Goal: Task Accomplishment & Management: Use online tool/utility

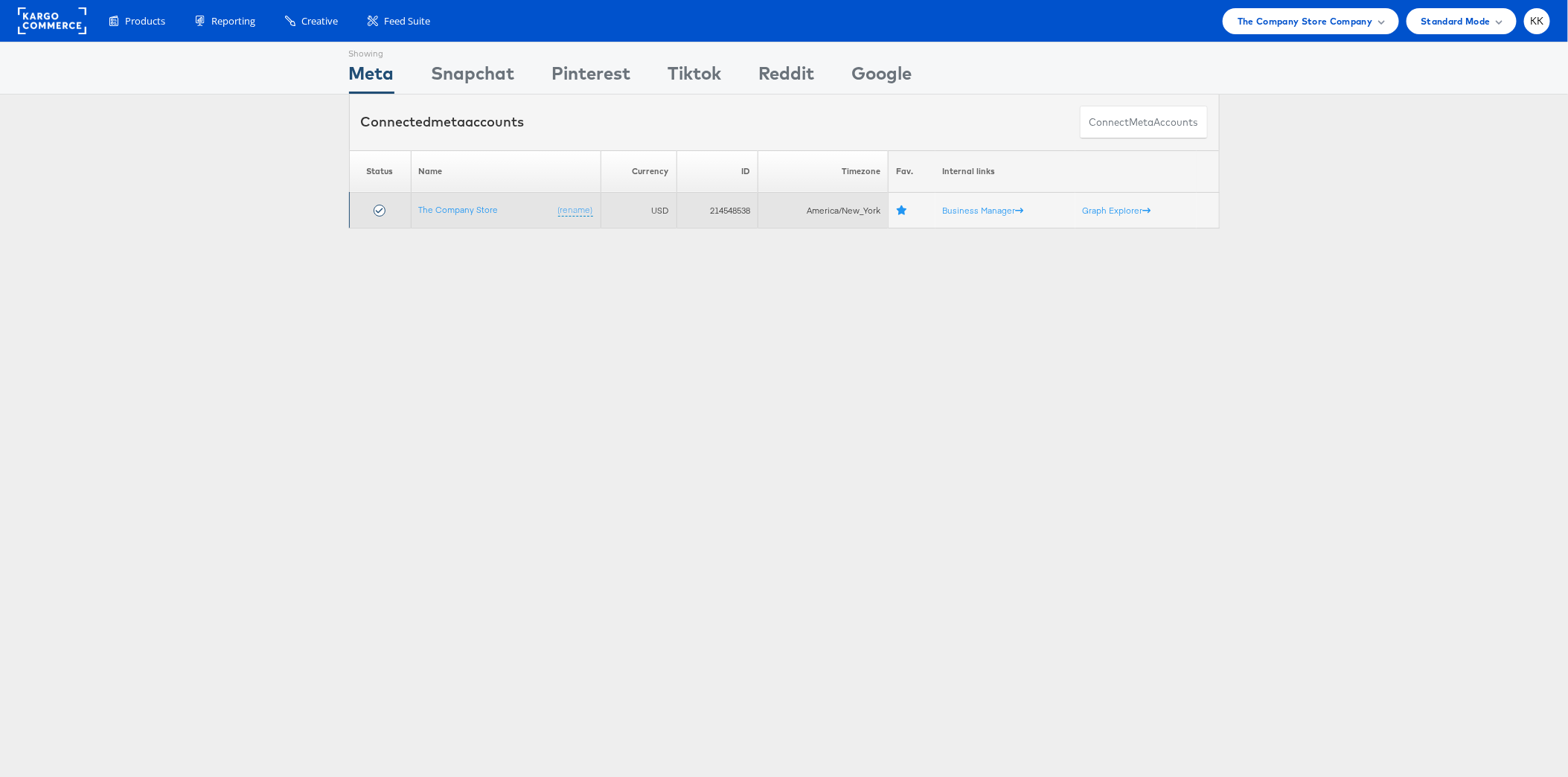
click at [475, 200] on td "The Company Store (rename)" at bounding box center [506, 210] width 190 height 36
click at [479, 209] on link "The Company Store" at bounding box center [459, 209] width 80 height 11
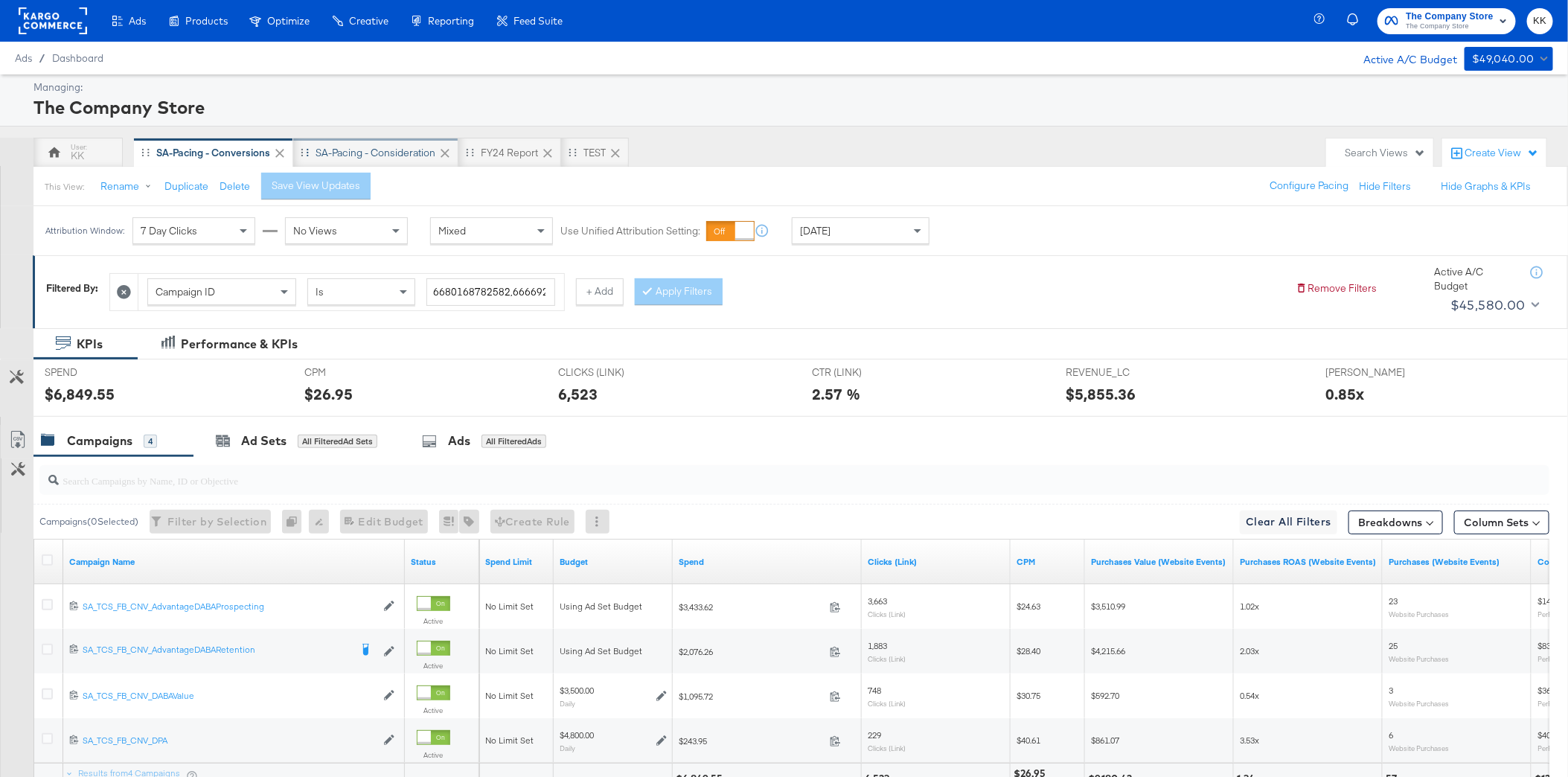
click at [400, 139] on div "SA-Pacing - Consideration" at bounding box center [376, 153] width 166 height 30
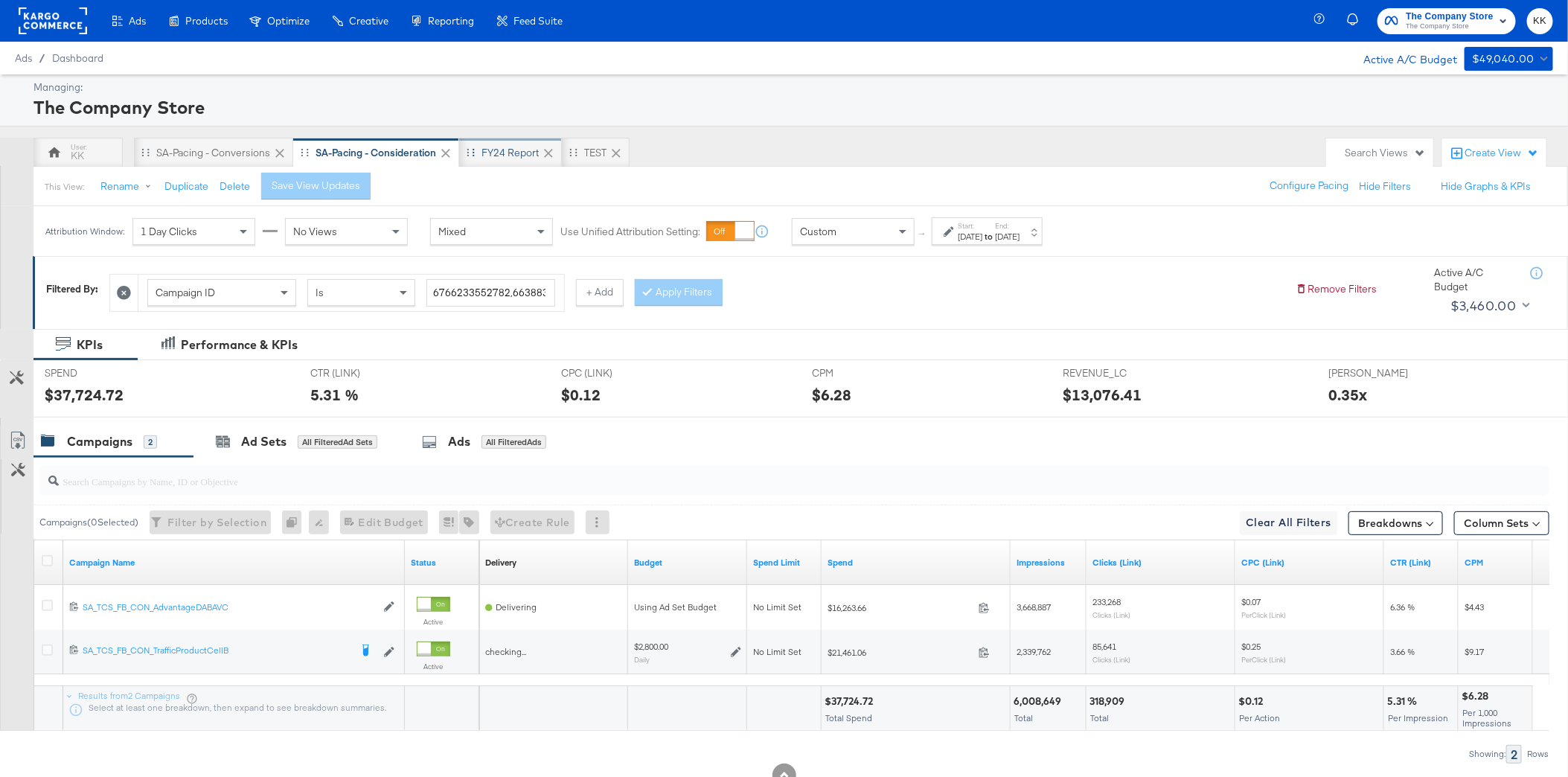
click at [512, 148] on div "FY24 Report" at bounding box center [510, 153] width 58 height 14
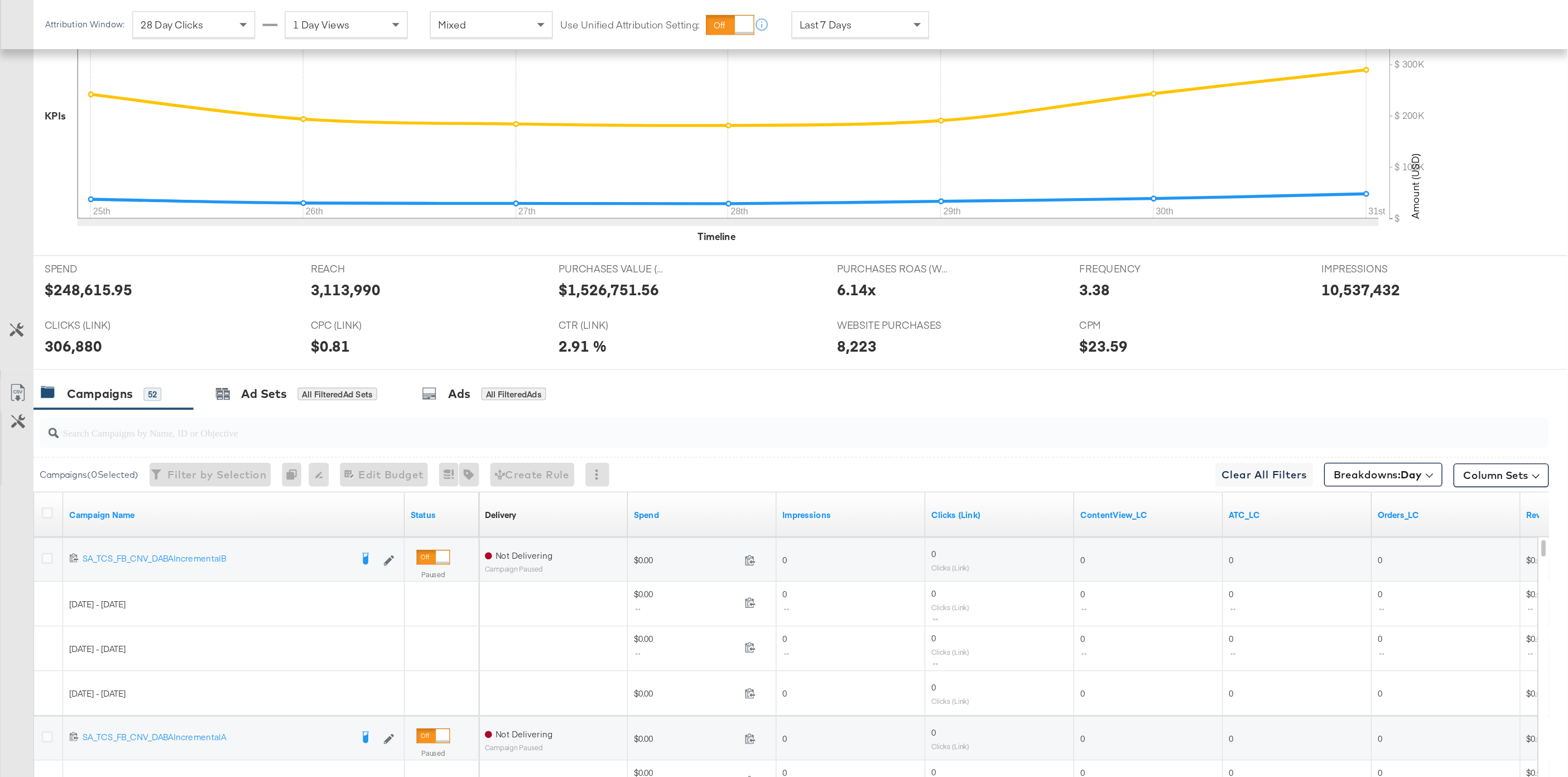
scroll to position [294, 0]
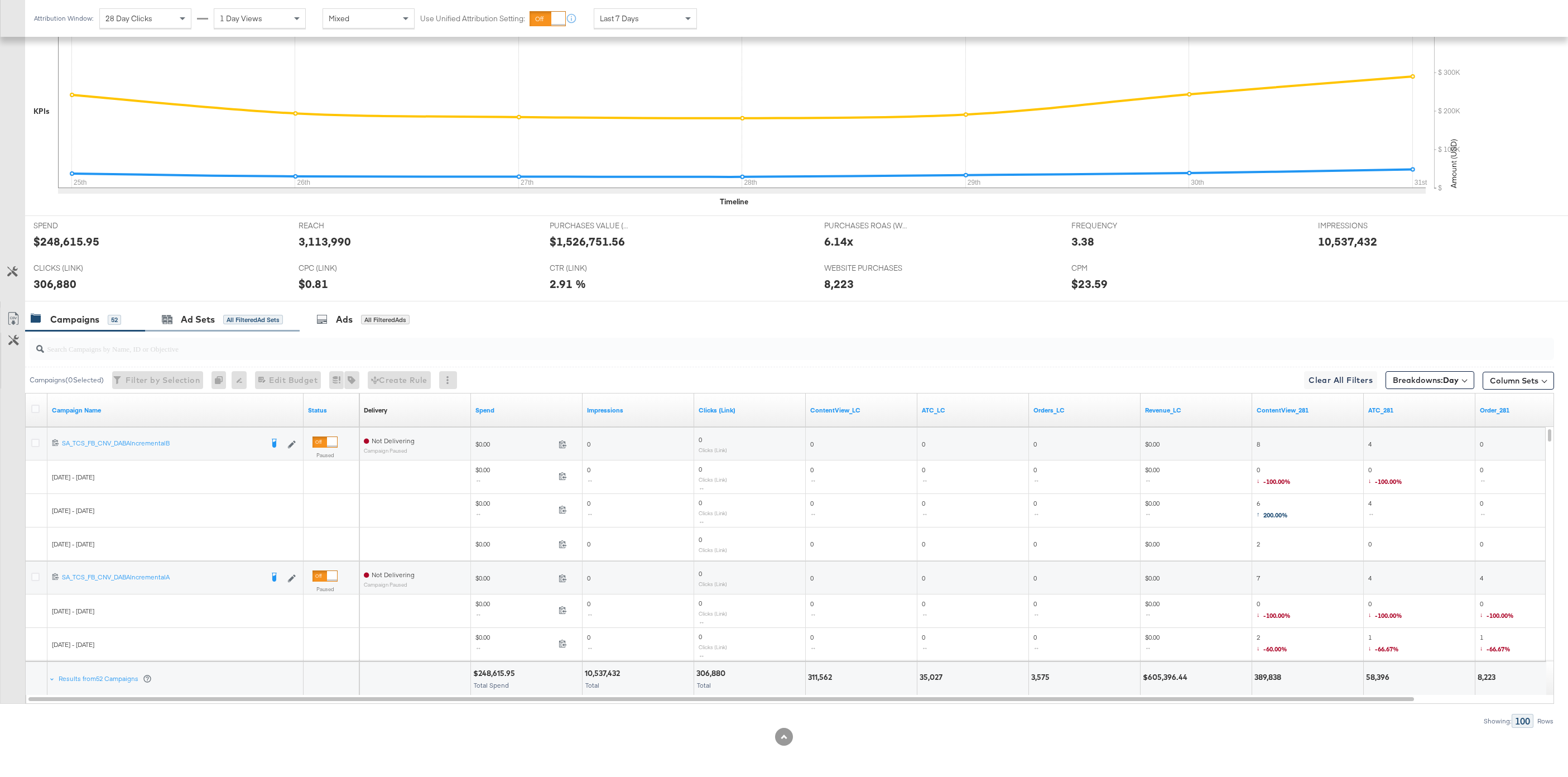
click at [239, 328] on div "Ad Sets All Filtered Ad Sets" at bounding box center [222, 319] width 155 height 24
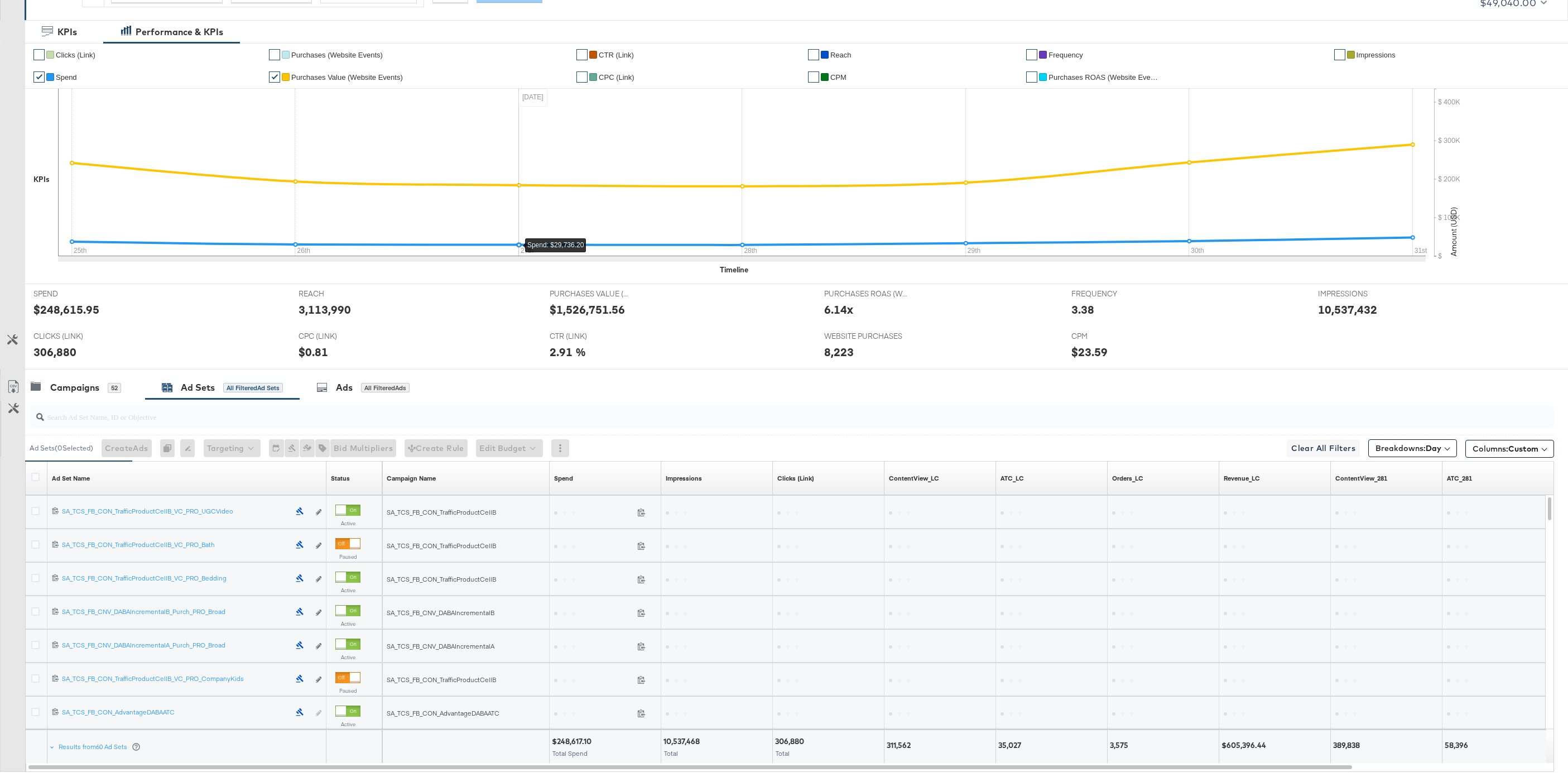
scroll to position [292, 0]
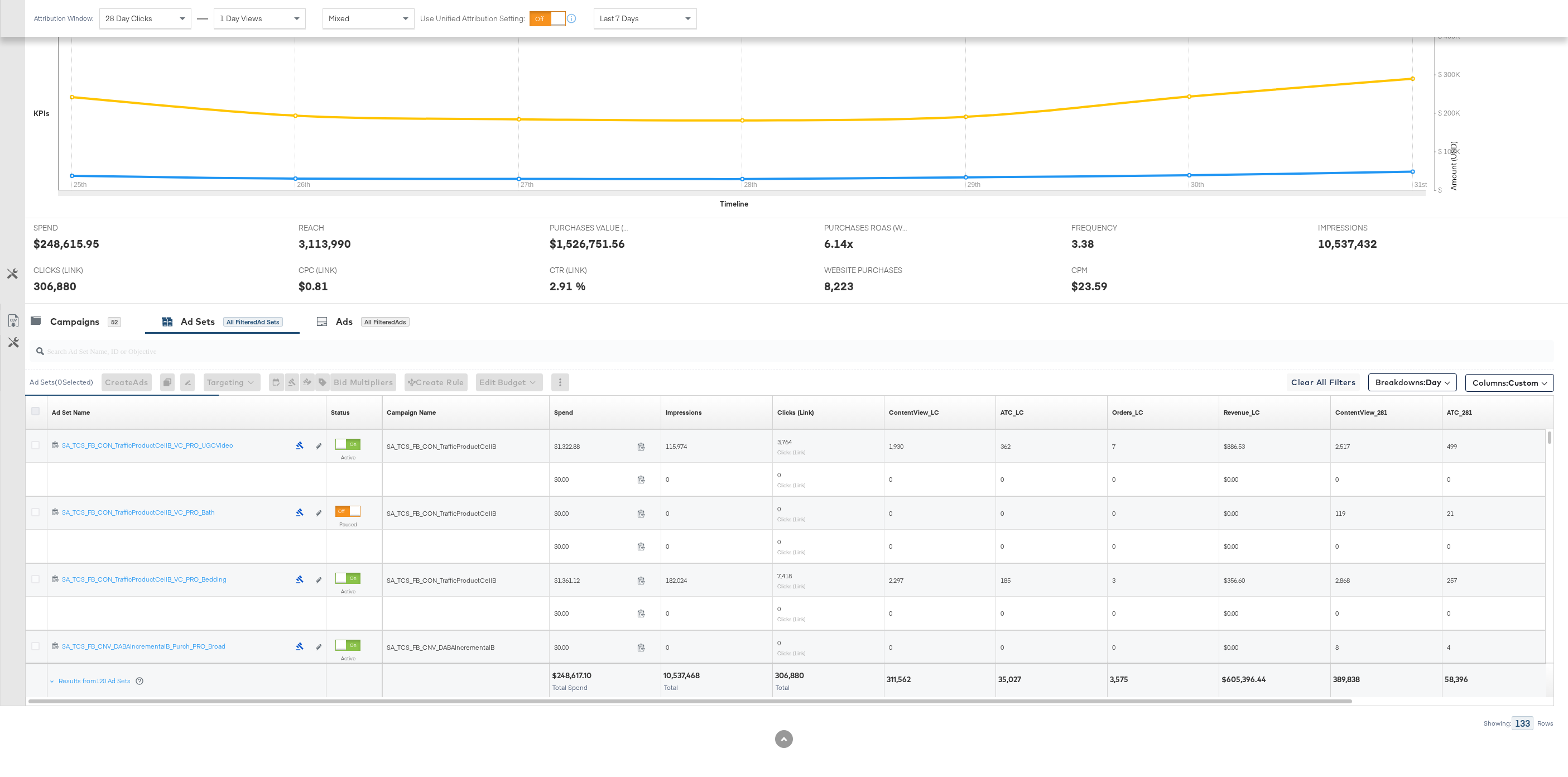
click at [33, 410] on icon at bounding box center [35, 411] width 9 height 9
click at [0, 0] on input "checkbox" at bounding box center [0, 0] width 0 height 0
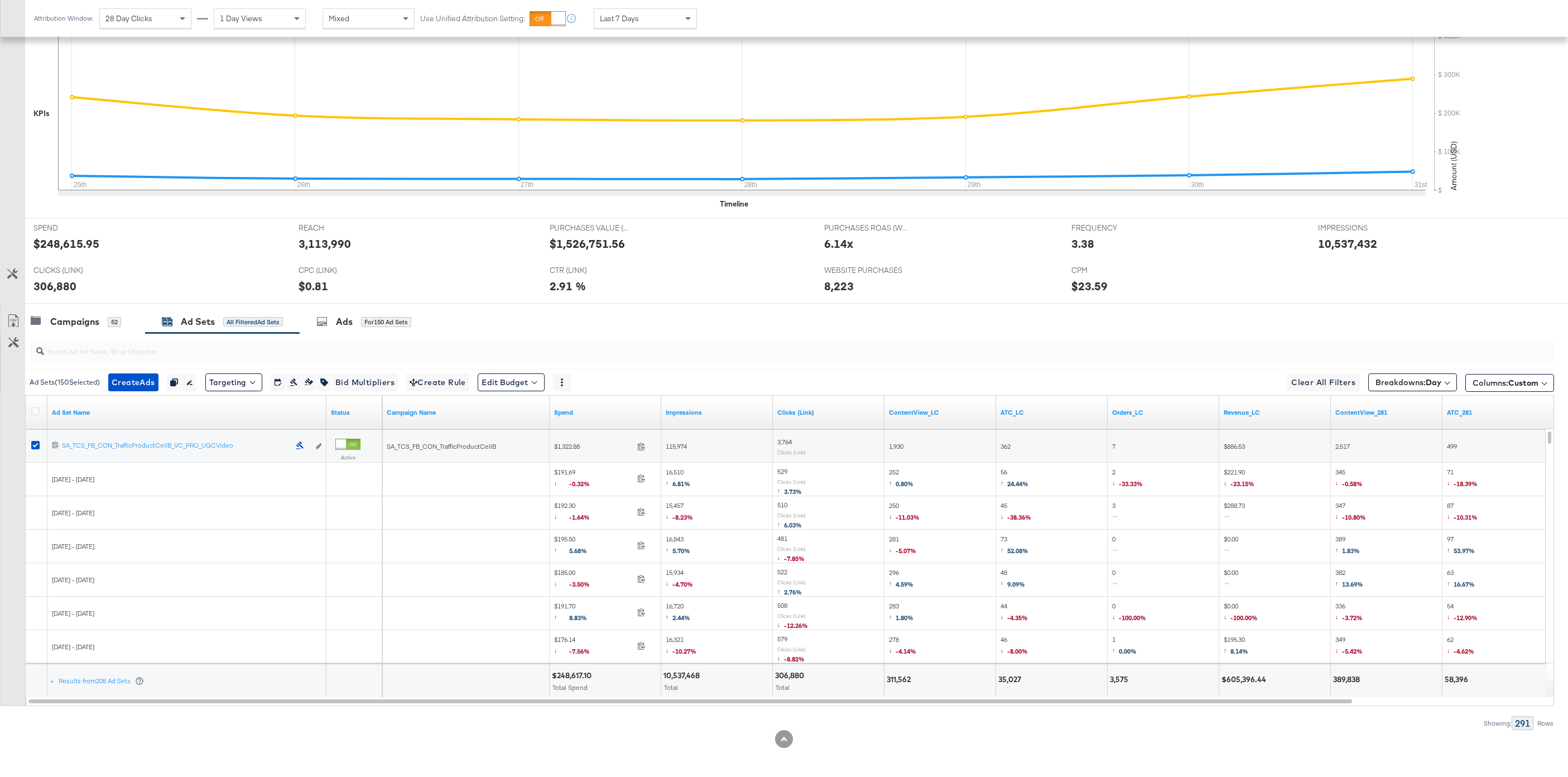
click at [30, 412] on div at bounding box center [37, 412] width 21 height 20
click at [39, 410] on icon at bounding box center [35, 411] width 9 height 9
click at [0, 0] on input "checkbox" at bounding box center [0, 0] width 0 height 0
click at [39, 410] on icon at bounding box center [35, 411] width 9 height 9
click at [0, 0] on input "checkbox" at bounding box center [0, 0] width 0 height 0
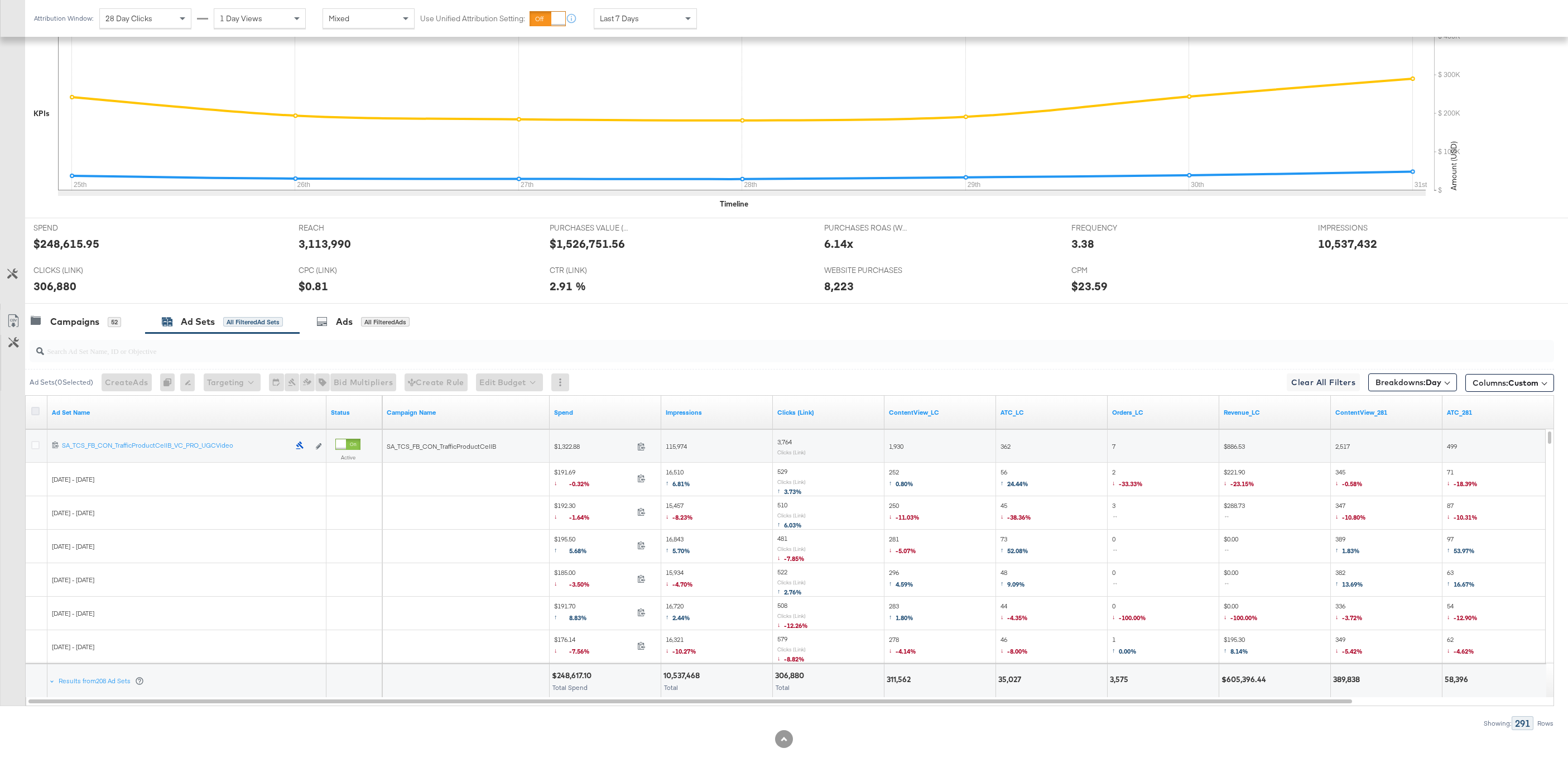
click at [39, 410] on icon at bounding box center [35, 411] width 9 height 9
click at [0, 0] on input "checkbox" at bounding box center [0, 0] width 0 height 0
click at [13, 317] on icon at bounding box center [13, 321] width 13 height 13
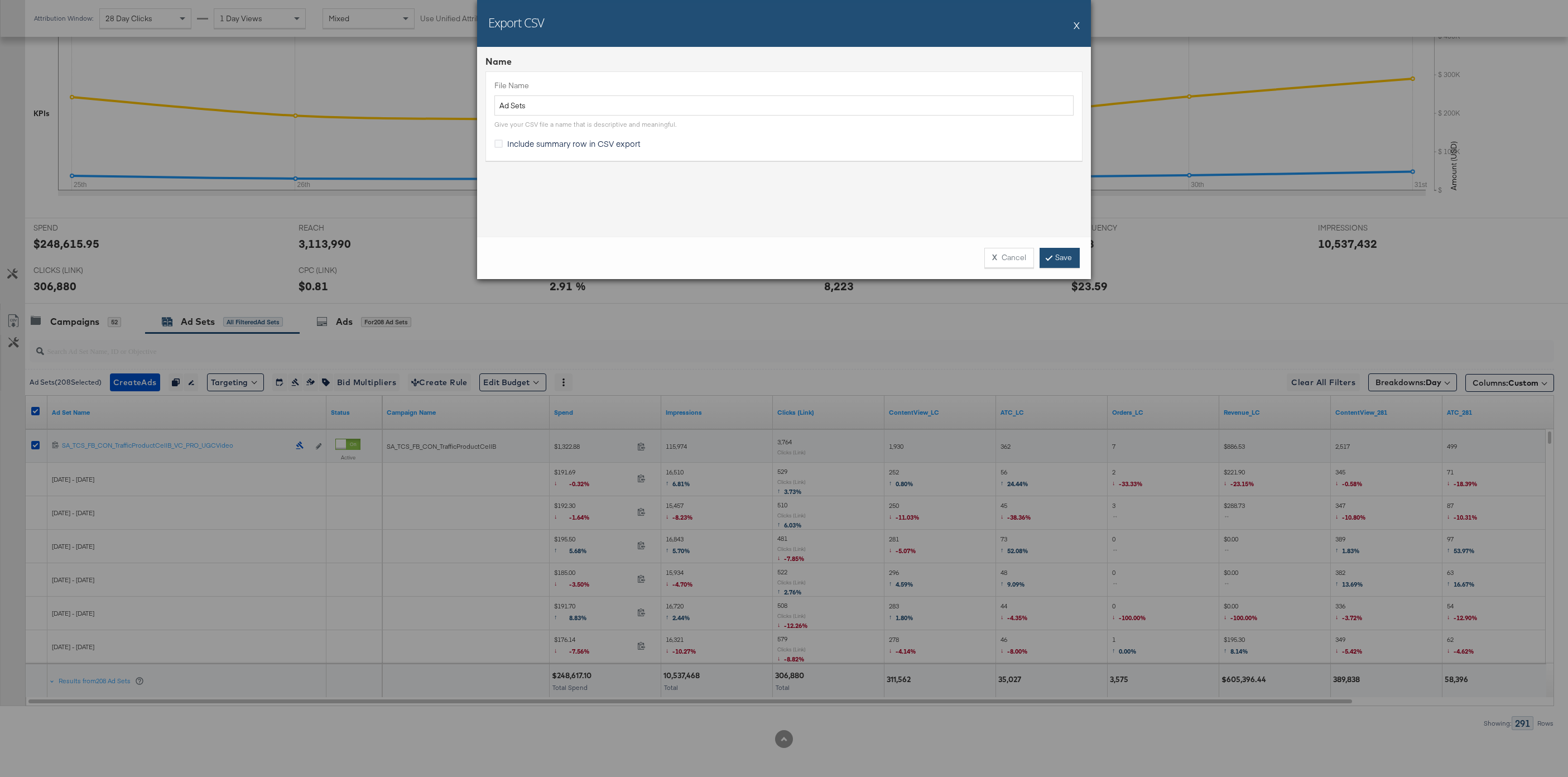
click at [1062, 265] on link "Save" at bounding box center [1060, 258] width 40 height 20
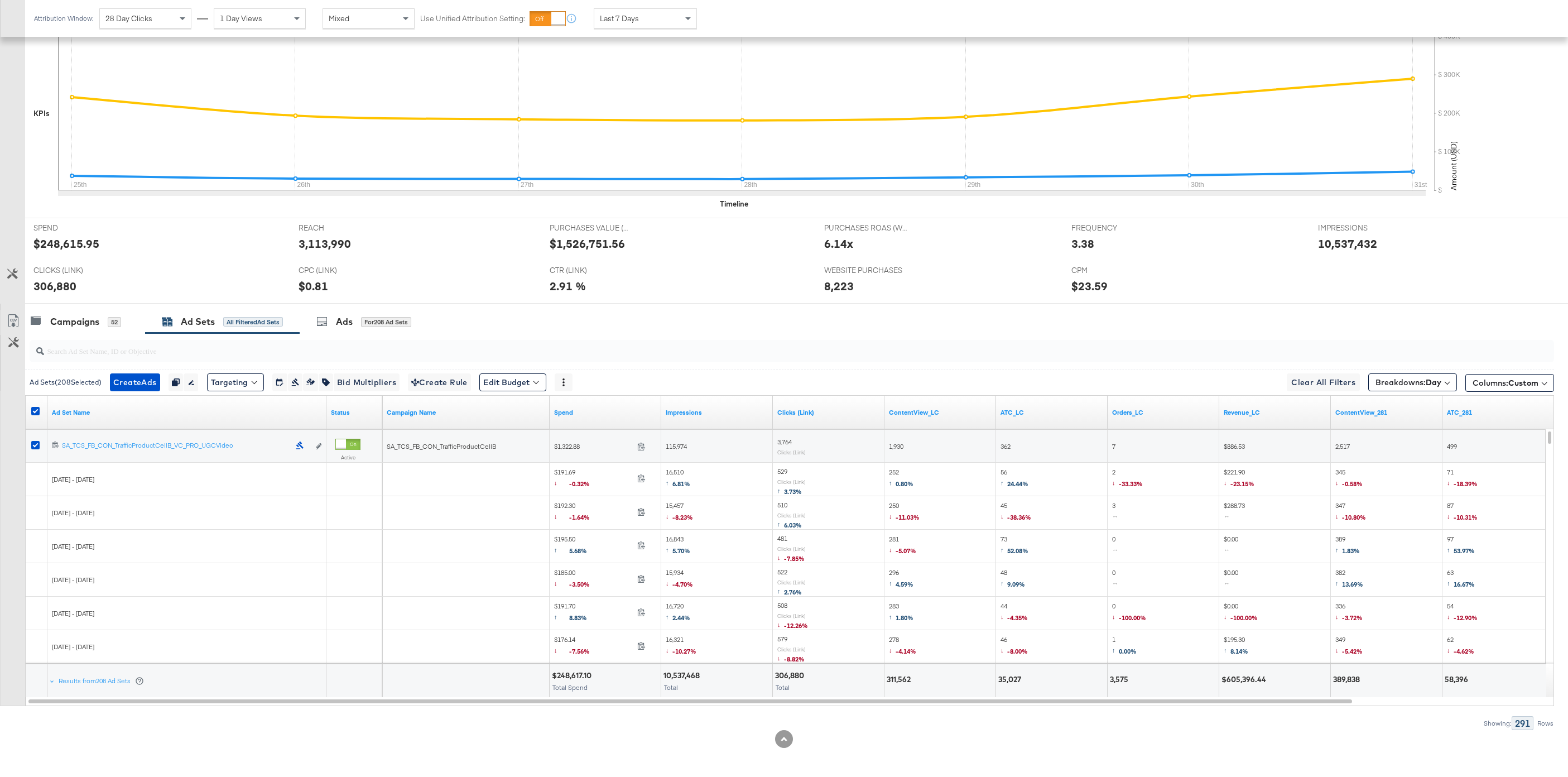
scroll to position [0, 0]
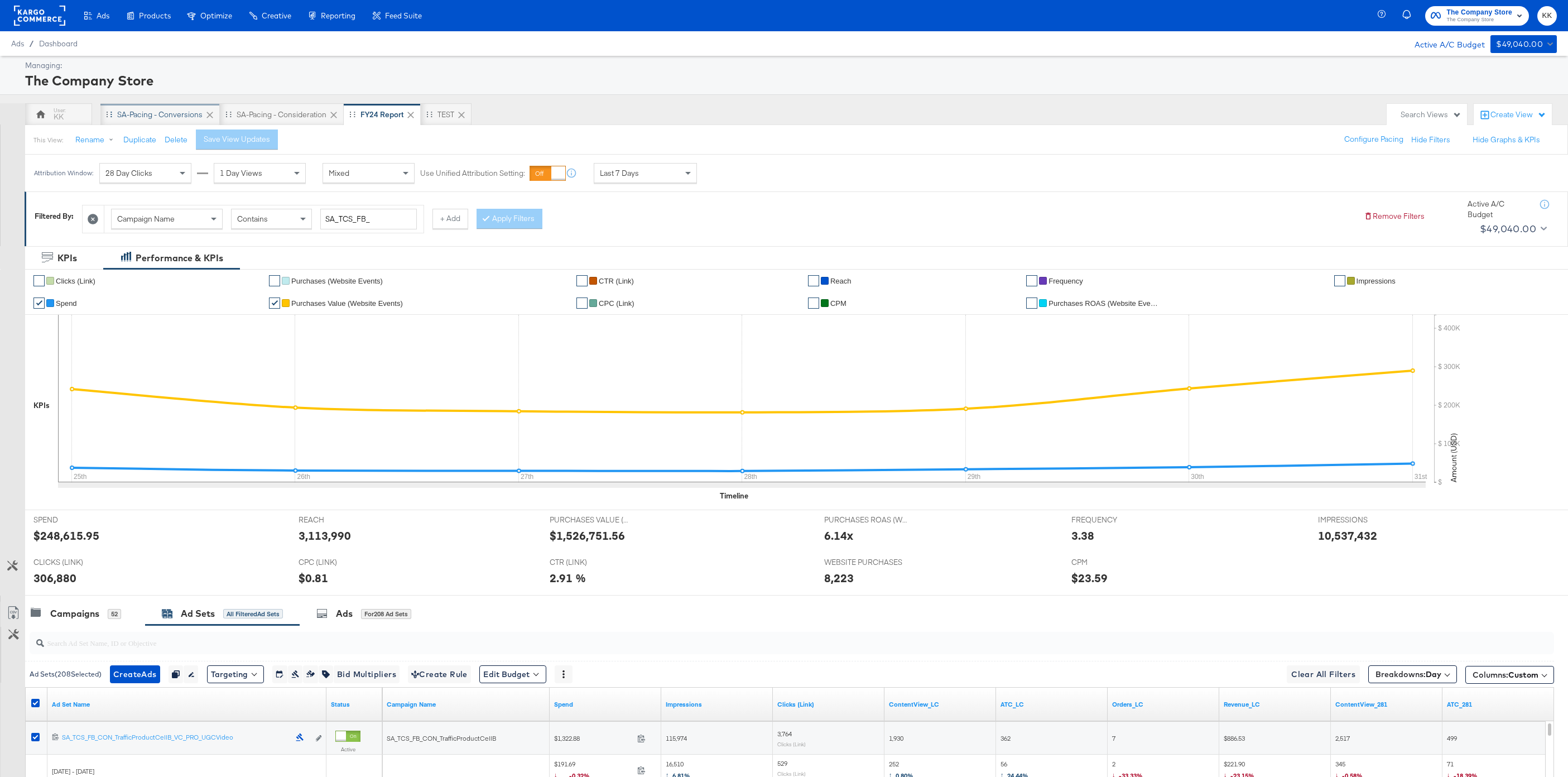
click at [146, 113] on div "SA-Pacing - Conversions" at bounding box center [160, 114] width 85 height 10
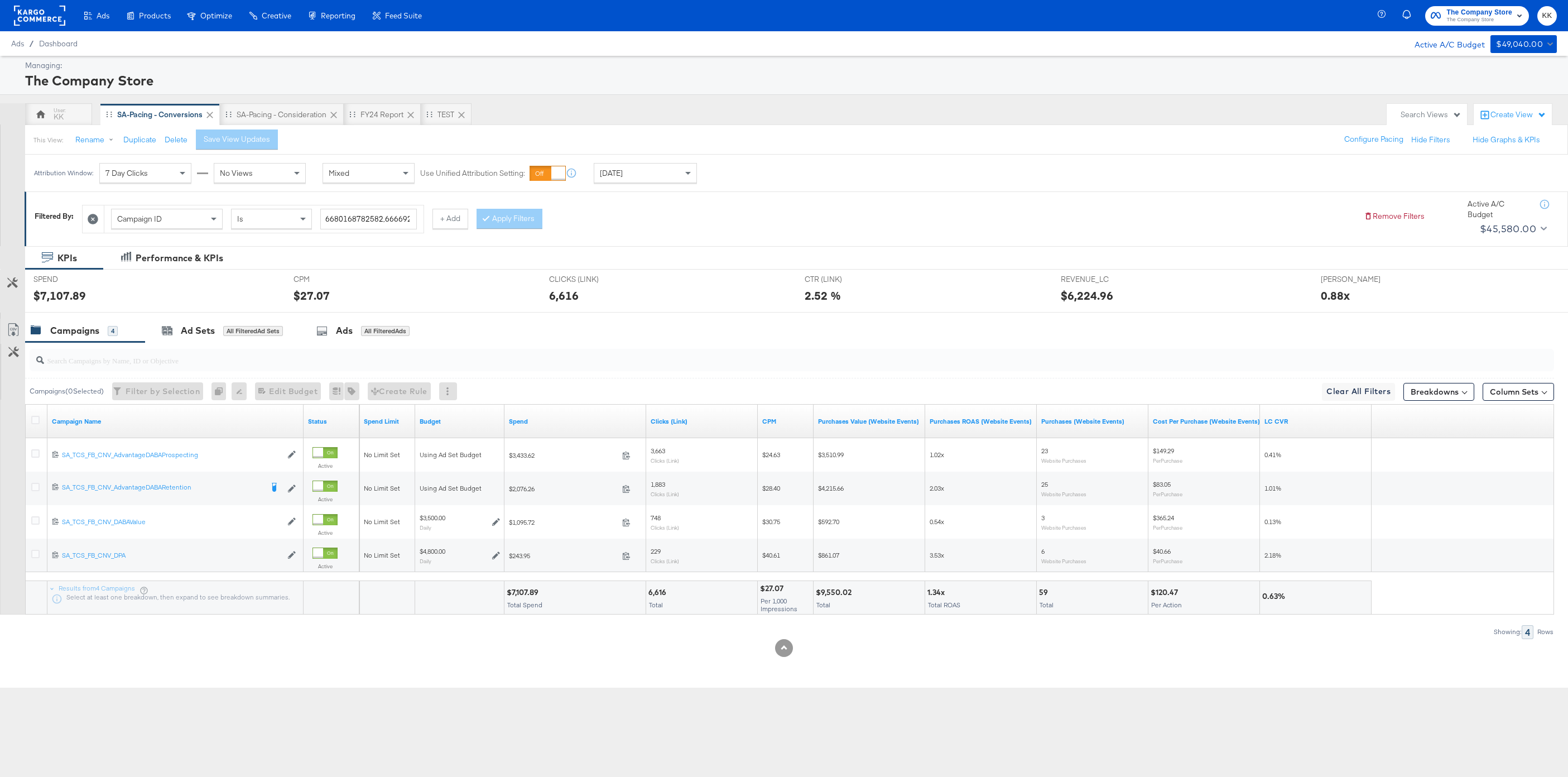
click at [30, 11] on rect at bounding box center [40, 15] width 51 height 20
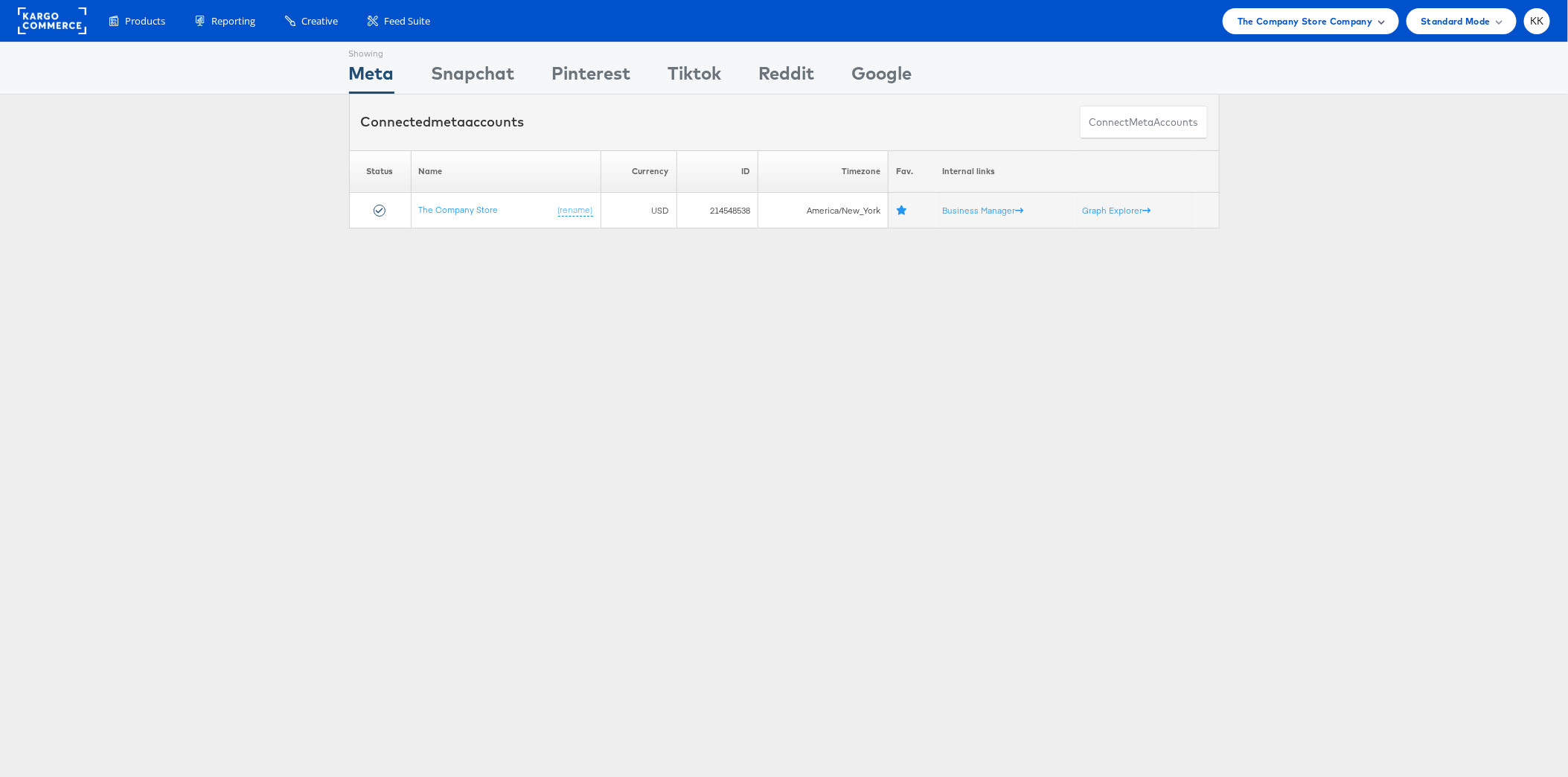
click at [1333, 8] on div "The Company Store Company" at bounding box center [1310, 21] width 176 height 26
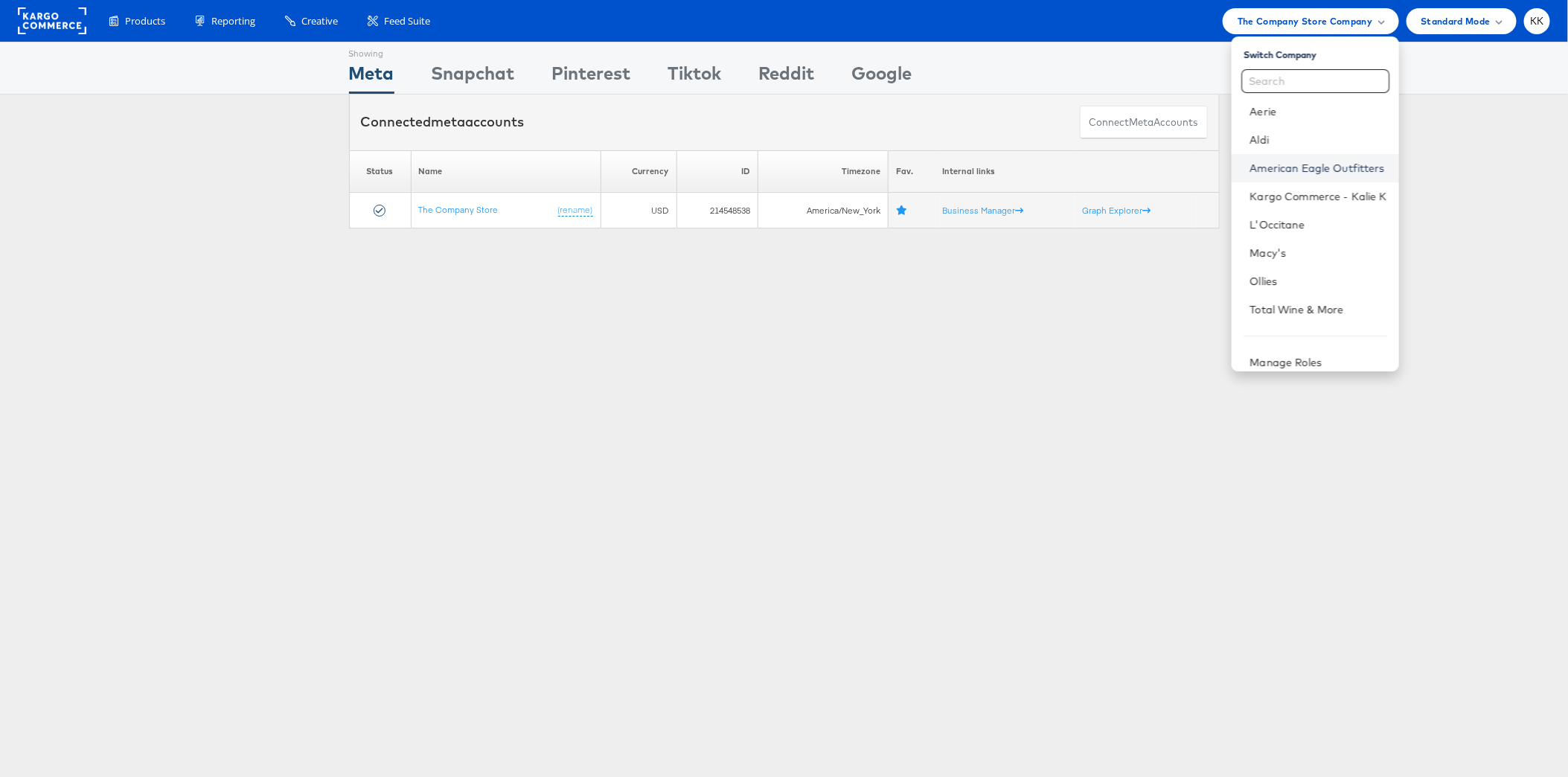
click at [1294, 165] on link "American Eagle Outfitters" at bounding box center [1317, 168] width 137 height 15
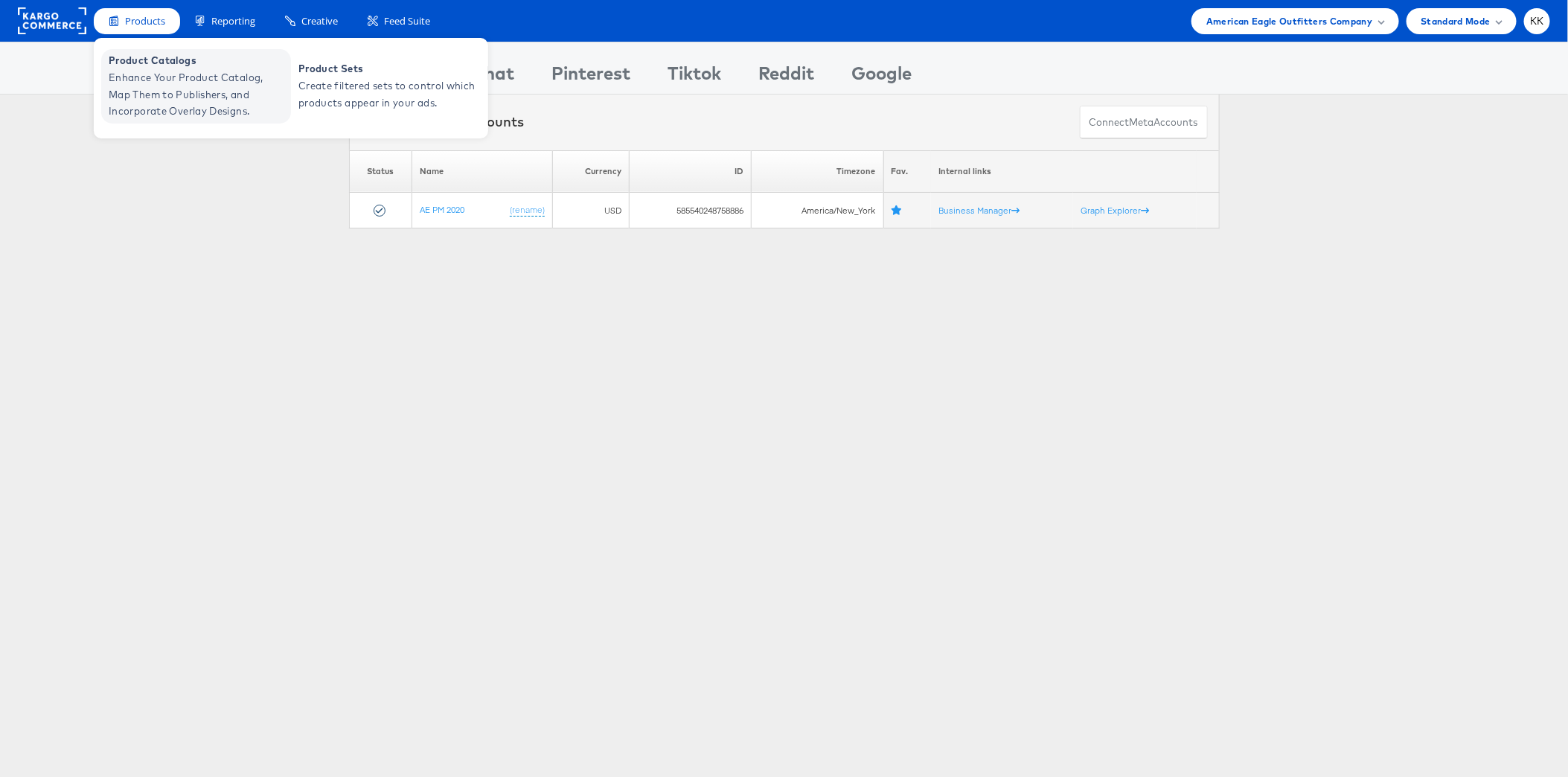
click at [159, 86] on span "Enhance Your Product Catalog, Map Them to Publishers, and Incorporate Overlay D…" at bounding box center [198, 94] width 179 height 50
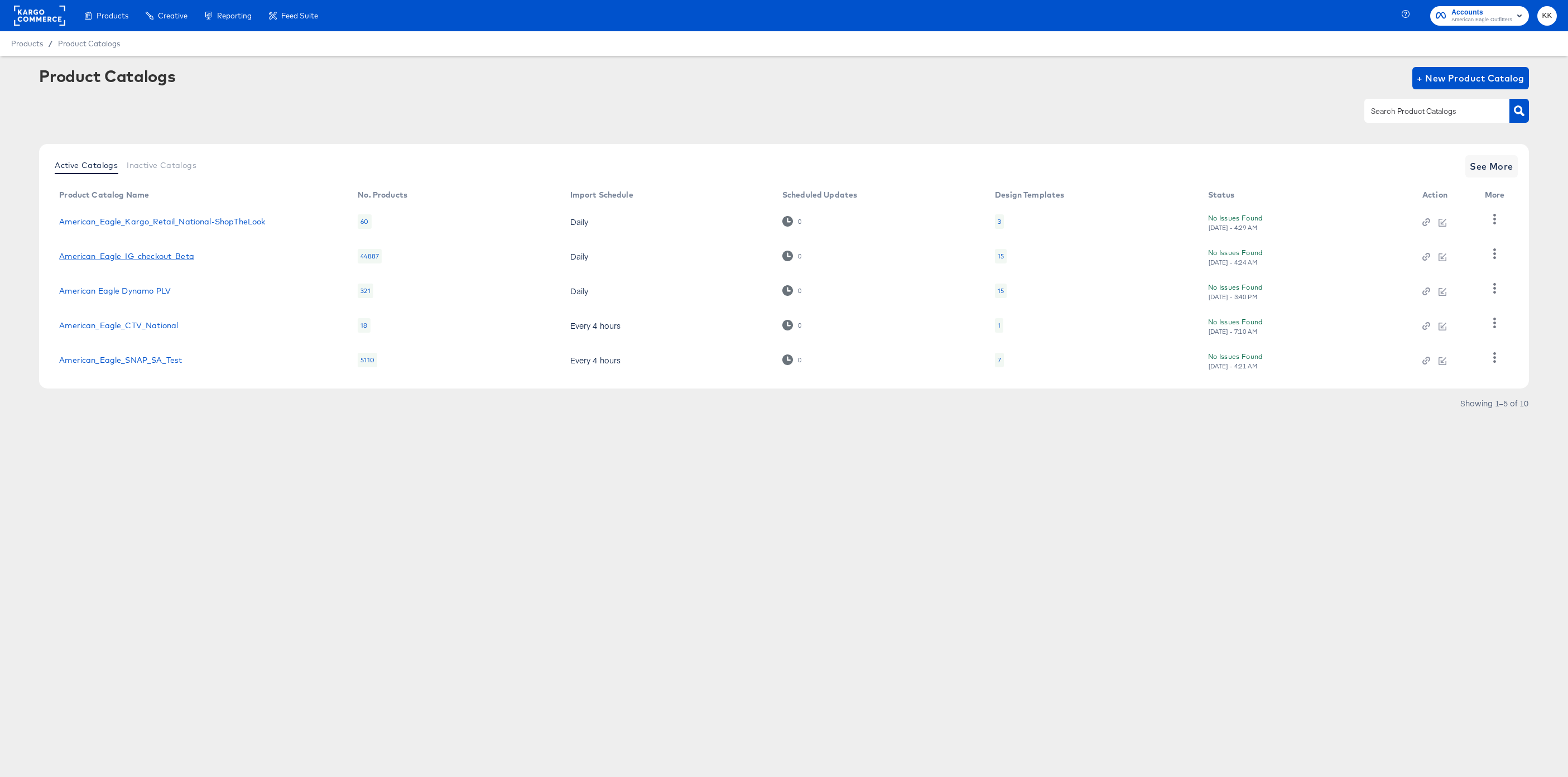
click at [155, 257] on link "American_Eagle_IG_checkout_Beta" at bounding box center [127, 256] width 135 height 9
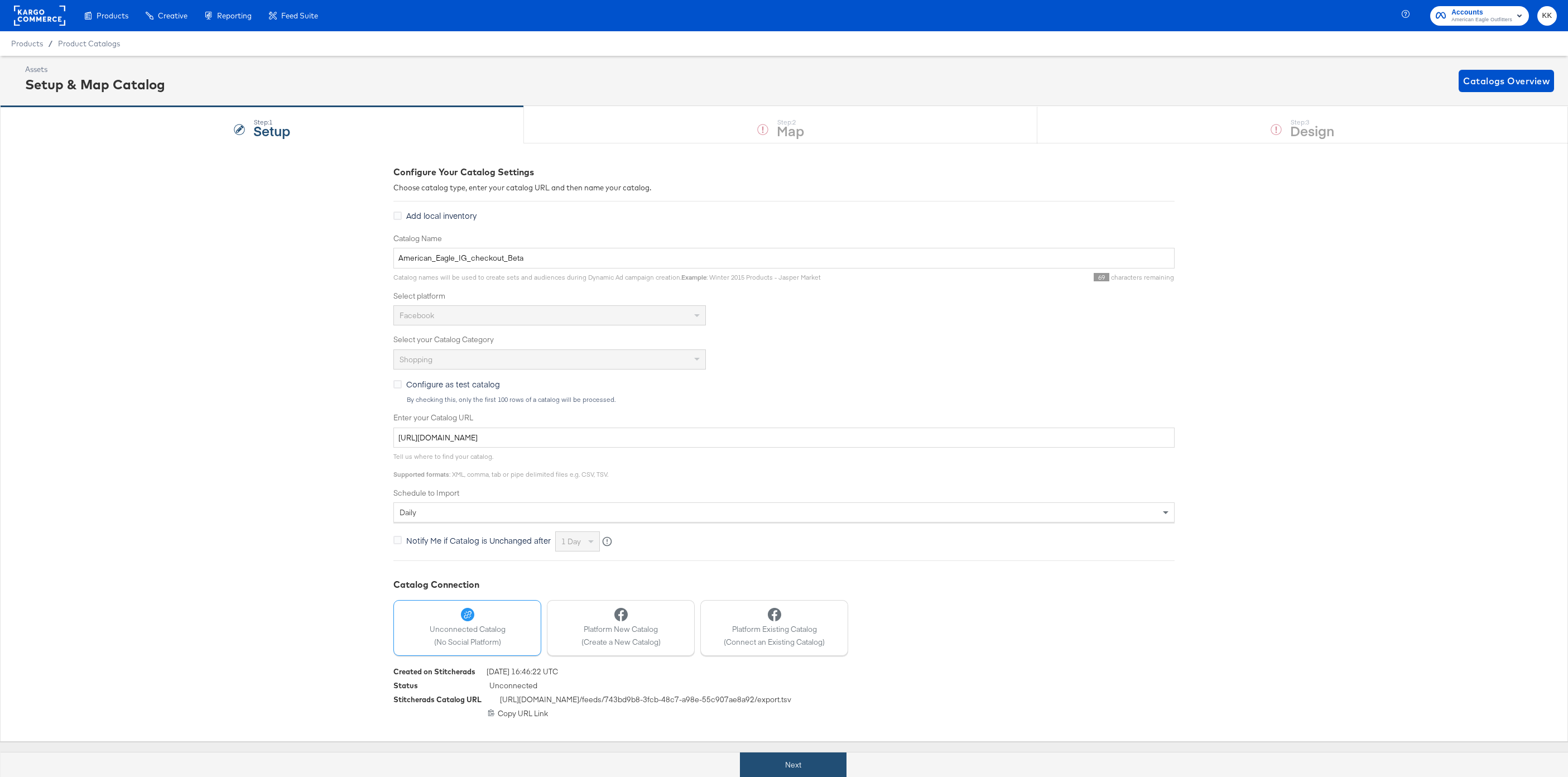
click at [791, 771] on button "Next" at bounding box center [793, 765] width 107 height 25
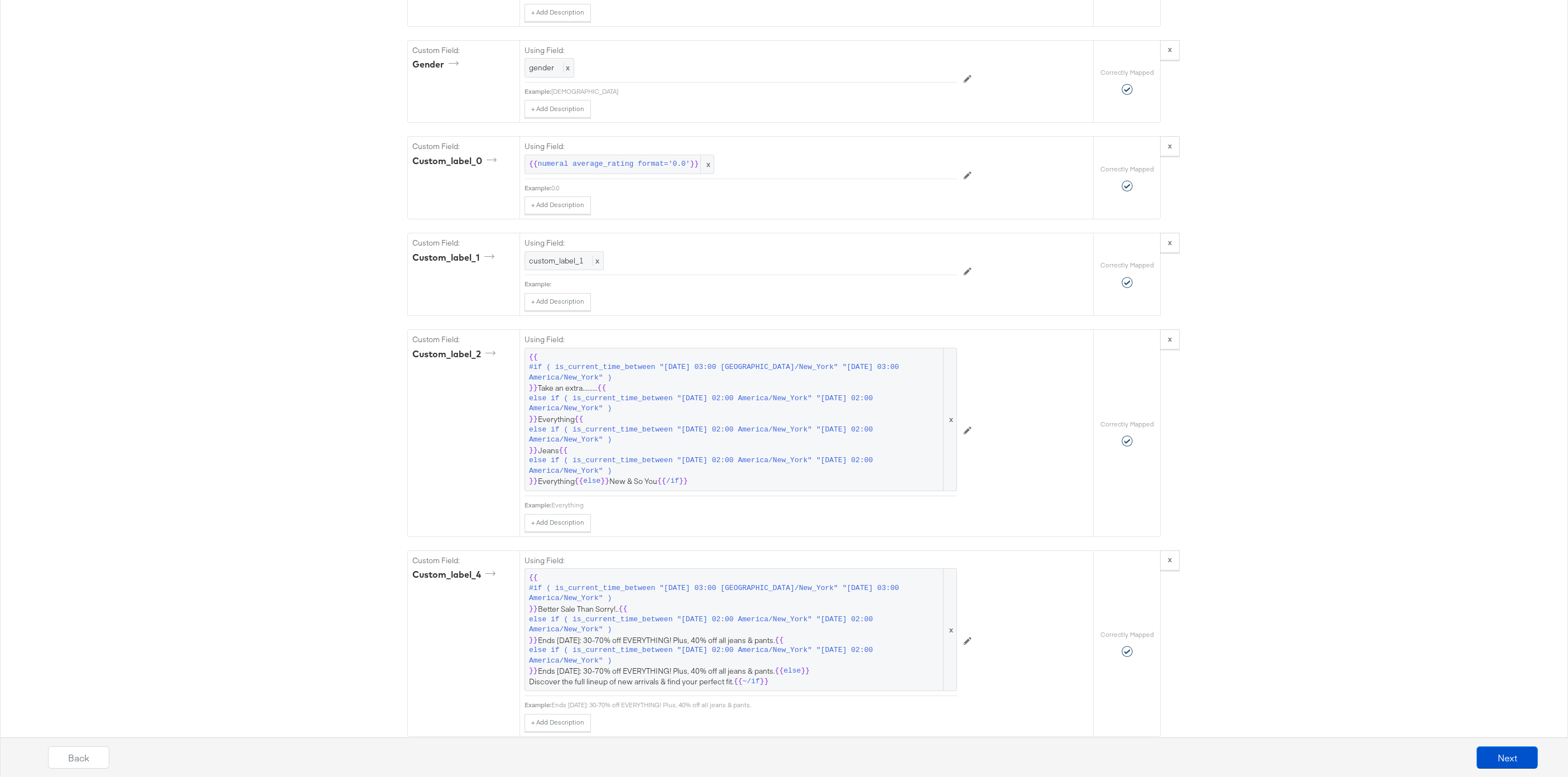
scroll to position [1464, 0]
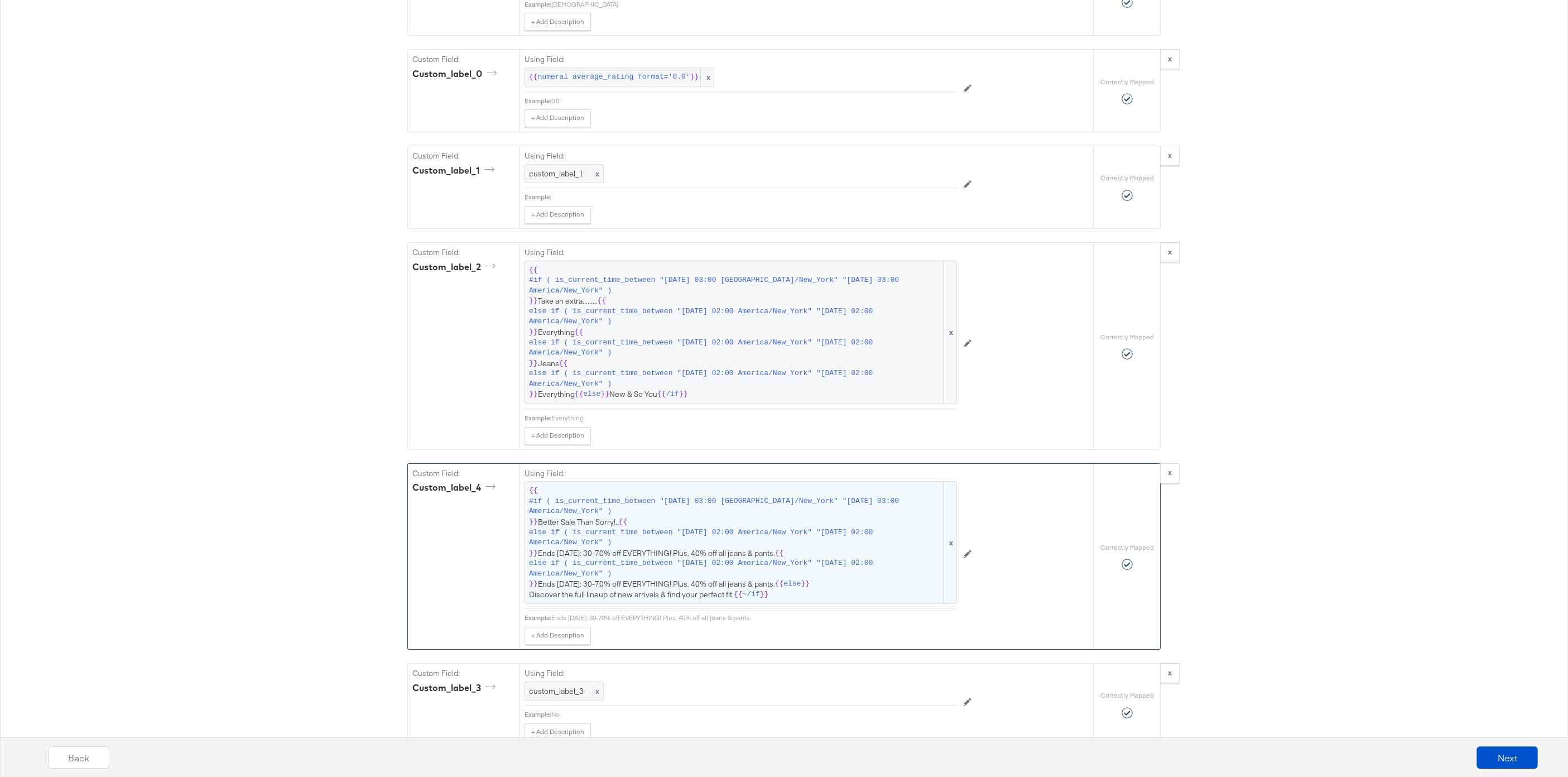
click at [655, 560] on span "else if ( is_current_time_between "2025-09-01 02:00 America/New_York" "2025-09-…" at bounding box center [735, 569] width 412 height 21
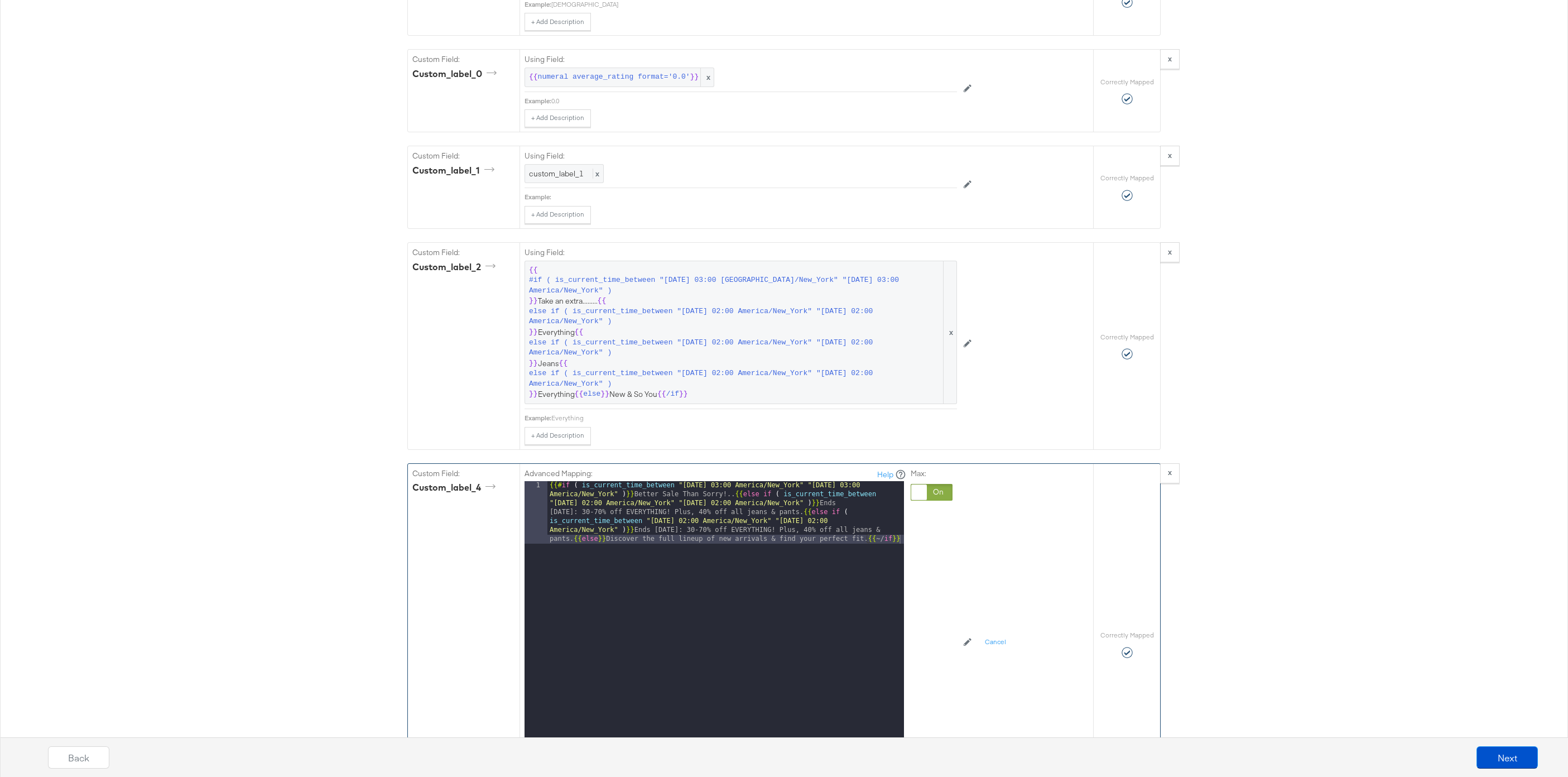
click at [575, 538] on div "{{# if ( is_current_time_between "2024-06-11 03:00 America/New_York" "2024-06-1…" at bounding box center [726, 683] width 357 height 404
click at [812, 512] on div "{{# if ( is_current_time_between "2024-06-11 03:00 America/New_York" "2024-06-1…" at bounding box center [726, 656] width 357 height 351
click at [570, 560] on div "{{# if ( is_current_time_between "2024-06-11 03:00 America/New_York" "2024-06-1…" at bounding box center [726, 643] width 357 height 324
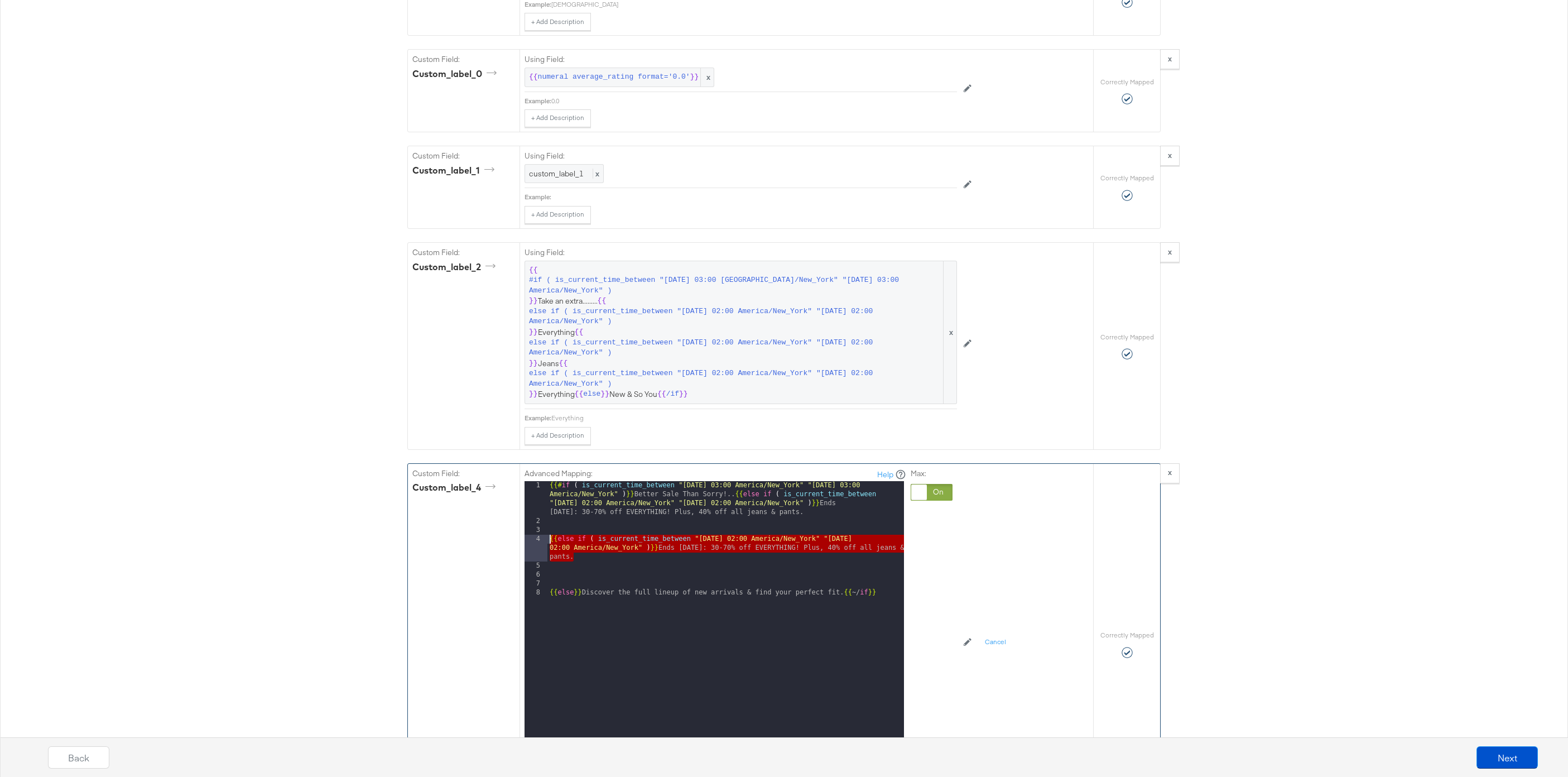
drag, startPoint x: 583, startPoint y: 555, endPoint x: 536, endPoint y: 538, distance: 50.0
click at [536, 538] on div "1 2 3 4 5 6 7 8 {{# if ( is_current_time_between "2024-06-11 03:00 America/New_…" at bounding box center [714, 621] width 379 height 279
click at [588, 574] on div "{{# if ( is_current_time_between "2024-06-11 03:00 America/New_York" "2024-06-1…" at bounding box center [726, 643] width 357 height 324
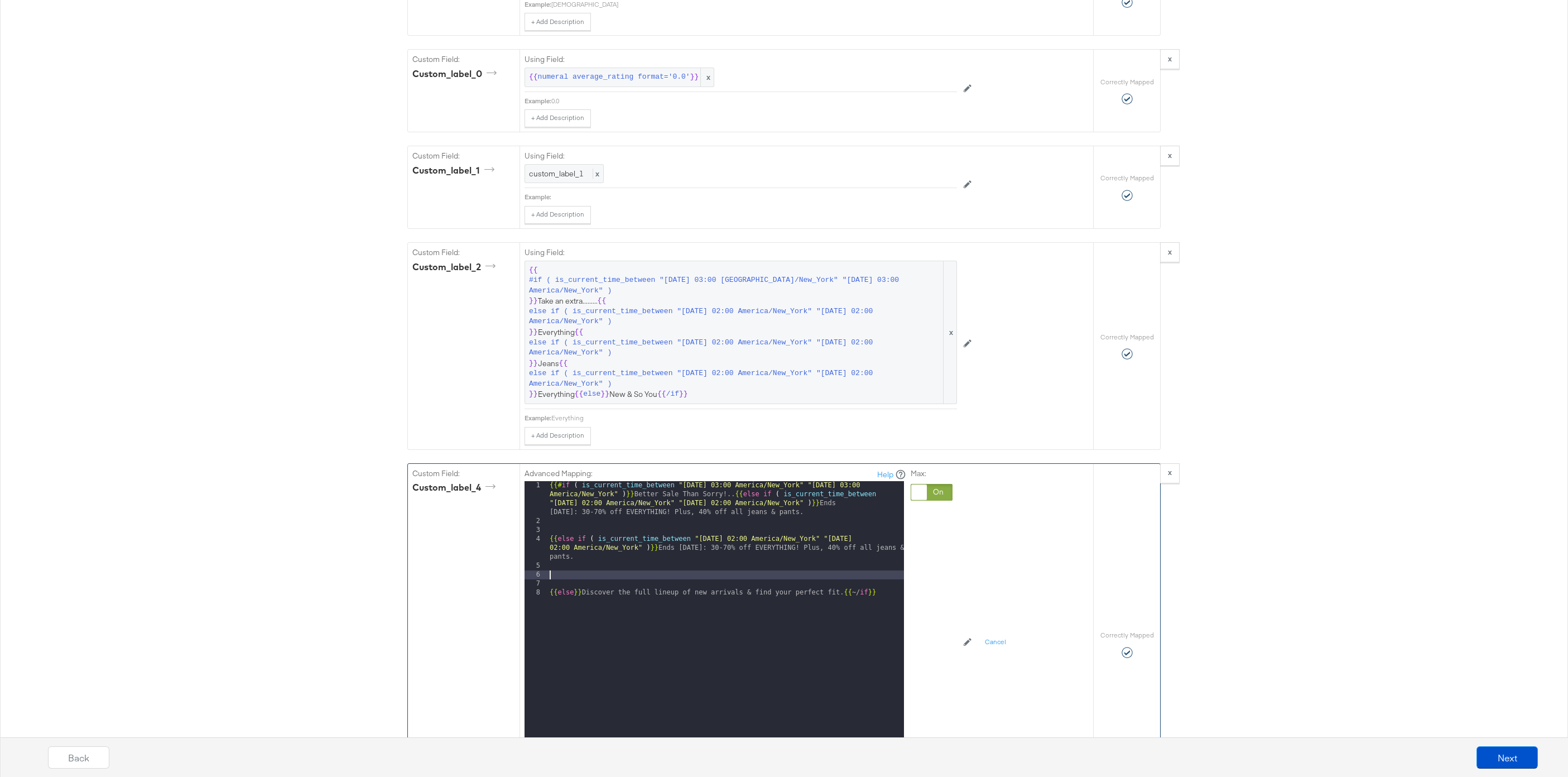
paste textarea
click at [738, 577] on div "{{# if ( is_current_time_between "2024-06-11 03:00 America/New_York" "2024-06-1…" at bounding box center [726, 643] width 357 height 324
click at [886, 573] on div "{{# if ( is_current_time_between "2024-06-11 03:00 America/New_York" "2024-06-1…" at bounding box center [726, 643] width 357 height 324
drag, startPoint x: 590, startPoint y: 591, endPoint x: 692, endPoint y: 583, distance: 102.3
click at [692, 583] on div "{{# if ( is_current_time_between "2024-06-11 03:00 America/New_York" "2024-06-1…" at bounding box center [726, 643] width 357 height 324
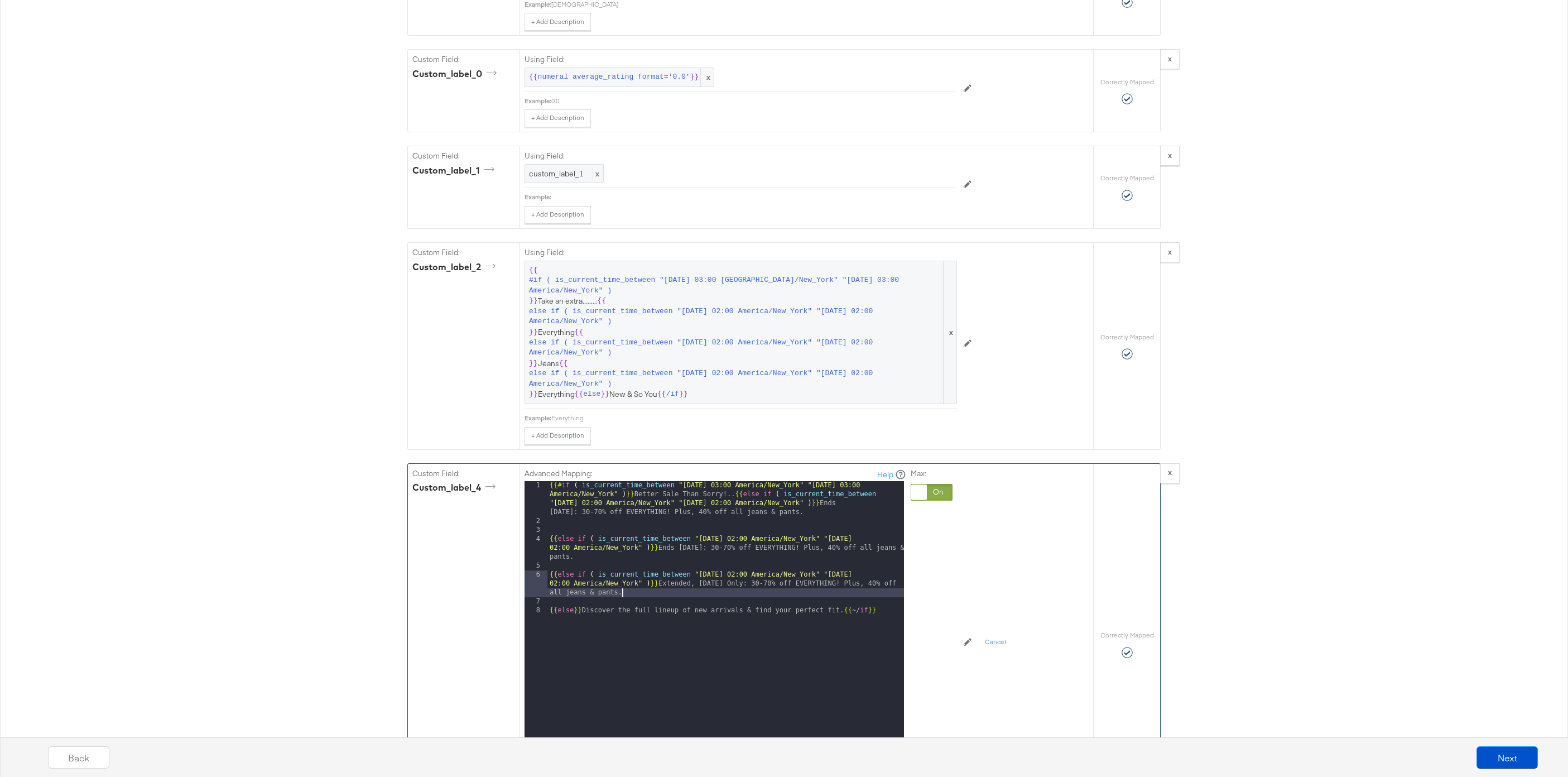
click at [549, 541] on div "{{# if ( is_current_time_between "2024-06-11 03:00 America/New_York" "2024-06-1…" at bounding box center [726, 643] width 357 height 324
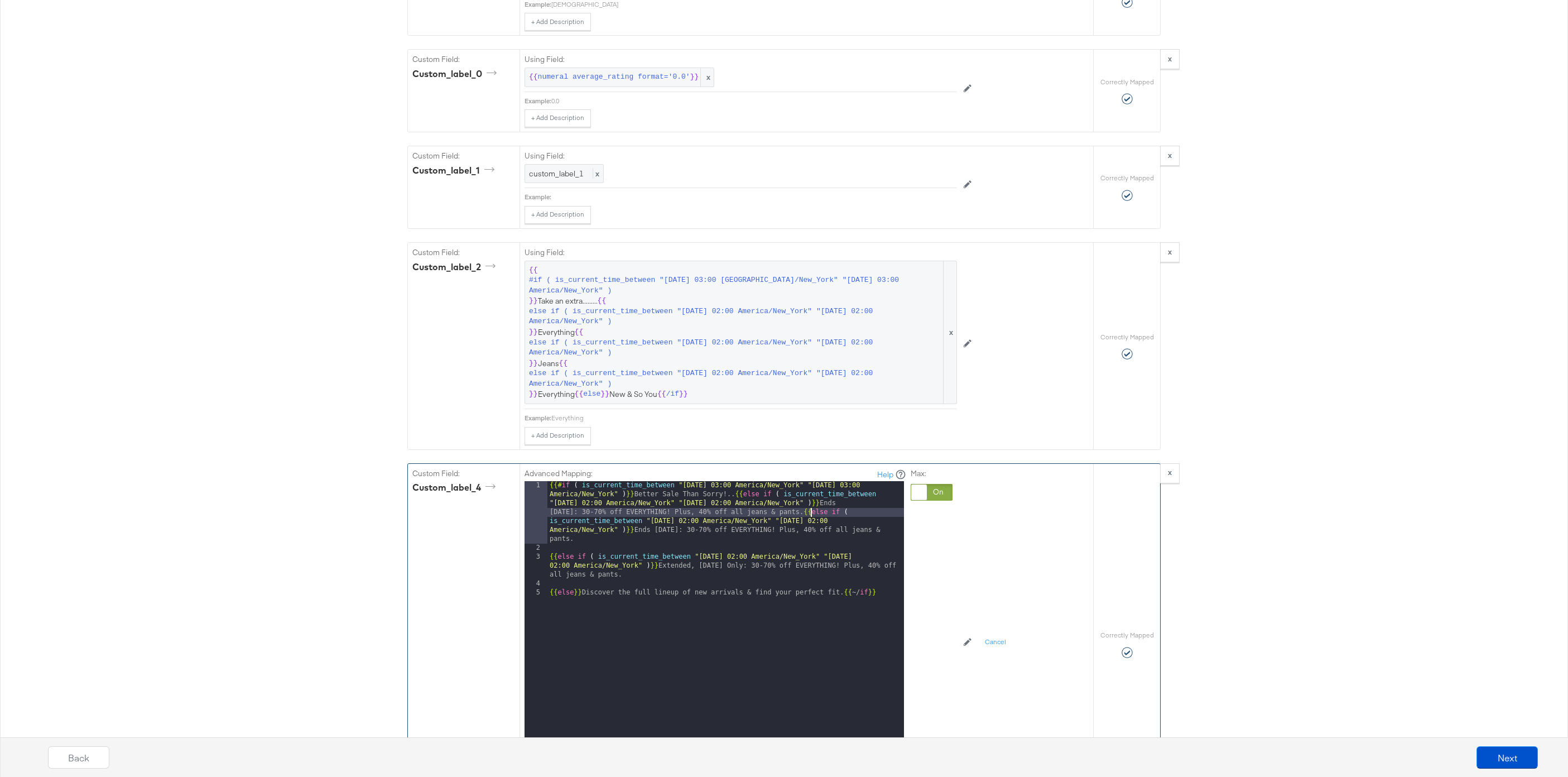
click at [550, 558] on div "{{# if ( is_current_time_between "2024-06-11 03:00 America/New_York" "2024-06-1…" at bounding box center [726, 656] width 357 height 351
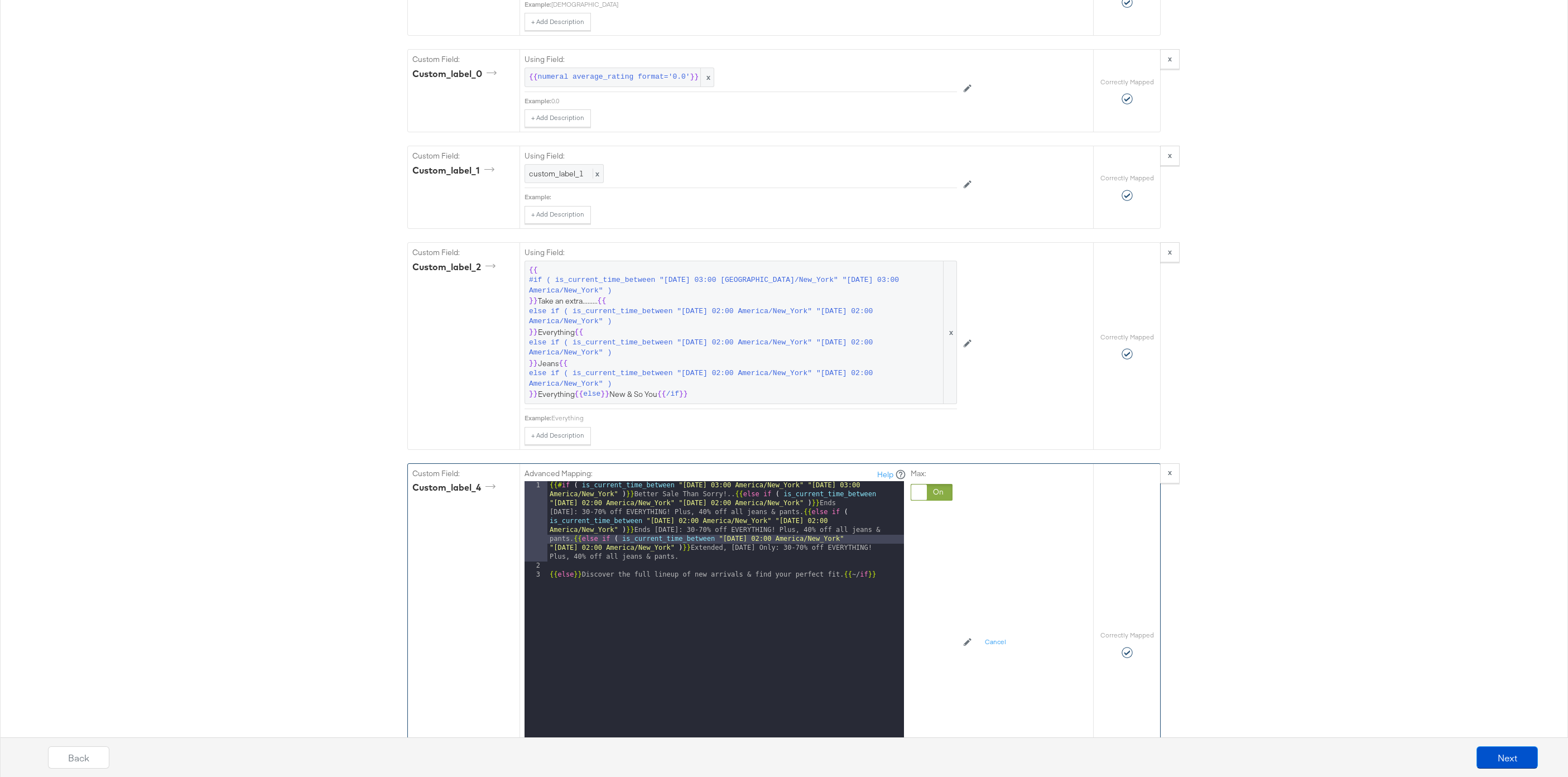
click at [546, 577] on div "3" at bounding box center [536, 575] width 23 height 9
click at [551, 577] on div "{{# if ( is_current_time_between "2024-06-11 03:00 America/New_York" "2024-06-1…" at bounding box center [726, 665] width 357 height 368
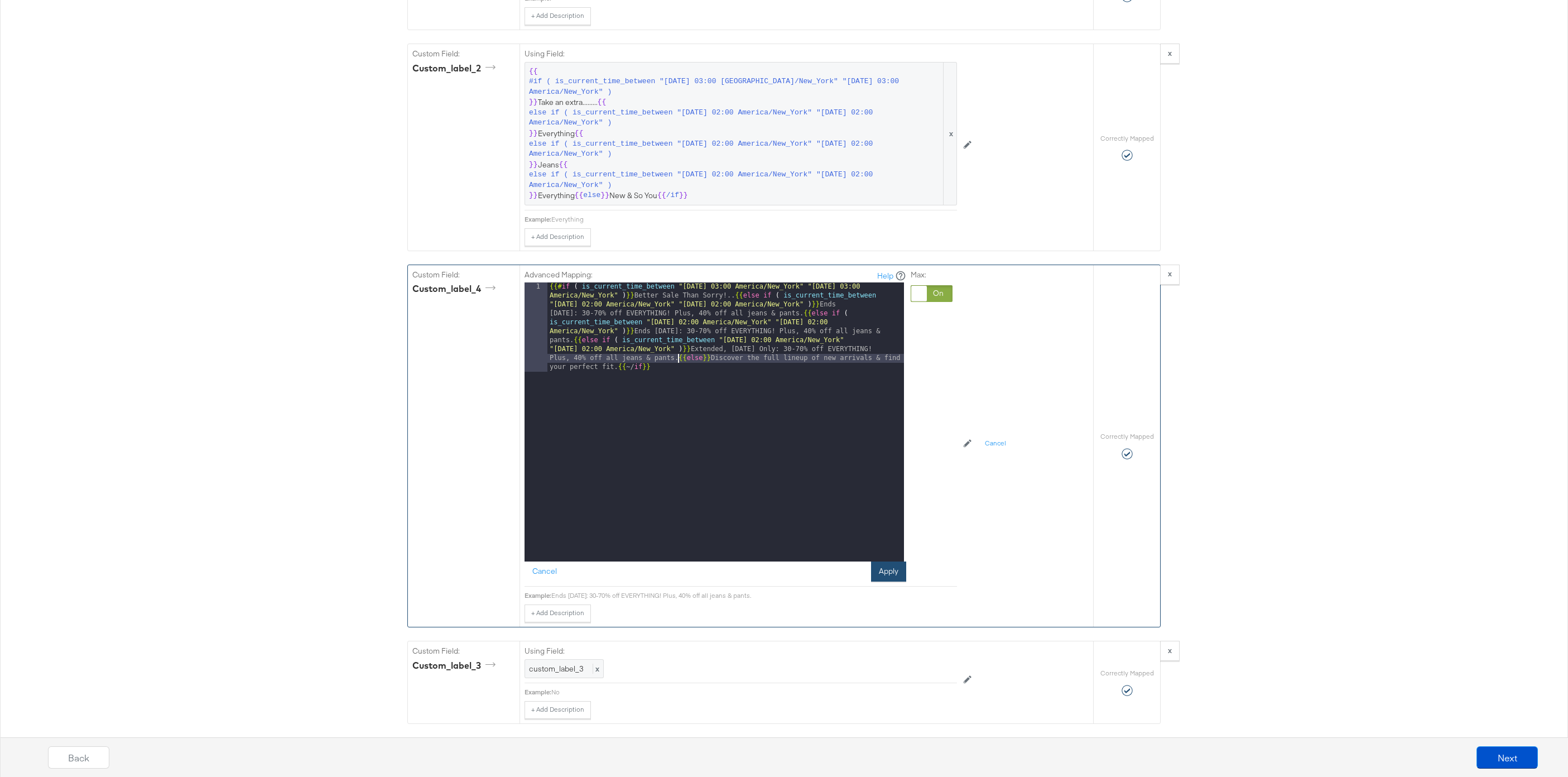
click at [893, 573] on button "Apply" at bounding box center [889, 571] width 35 height 20
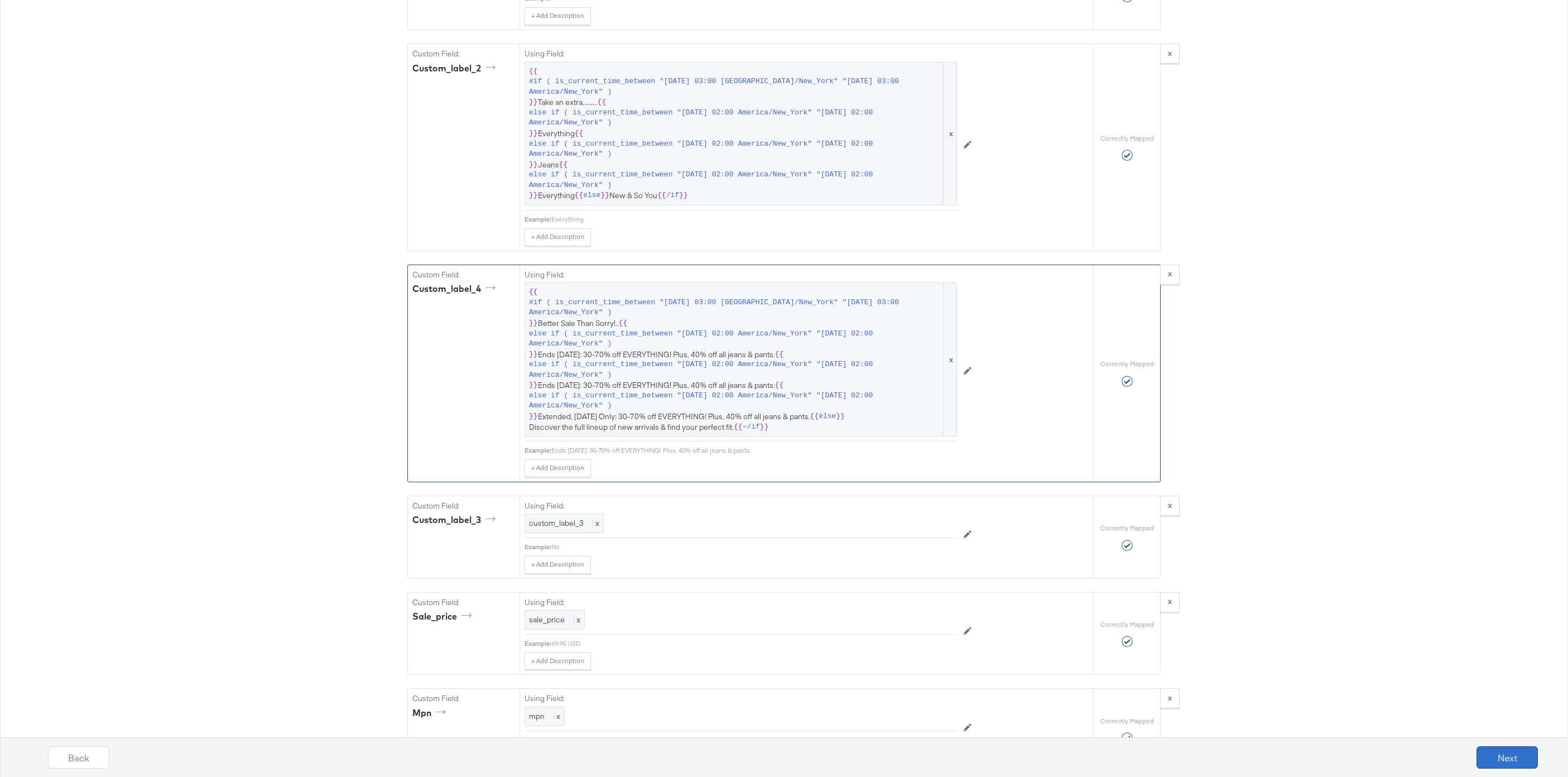
click at [1511, 747] on button "Next" at bounding box center [1507, 758] width 61 height 23
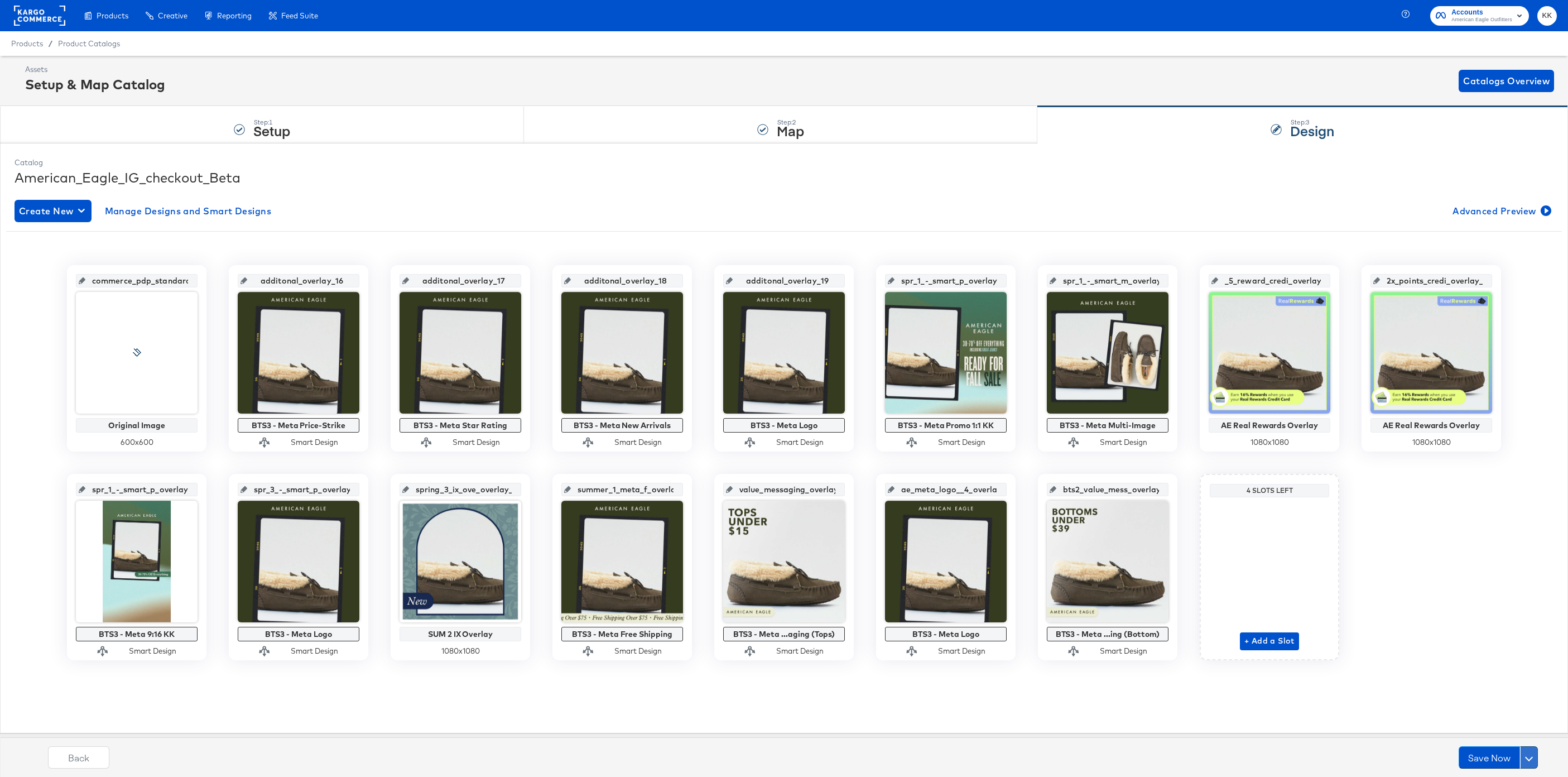
click at [1530, 754] on button at bounding box center [1528, 758] width 18 height 23
click at [1493, 738] on div "Schedule Save" at bounding box center [1502, 736] width 51 height 10
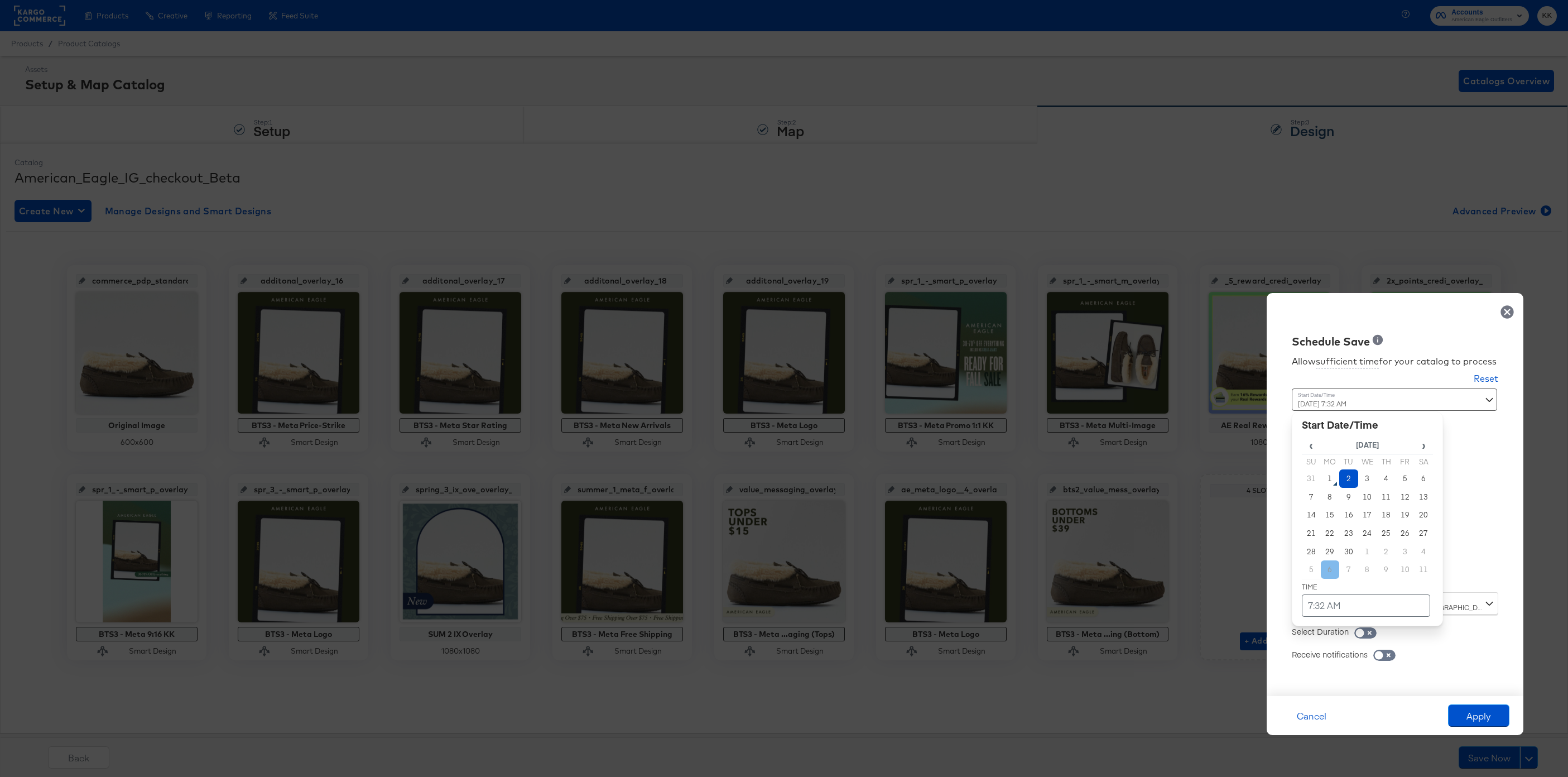
click at [1321, 574] on div "September 2nd 2025 7:32 AM ‹ September 2025 › Su Mo Tu We Th Fr Sa 31 1 2 3 4 5…" at bounding box center [1367, 486] width 151 height 195
click at [1346, 477] on td "2" at bounding box center [1348, 479] width 19 height 18
click at [1346, 603] on td "7:32 AM" at bounding box center [1366, 605] width 128 height 23
click at [1349, 524] on span "▼" at bounding box center [1344, 522] width 23 height 23
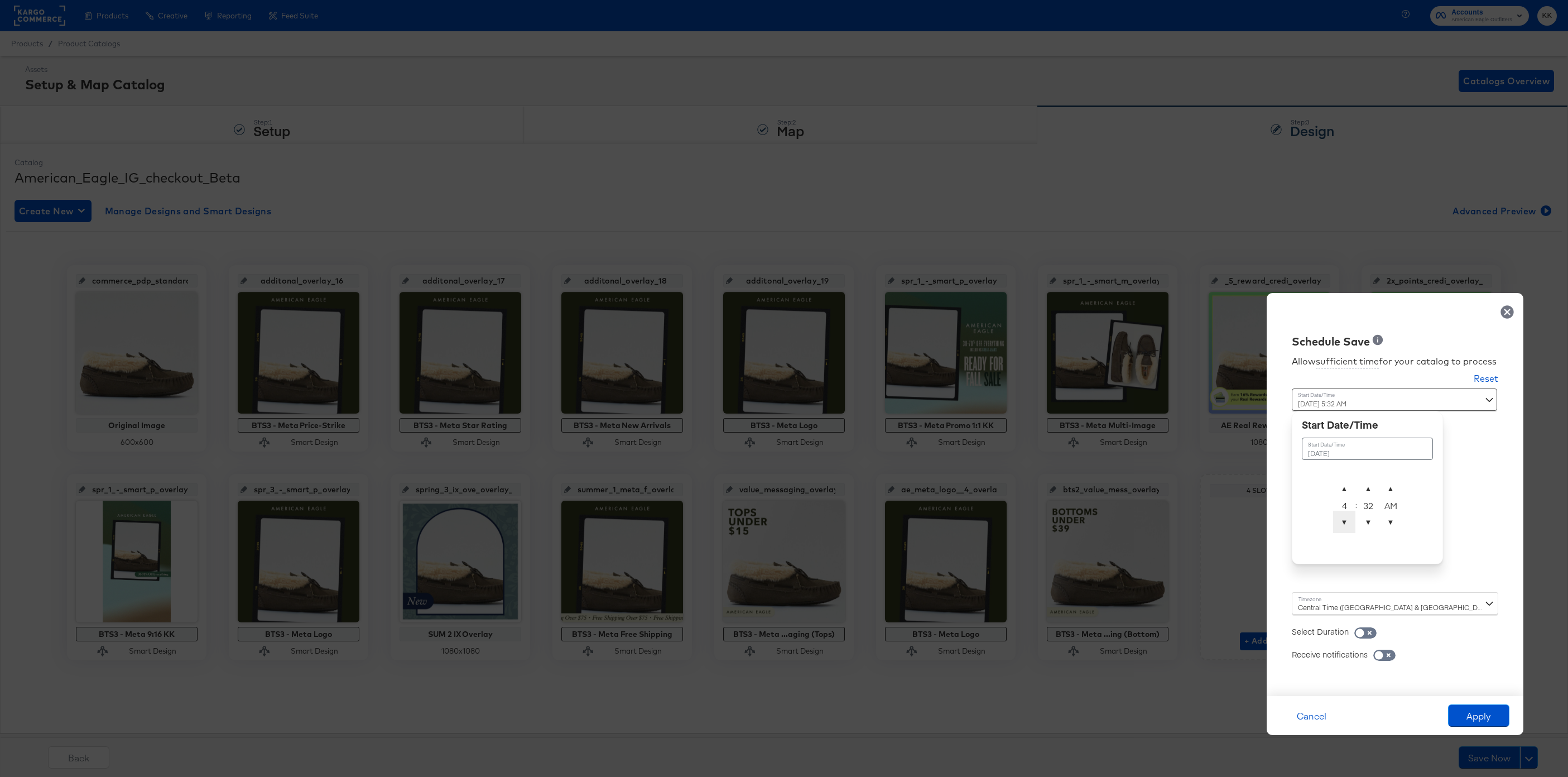
click at [1349, 524] on span "▼" at bounding box center [1344, 522] width 23 height 23
click at [1339, 479] on span "▲" at bounding box center [1344, 488] width 23 height 23
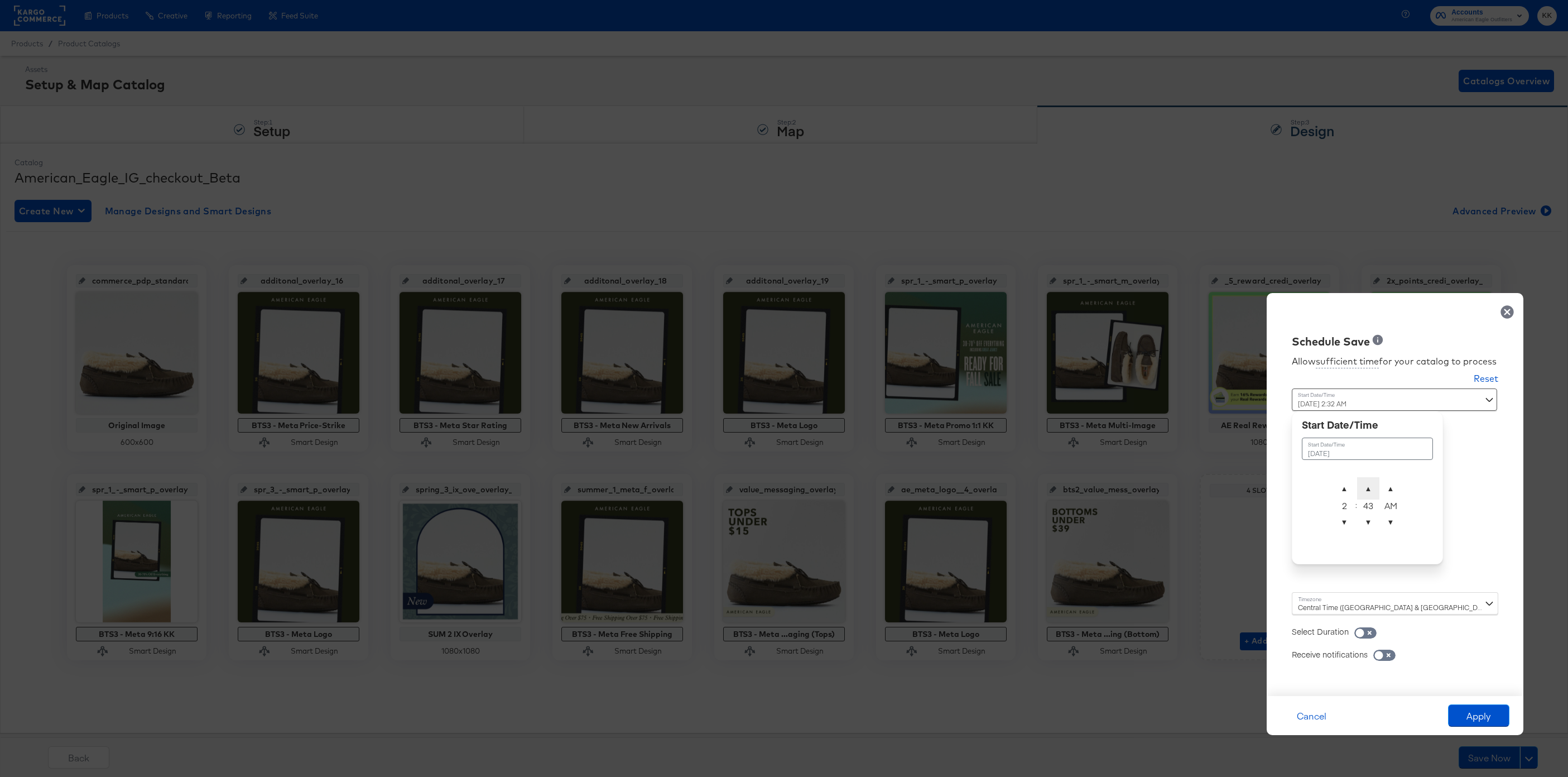
click at [1364, 479] on span "▲" at bounding box center [1368, 488] width 23 height 23
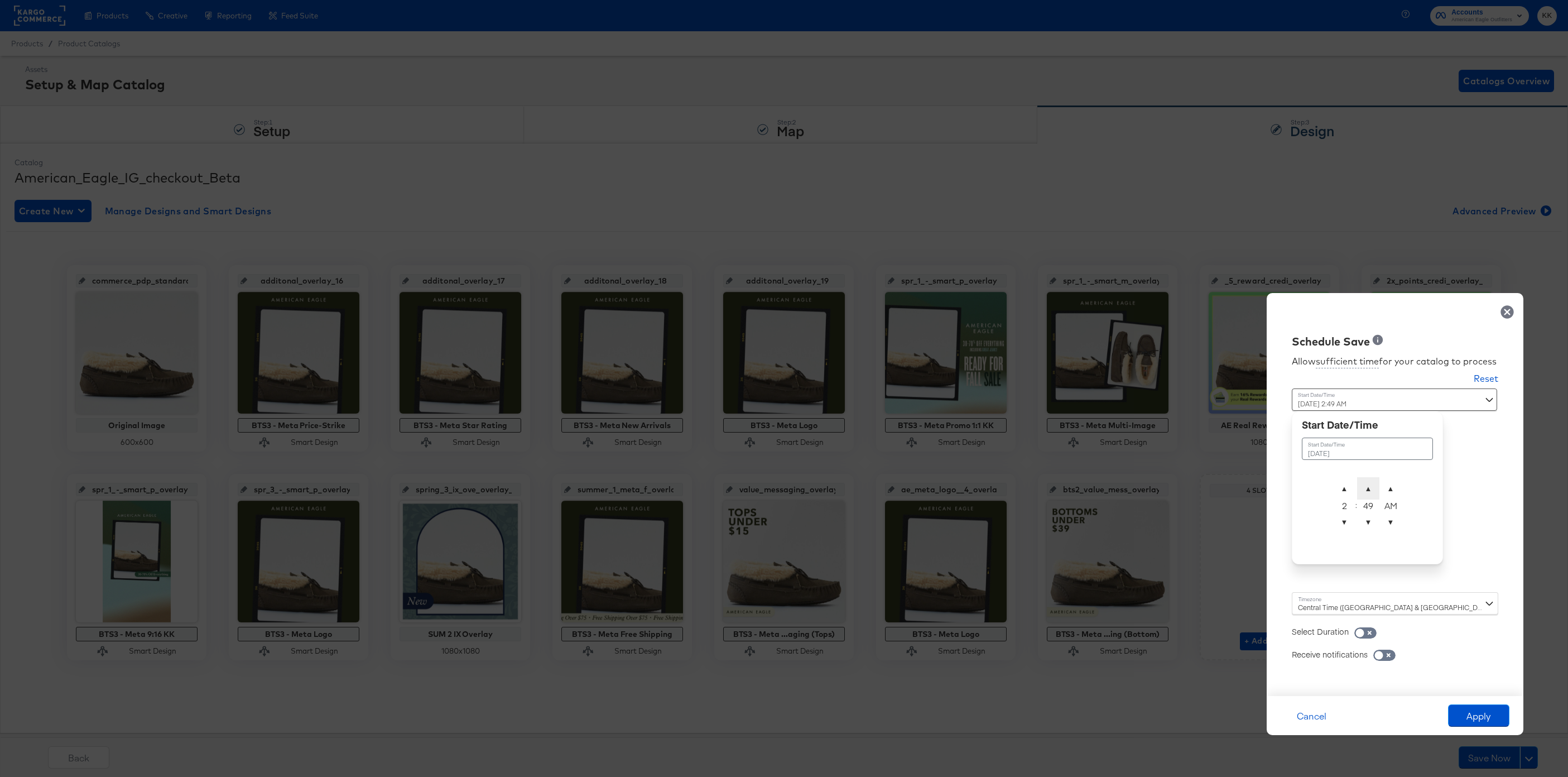
click at [1364, 479] on span "▲" at bounding box center [1368, 488] width 23 height 23
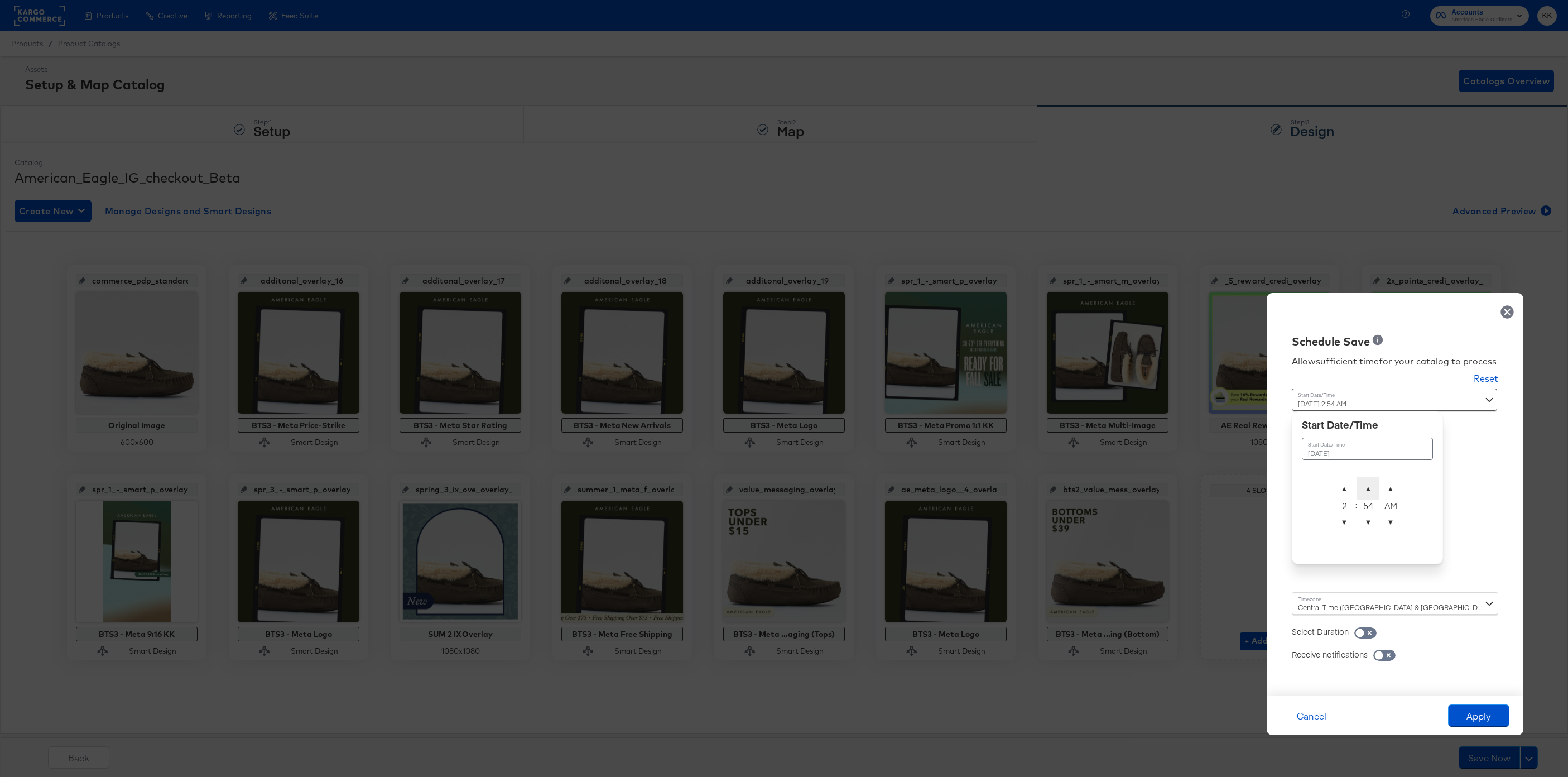
click at [1364, 479] on span "▲" at bounding box center [1368, 488] width 23 height 23
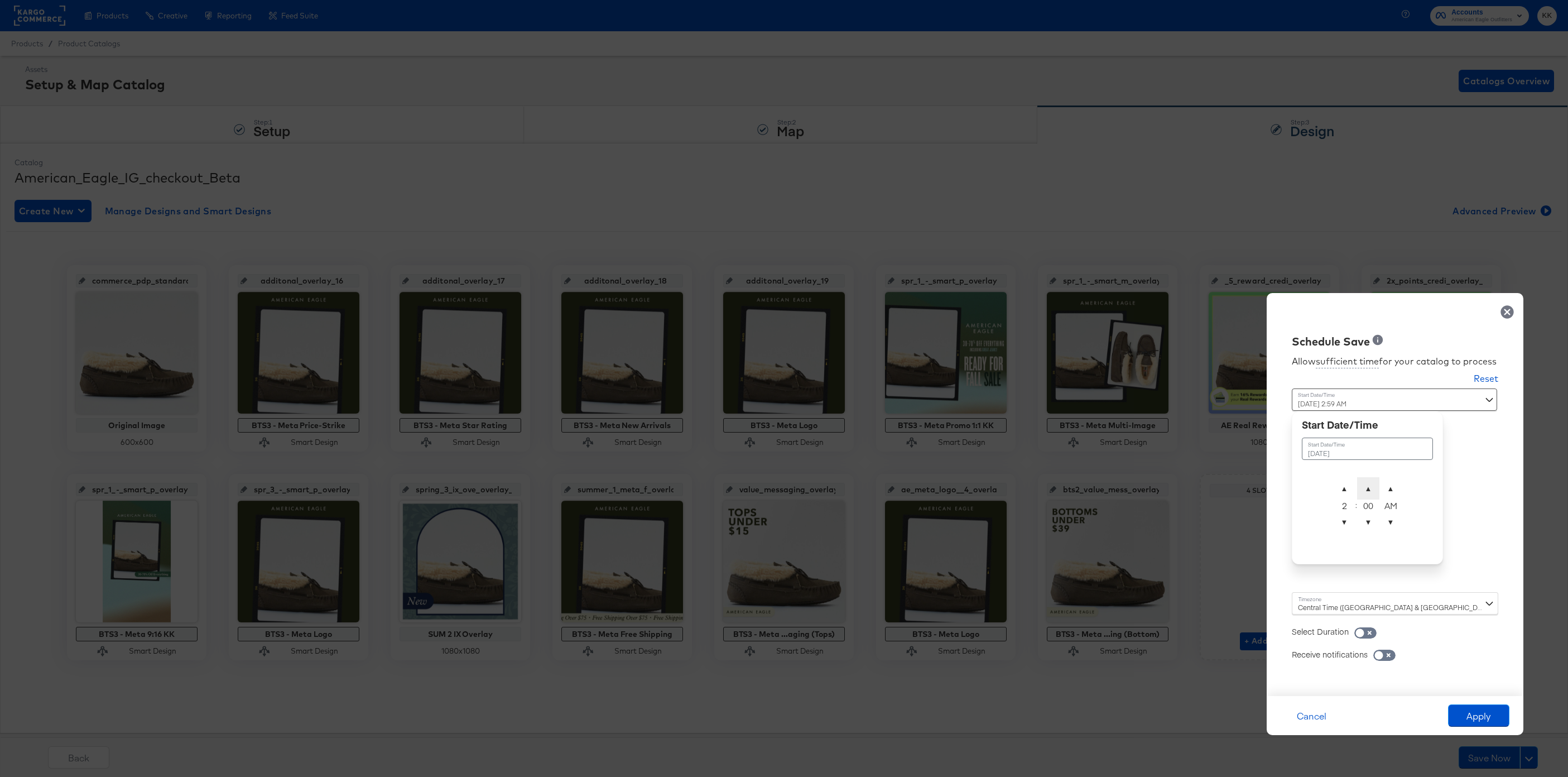
click at [1364, 479] on span "▲" at bounding box center [1368, 488] width 23 height 23
type input "[DATE] 2:00 AM"
click at [1309, 597] on div "Central Time ([GEOGRAPHIC_DATA] & [GEOGRAPHIC_DATA]) ([GEOGRAPHIC_DATA]/[GEOGRA…" at bounding box center [1395, 603] width 206 height 23
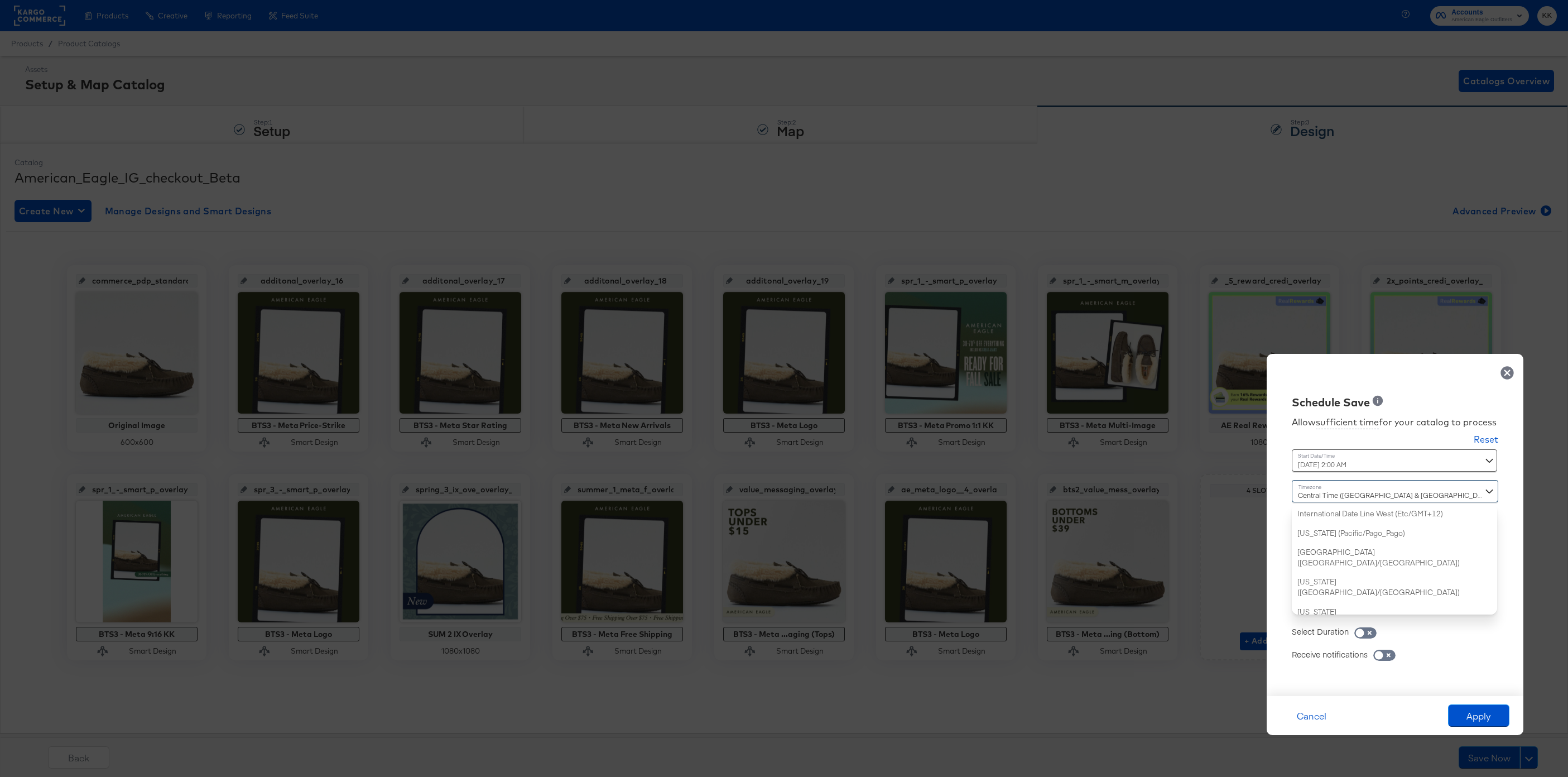
scroll to position [270, 0]
type input "new"
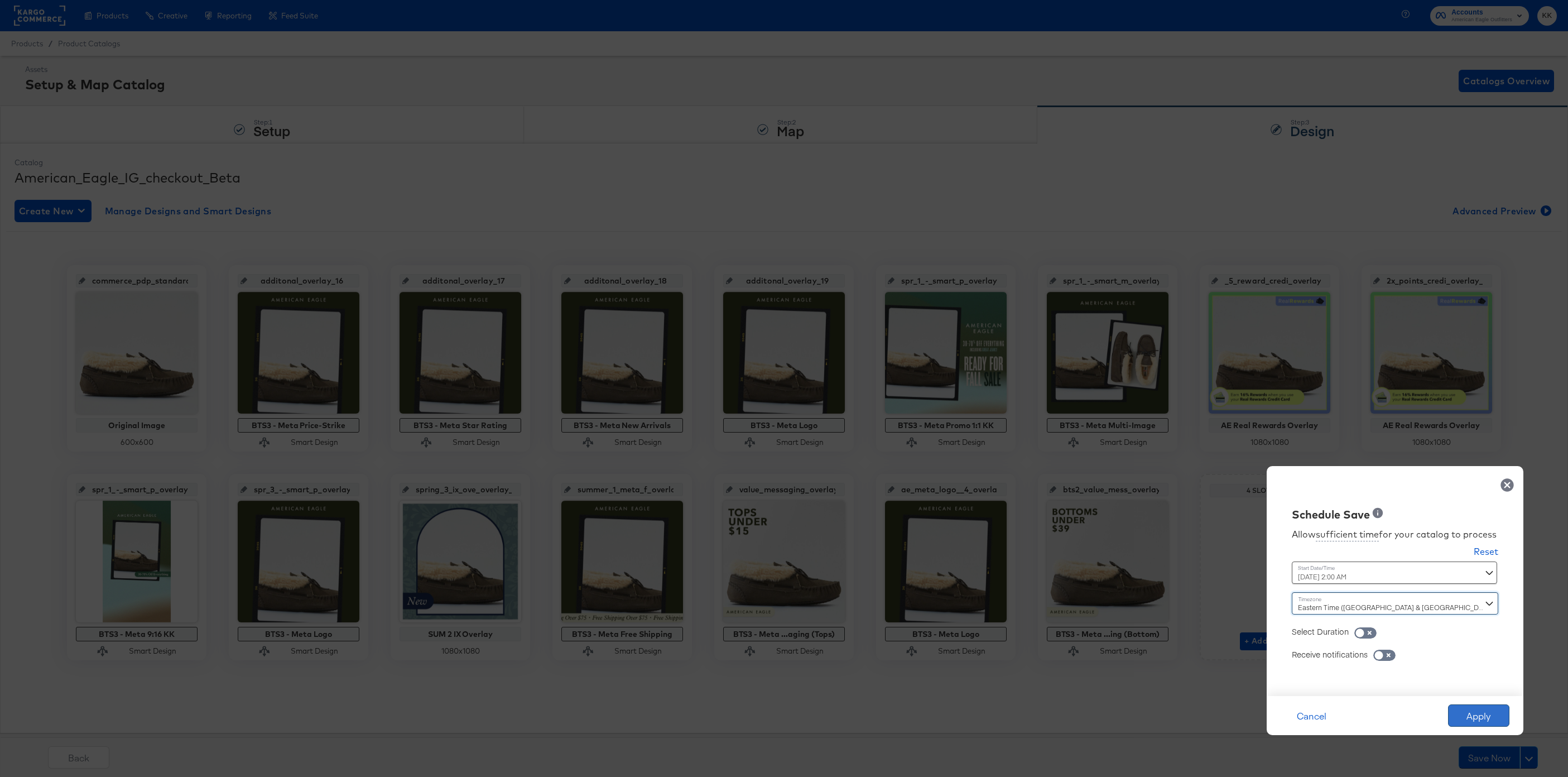
click at [1477, 715] on button "Apply" at bounding box center [1479, 715] width 61 height 23
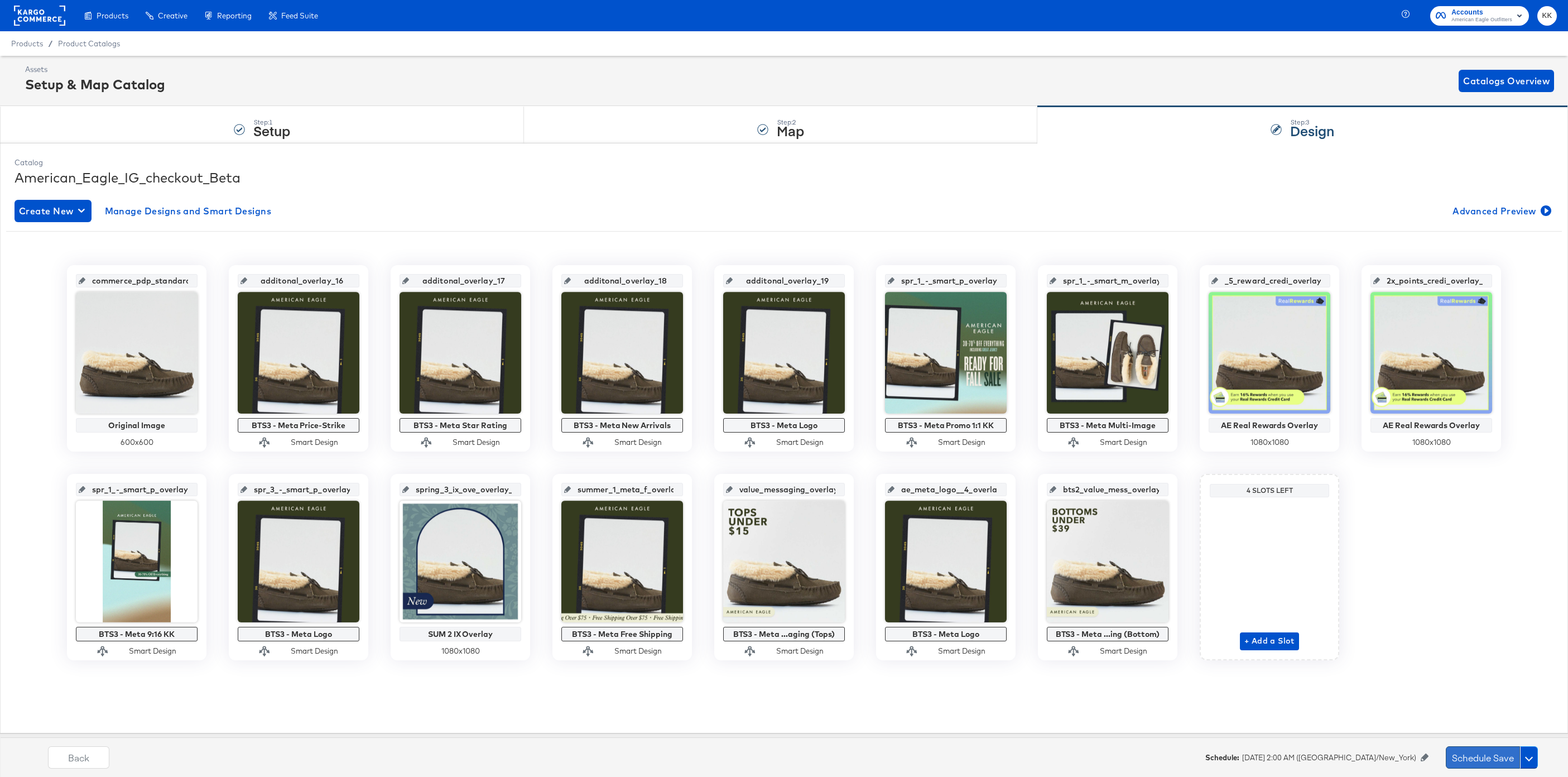
click at [1462, 751] on button "Schedule Save" at bounding box center [1483, 758] width 74 height 23
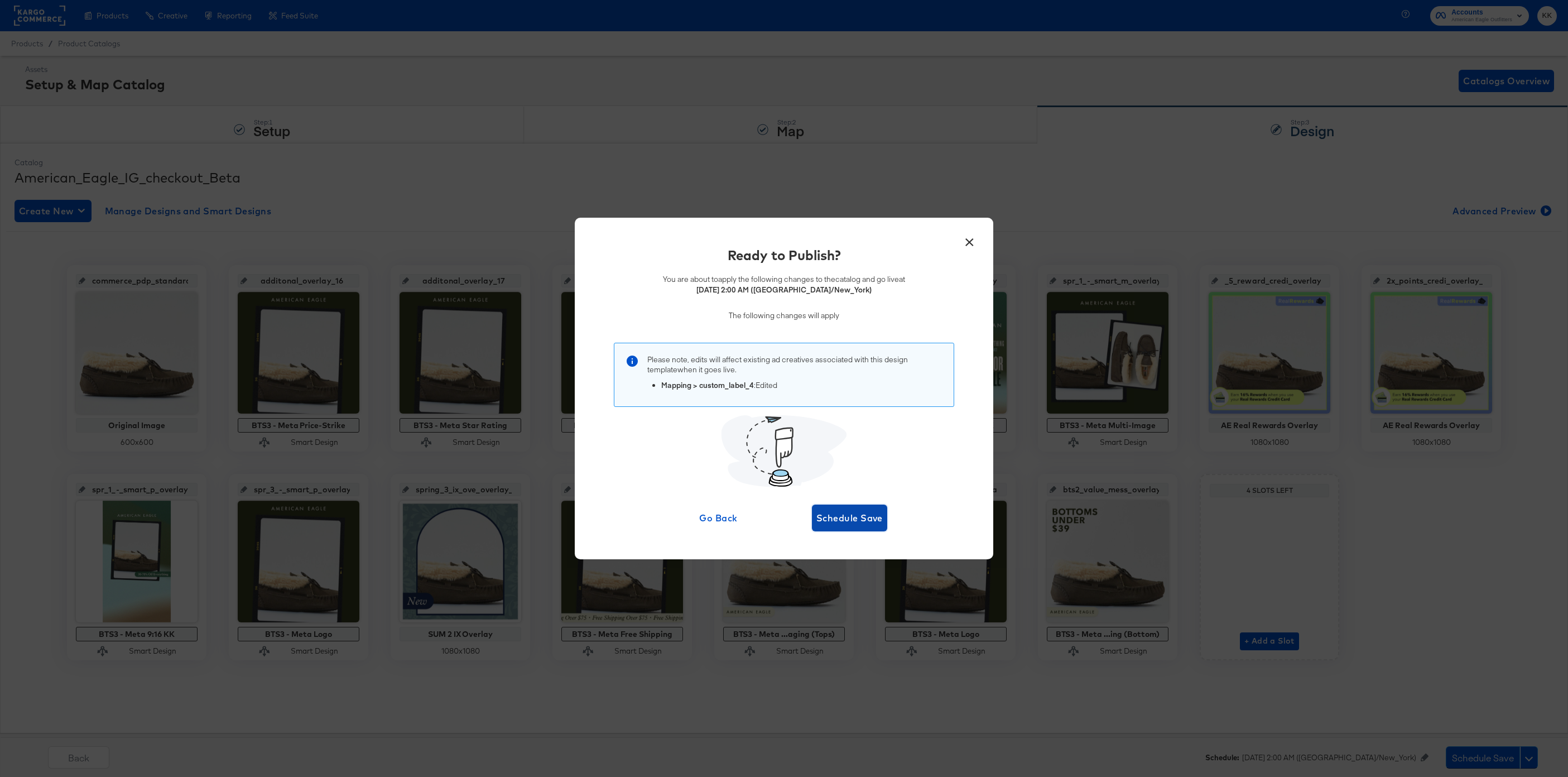
click at [843, 512] on span "Schedule Save" at bounding box center [849, 518] width 66 height 16
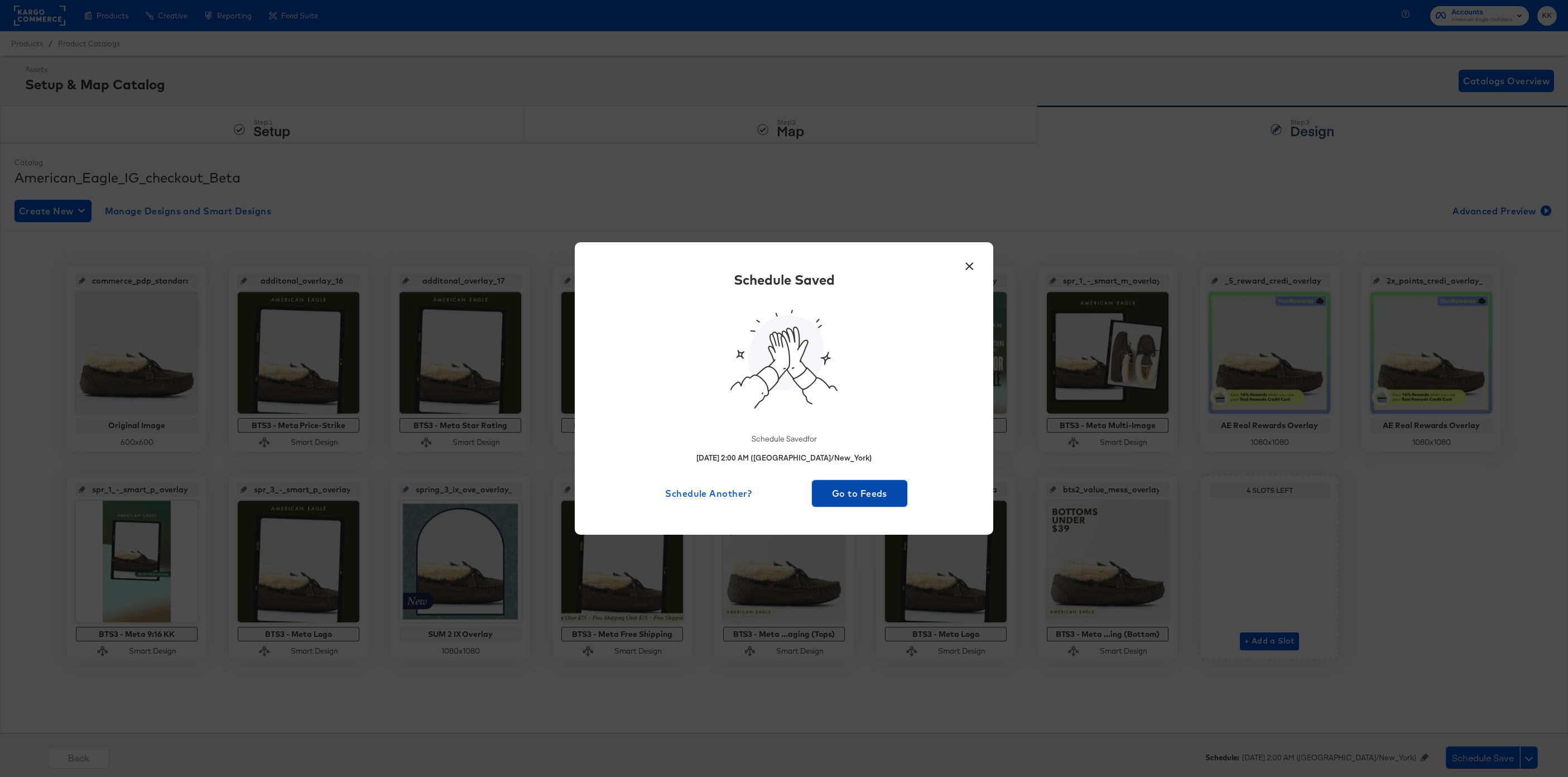
click at [842, 496] on span "Go to Feeds" at bounding box center [859, 494] width 86 height 16
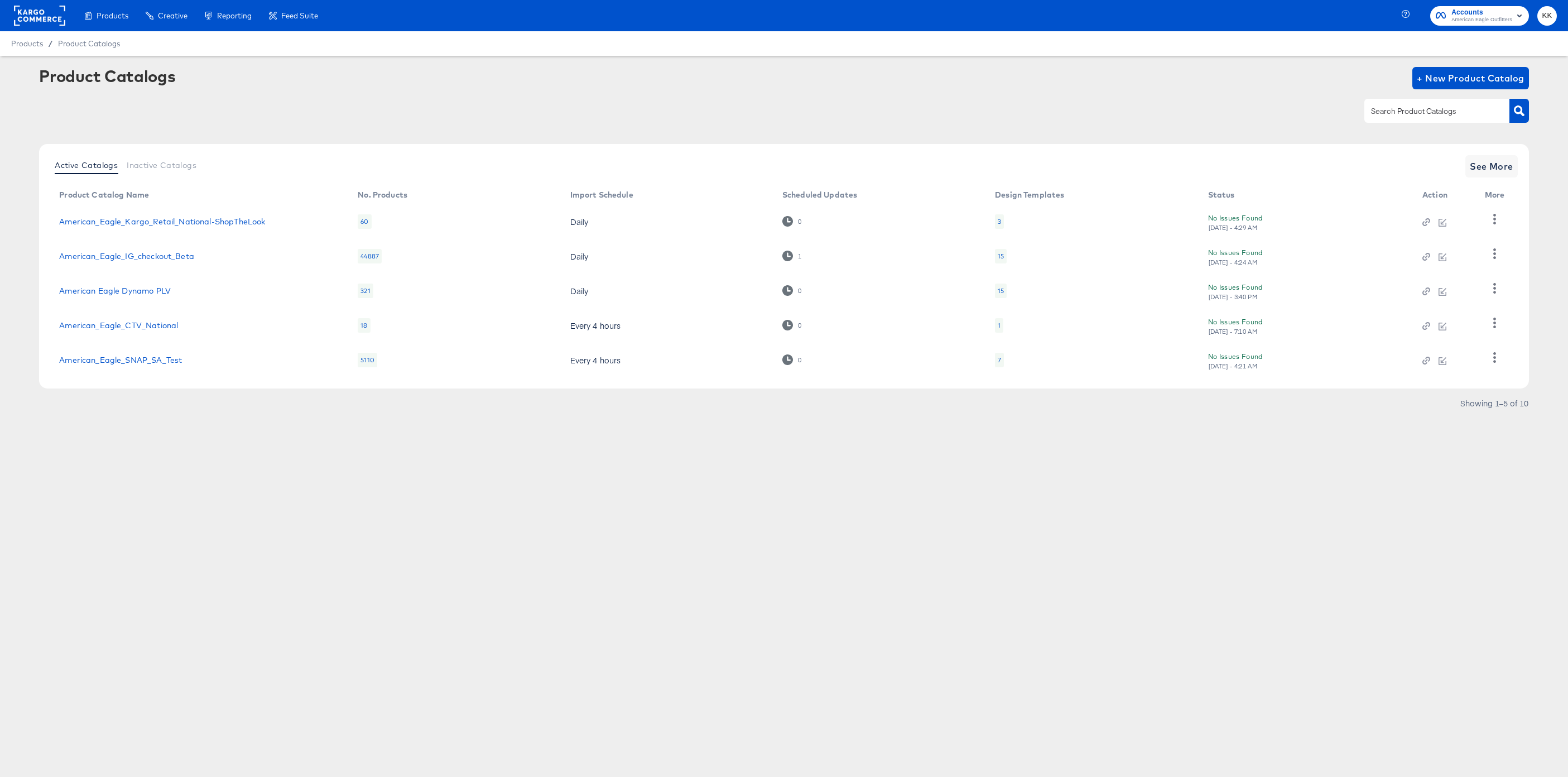
click at [18, 8] on rect at bounding box center [40, 15] width 51 height 20
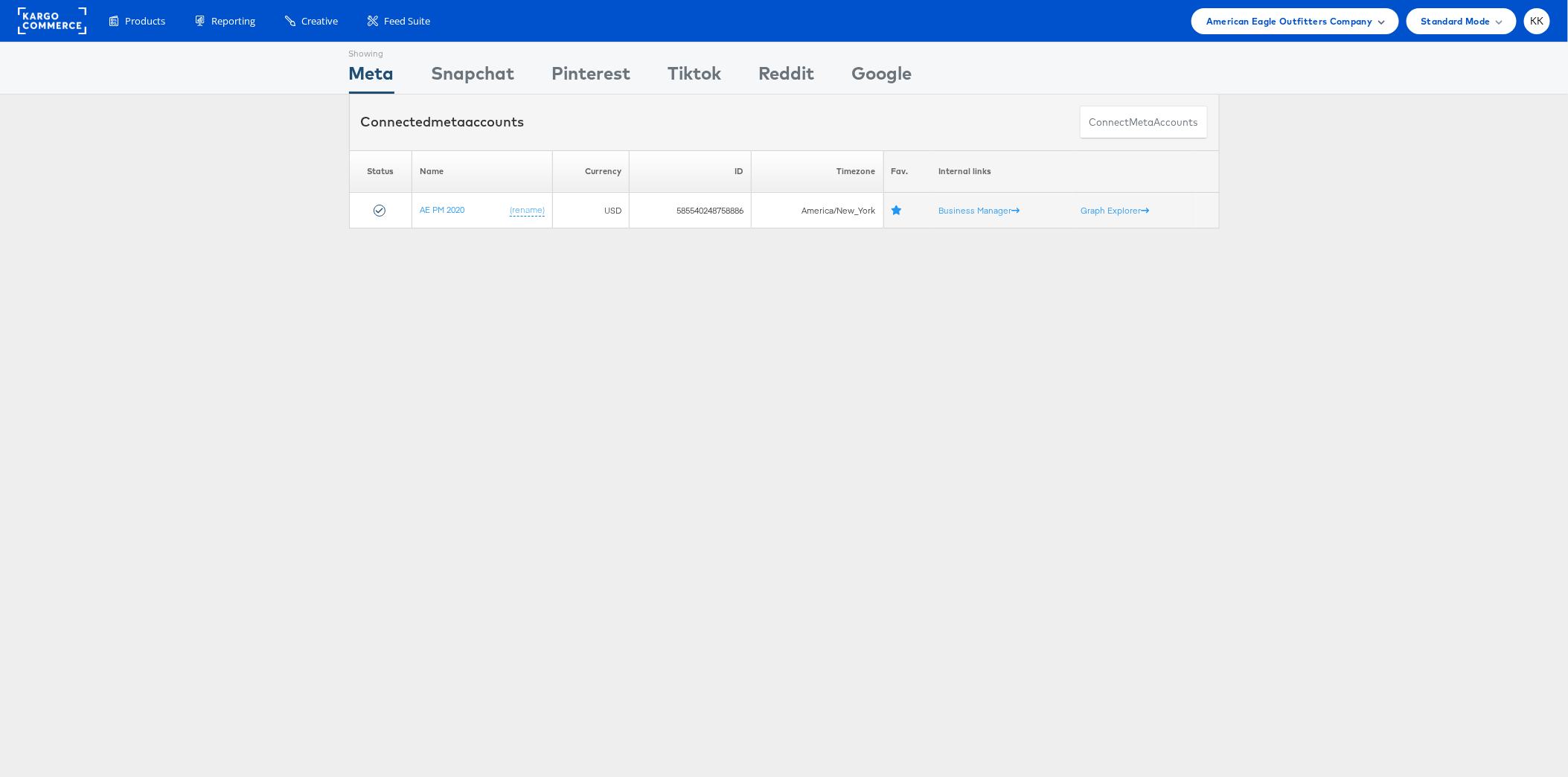
click at [1354, 32] on div "American Eagle Outfitters Company" at bounding box center [1294, 21] width 207 height 26
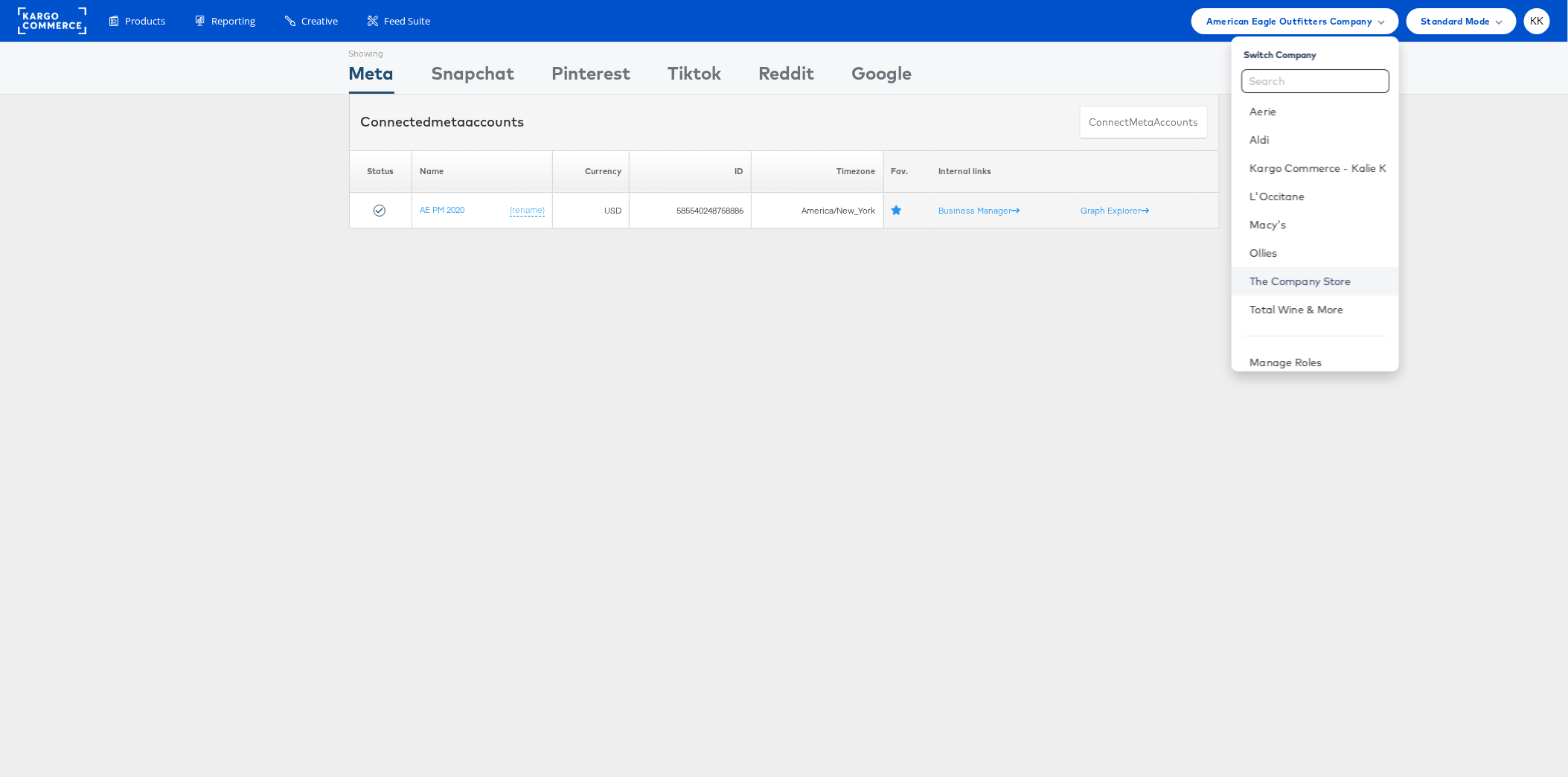
click at [1307, 287] on link "The Company Store" at bounding box center [1317, 281] width 137 height 15
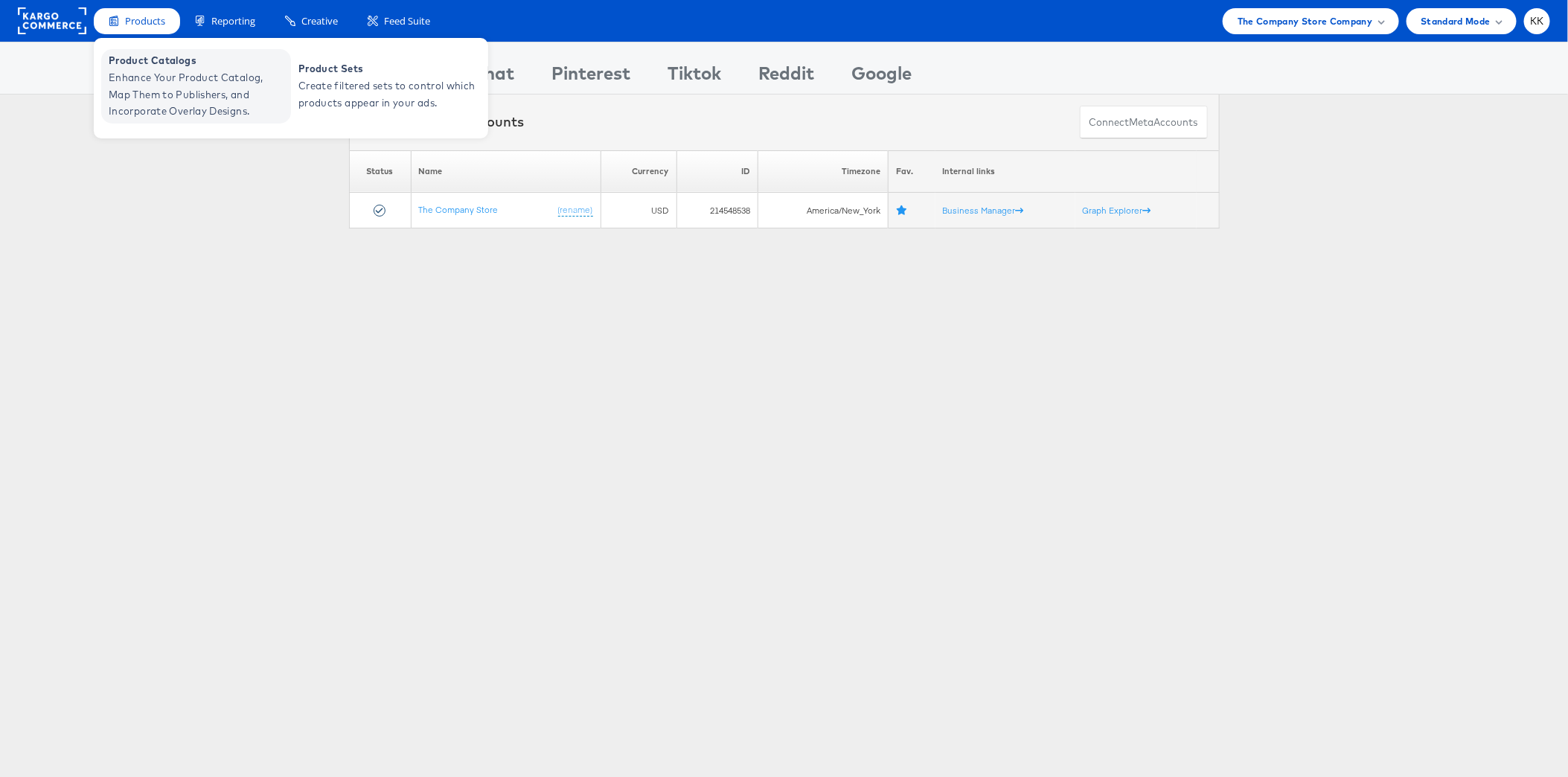
click at [157, 85] on span "Enhance Your Product Catalog, Map Them to Publishers, and Incorporate Overlay D…" at bounding box center [198, 94] width 179 height 50
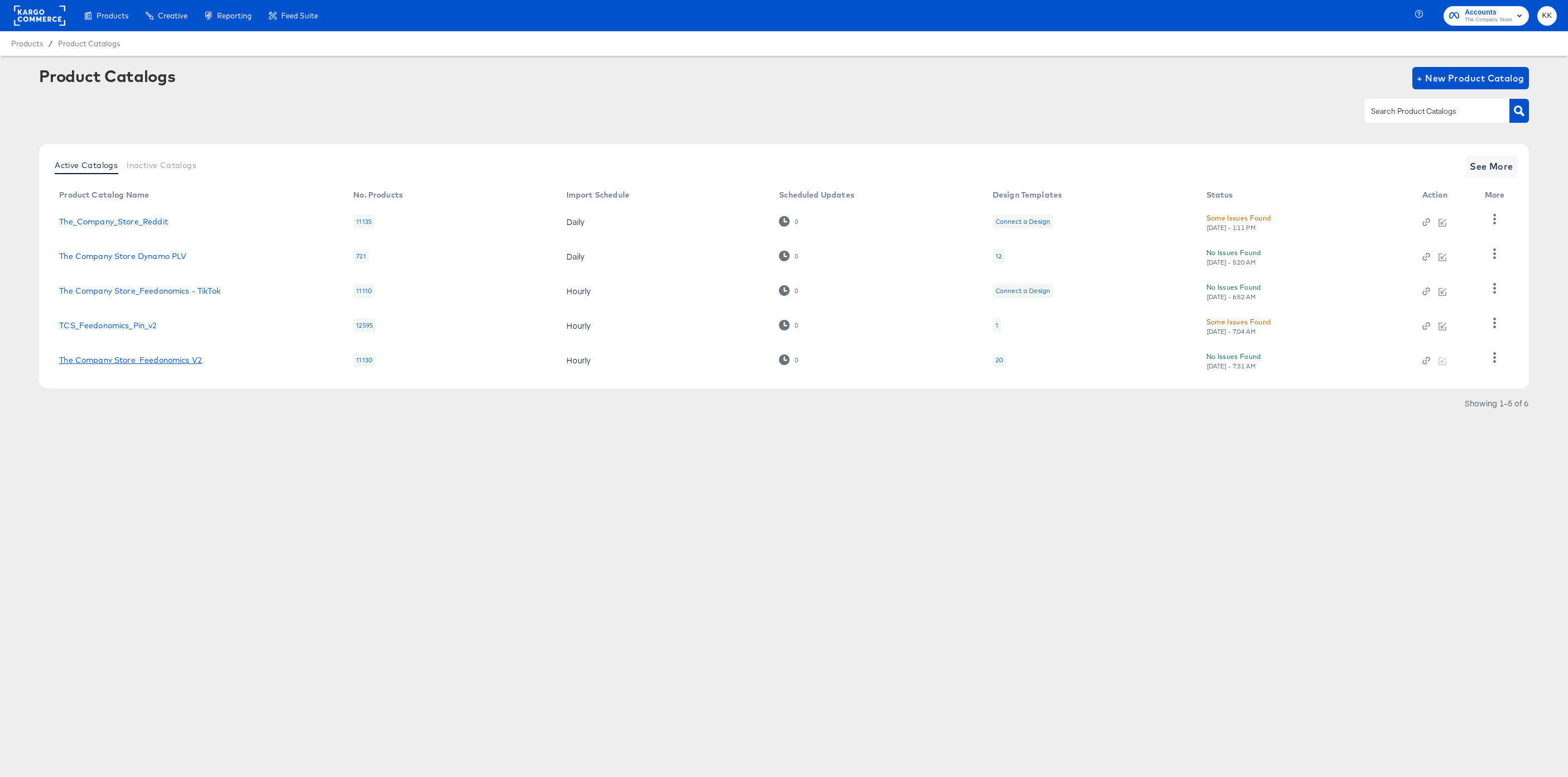
click at [163, 359] on link "The Company Store_Feedonomics V2" at bounding box center [130, 360] width 143 height 9
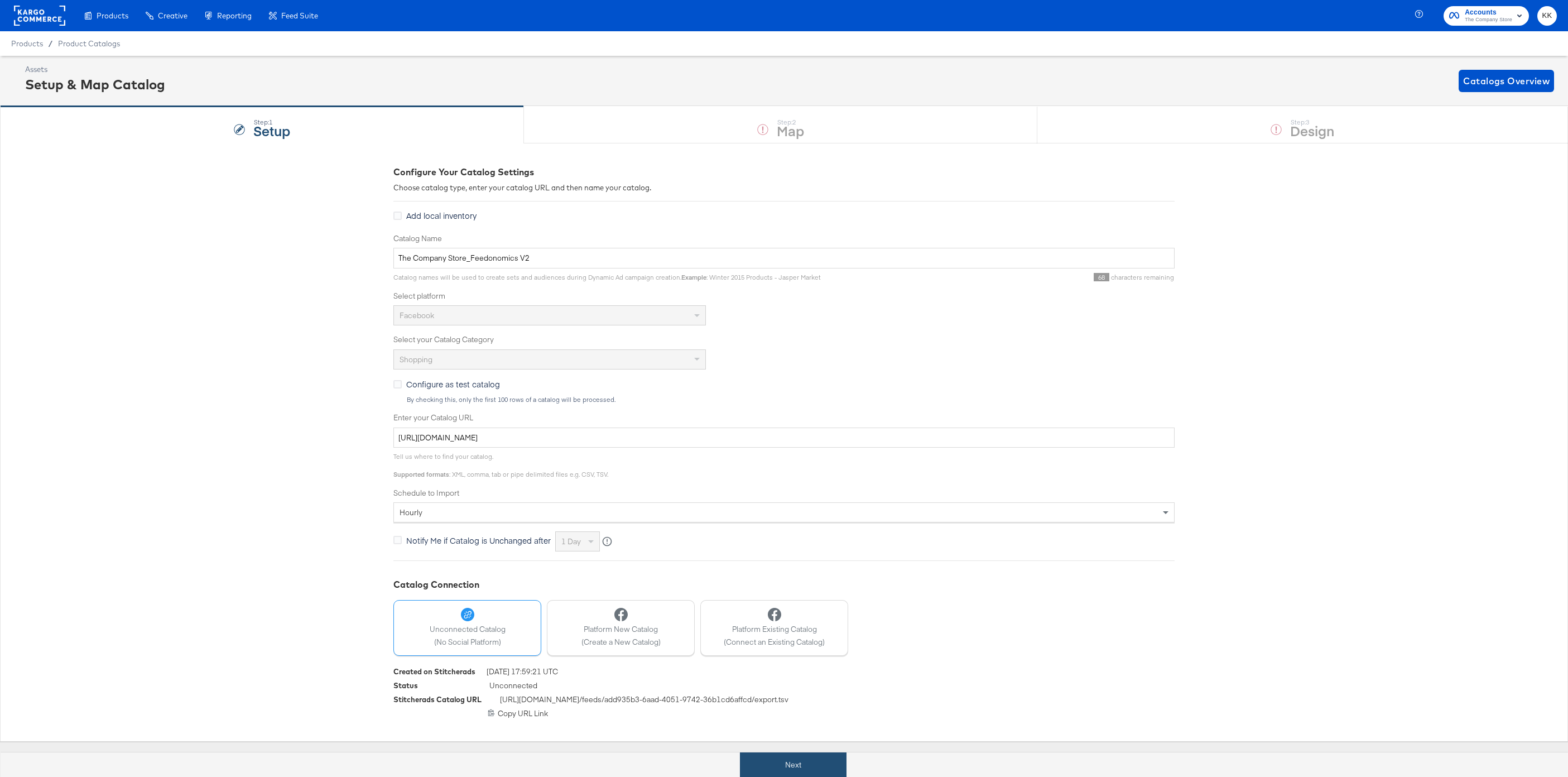
click at [780, 768] on button "Next" at bounding box center [793, 765] width 107 height 25
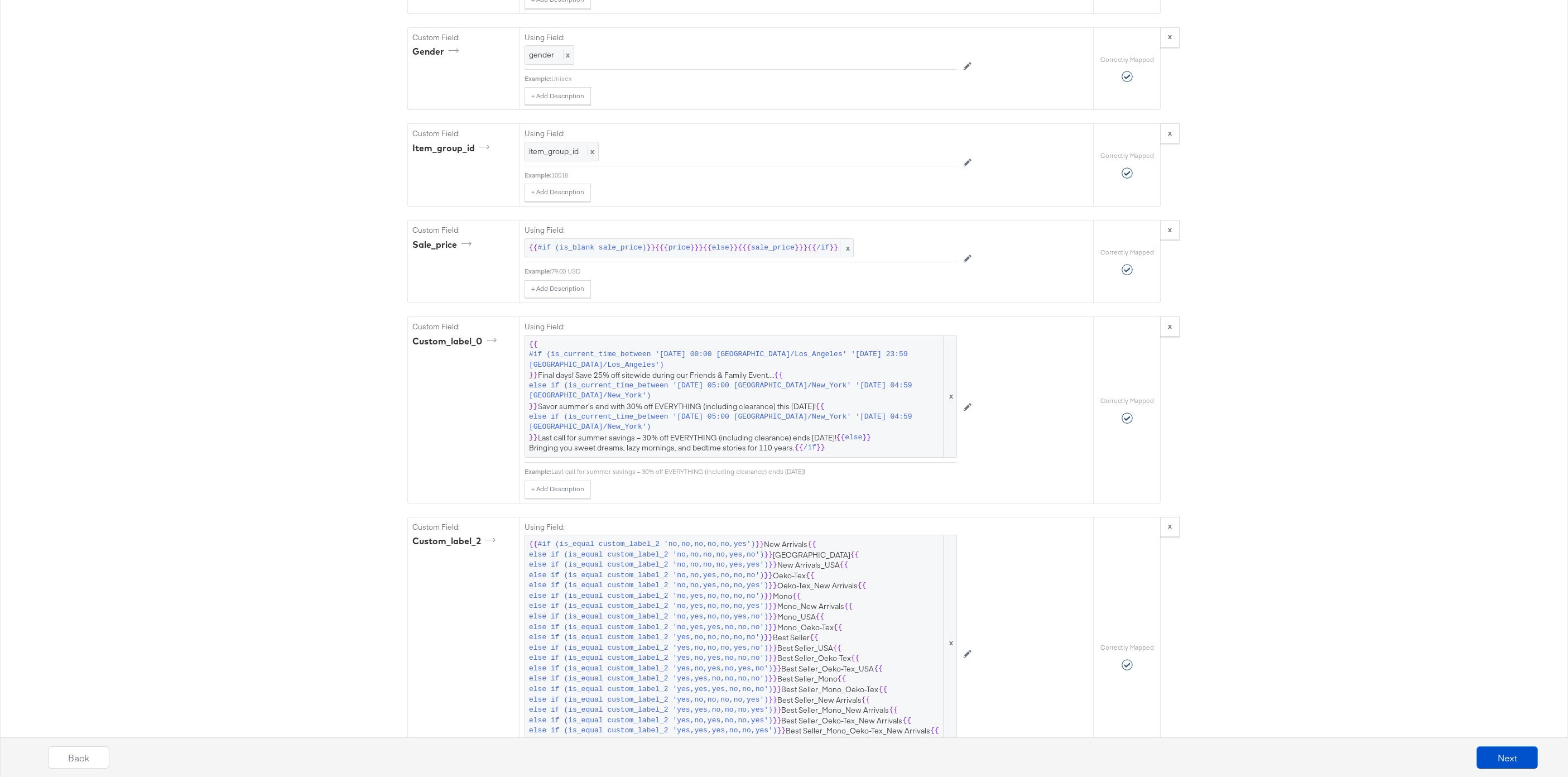
scroll to position [1980, 0]
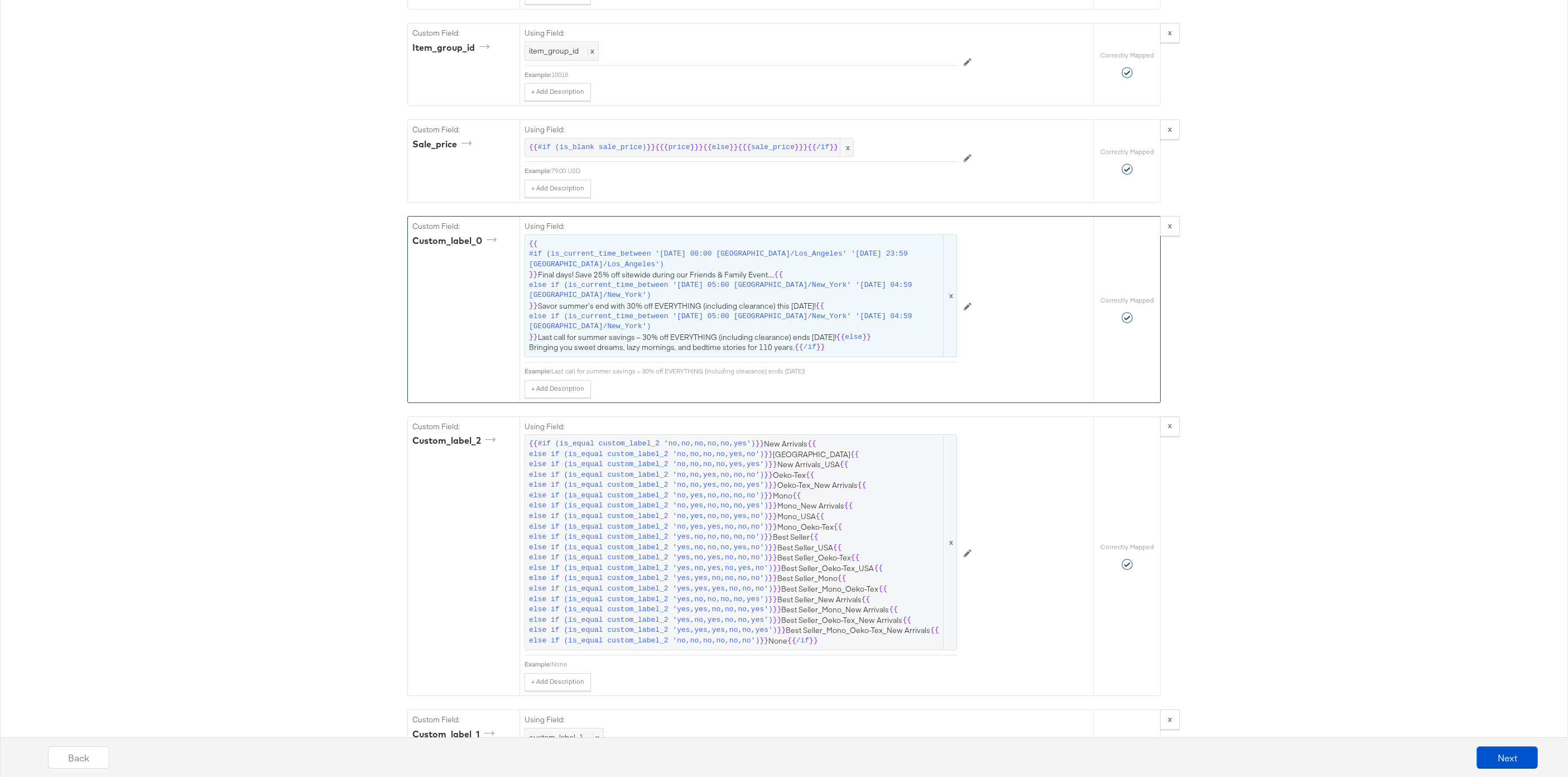
click at [729, 292] on span "else if (is_current_time_between '[DATE] 05:00 [GEOGRAPHIC_DATA]/New_York' '[DA…" at bounding box center [735, 290] width 412 height 21
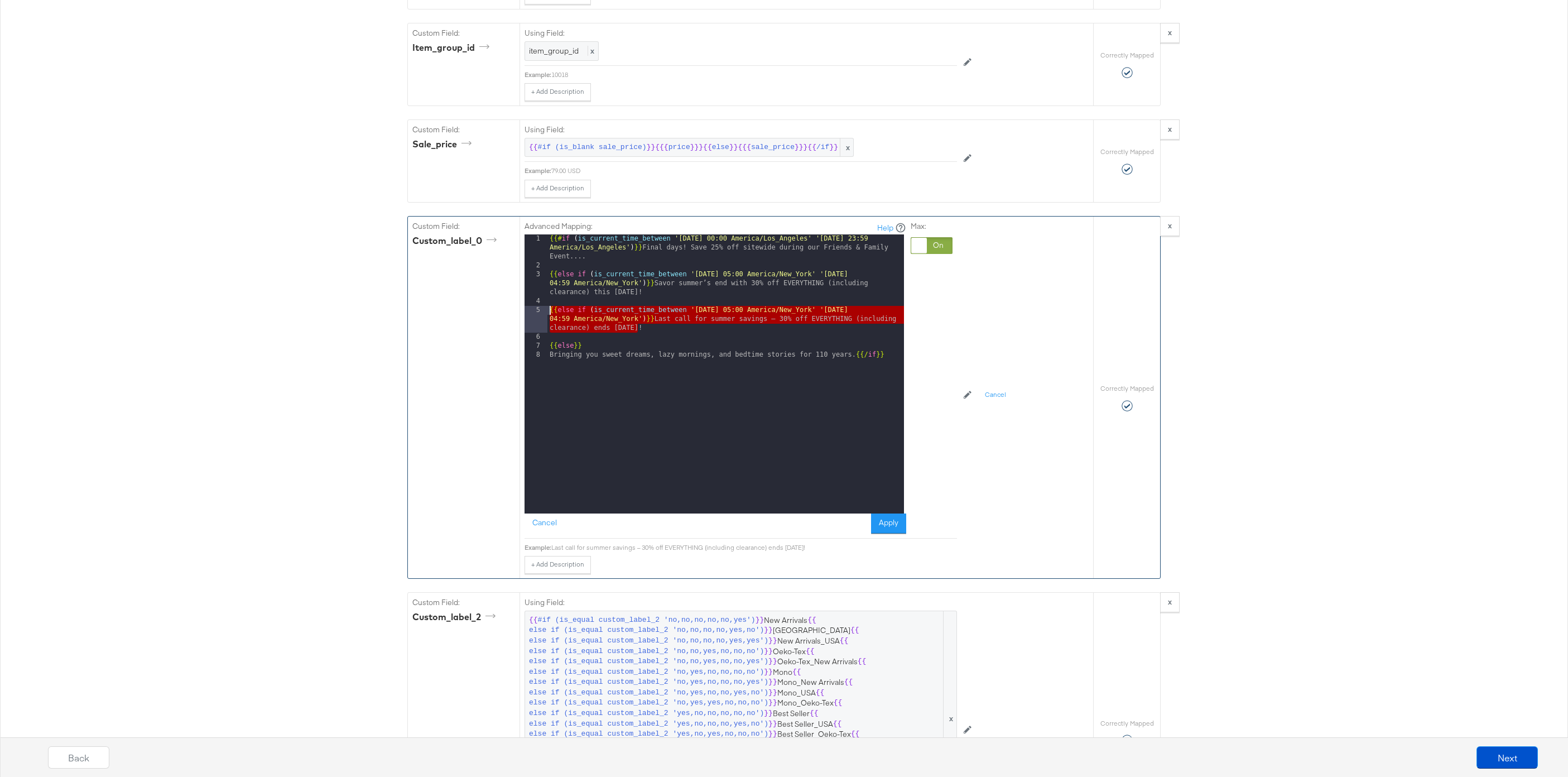
drag, startPoint x: 656, startPoint y: 329, endPoint x: 529, endPoint y: 312, distance: 128.1
click at [529, 312] on div "1 2 3 4 5 6 7 8 {{# if ( is_current_time_between '[DATE] 00:00 America/Los_Ange…" at bounding box center [714, 374] width 379 height 279
click at [641, 331] on div "{{# if ( is_current_time_between '[DATE] 00:00 America/Los_Angeles' '[DATE] 23:…" at bounding box center [726, 392] width 357 height 315
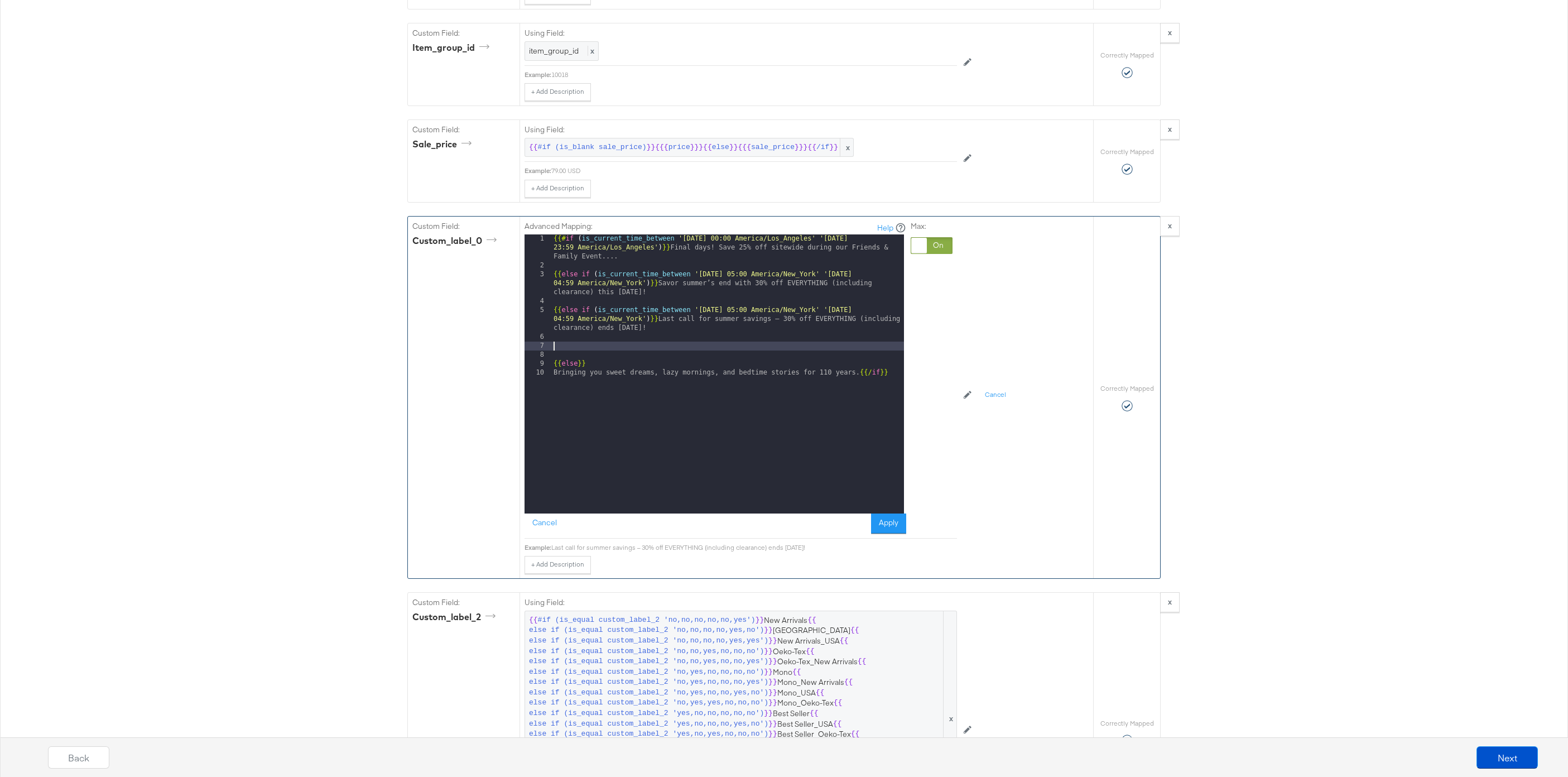
paste textarea
click at [740, 346] on div "{{# if ( is_current_time_between '[DATE] 00:00 America/Los_Angeles' '[DATE] 23:…" at bounding box center [727, 392] width 352 height 315
click at [884, 347] on div "{{# if ( is_current_time_between '[DATE] 00:00 America/Los_Angeles' '[DATE] 23:…" at bounding box center [727, 392] width 352 height 315
drag, startPoint x: 660, startPoint y: 364, endPoint x: 660, endPoint y: 357, distance: 7.0
click at [660, 357] on div "{{# if ( is_current_time_between '[DATE] 00:00 America/Los_Angeles' '[DATE] 23:…" at bounding box center [727, 392] width 352 height 315
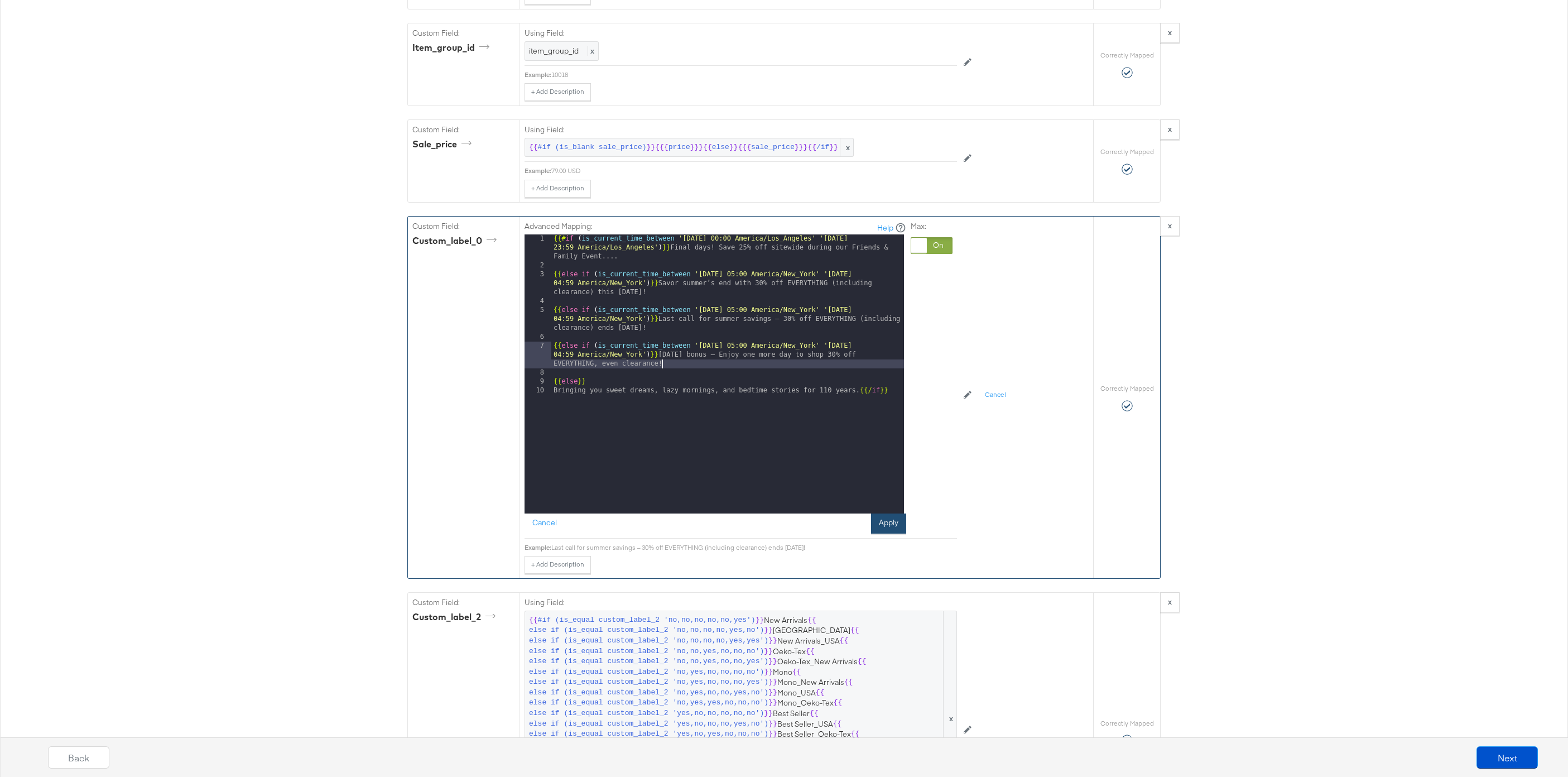
click at [887, 522] on button "Apply" at bounding box center [889, 523] width 35 height 20
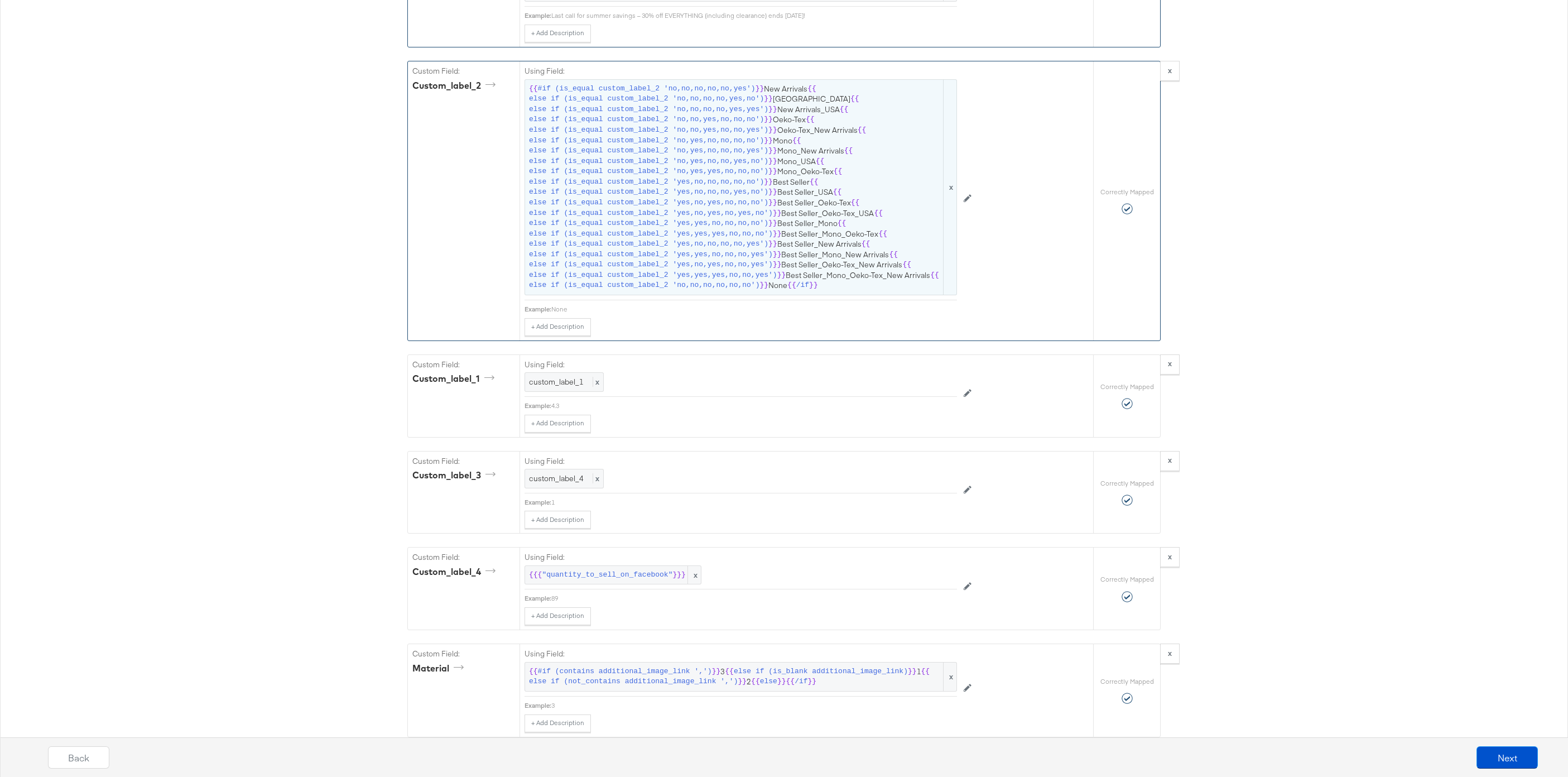
scroll to position [2474, 0]
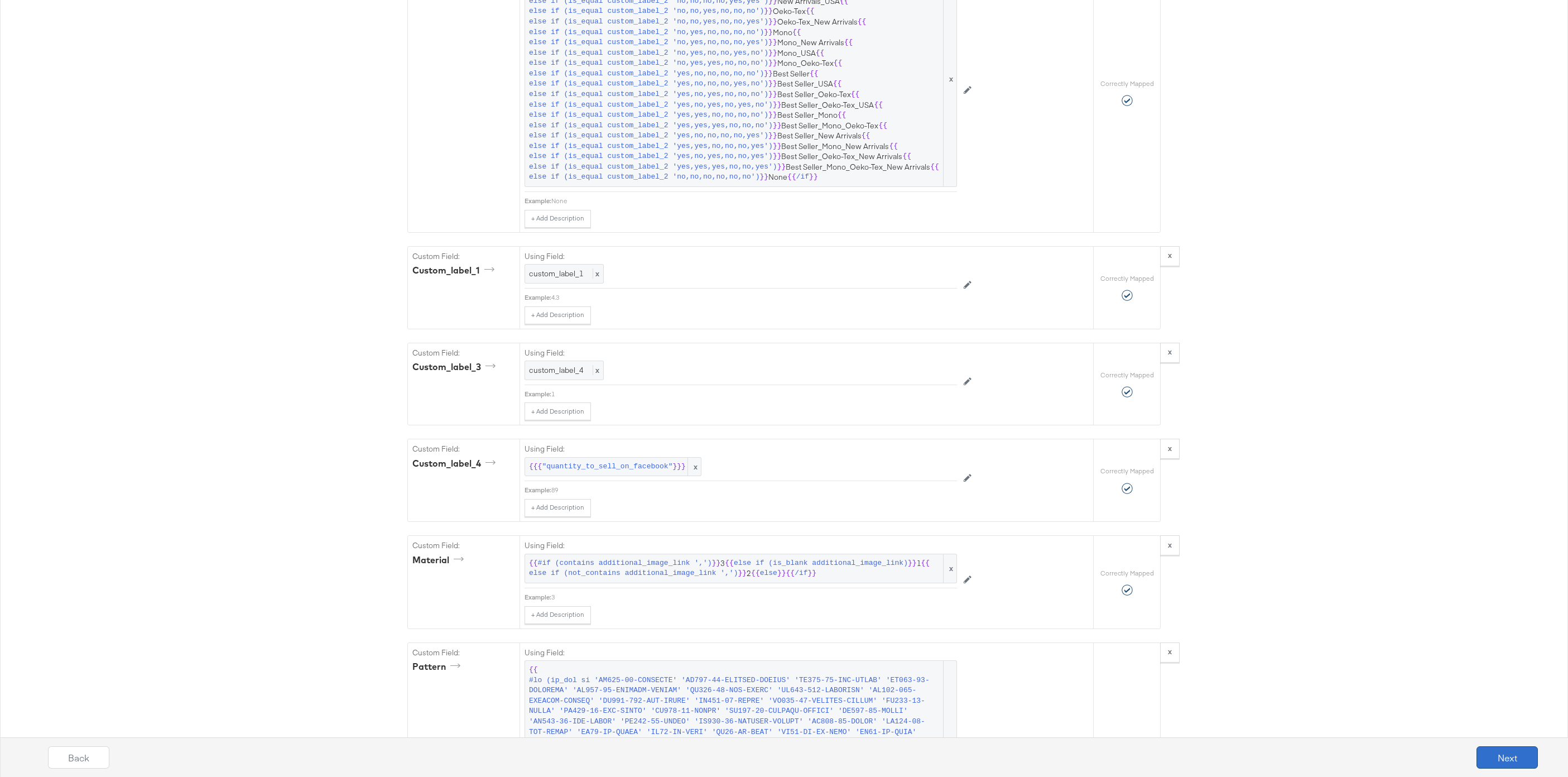
click at [1502, 754] on button "Next" at bounding box center [1507, 758] width 61 height 23
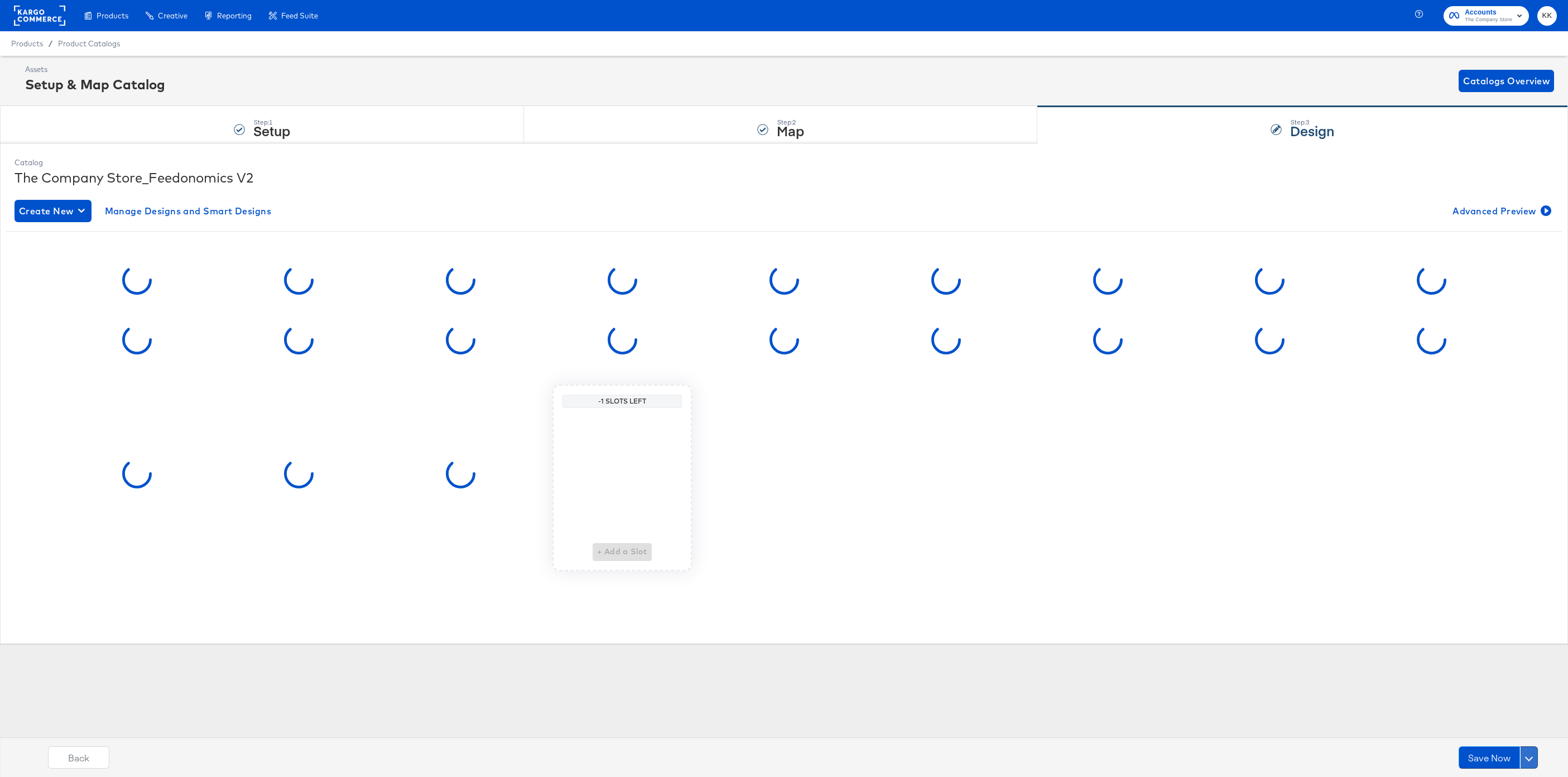
click at [1532, 754] on button at bounding box center [1528, 758] width 18 height 23
click at [1511, 738] on div "Schedule Save" at bounding box center [1502, 736] width 51 height 10
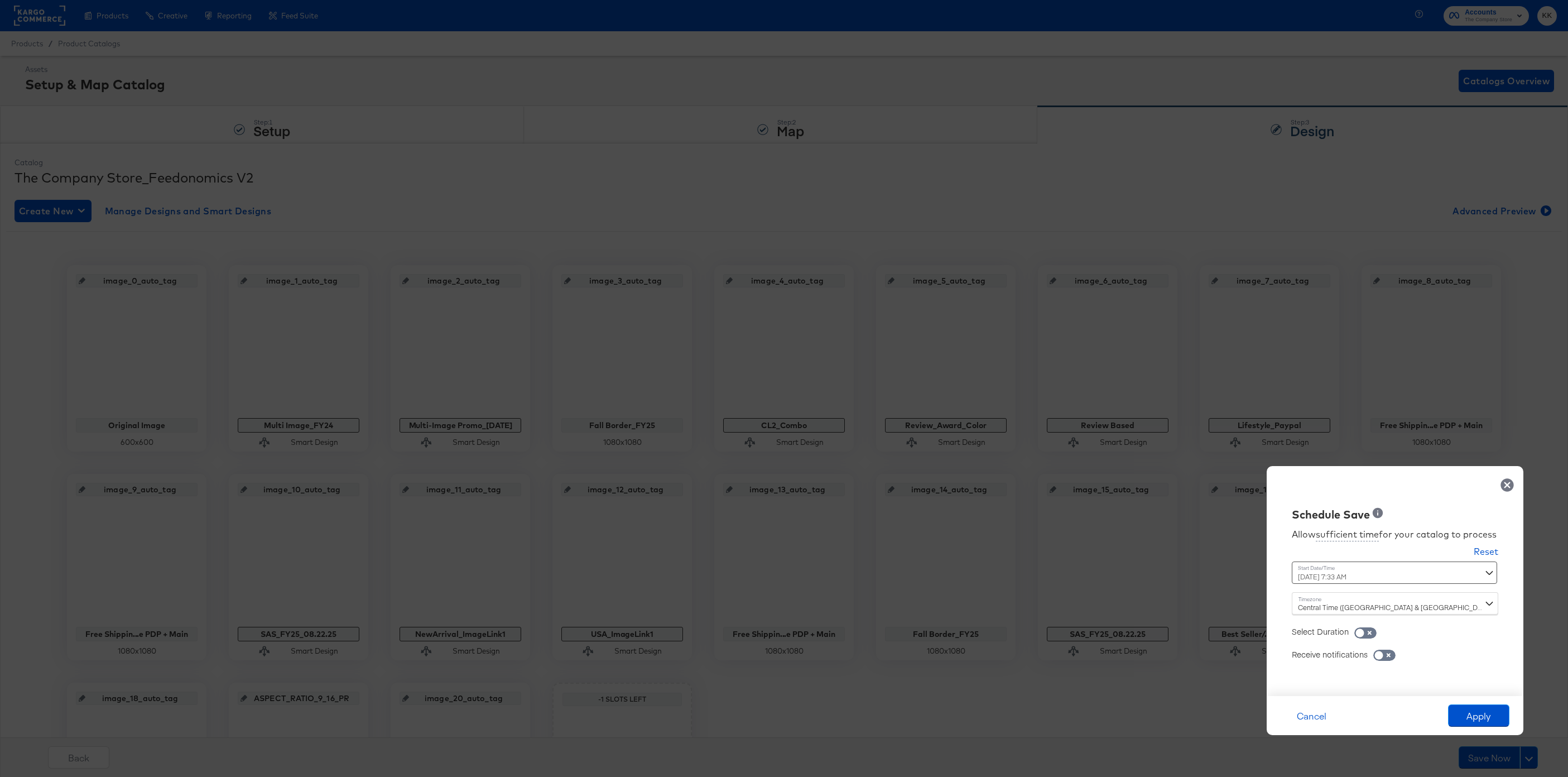
click at [1318, 580] on div "[DATE] 7:33 AM ‹ [DATE] › Su Mo Tu We Th Fr Sa 31 1 2 3 4 5 6 7 8 9 10 11 12 13…" at bounding box center [1367, 572] width 151 height 23
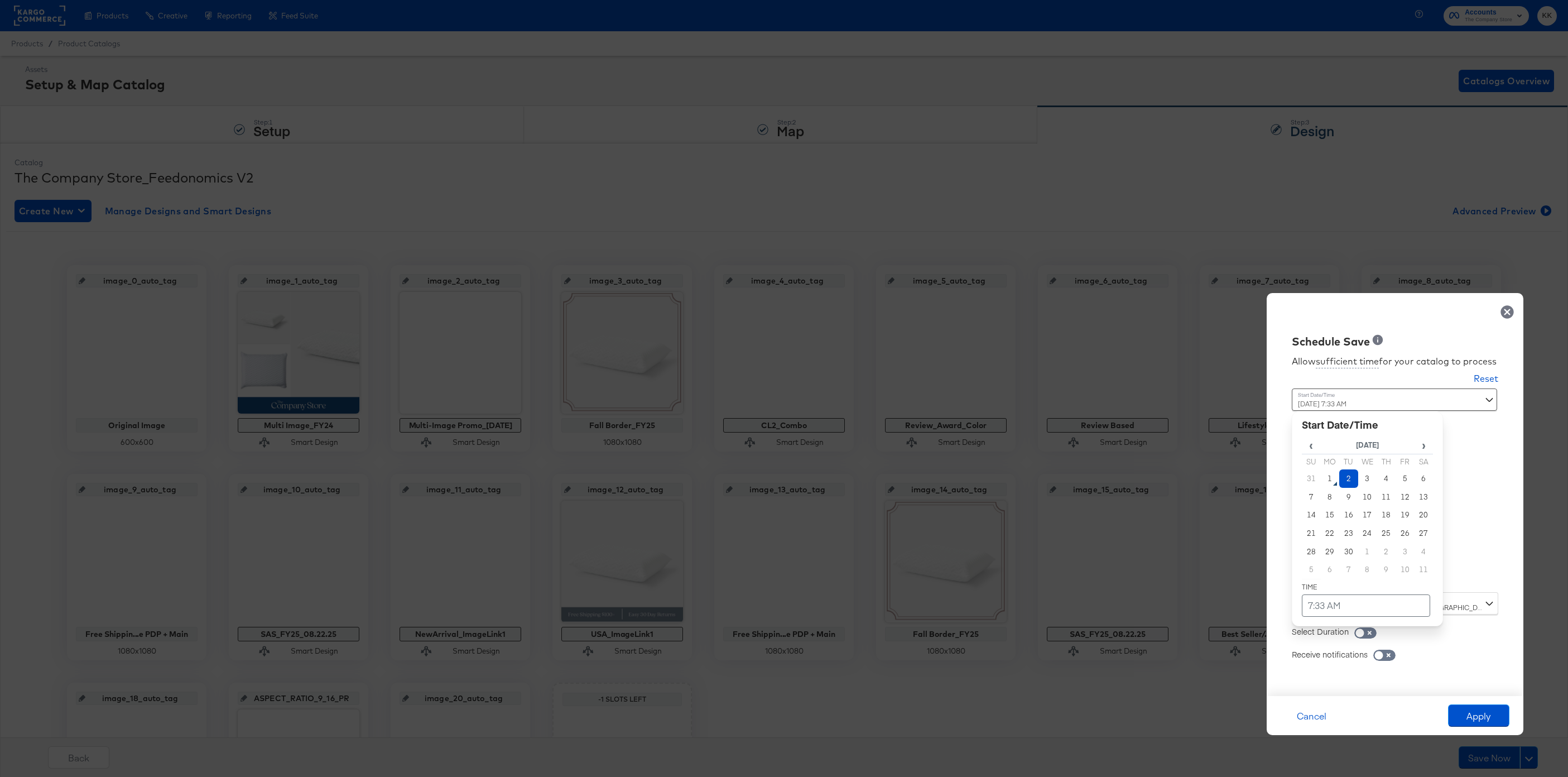
click at [1346, 479] on td "2" at bounding box center [1348, 479] width 19 height 18
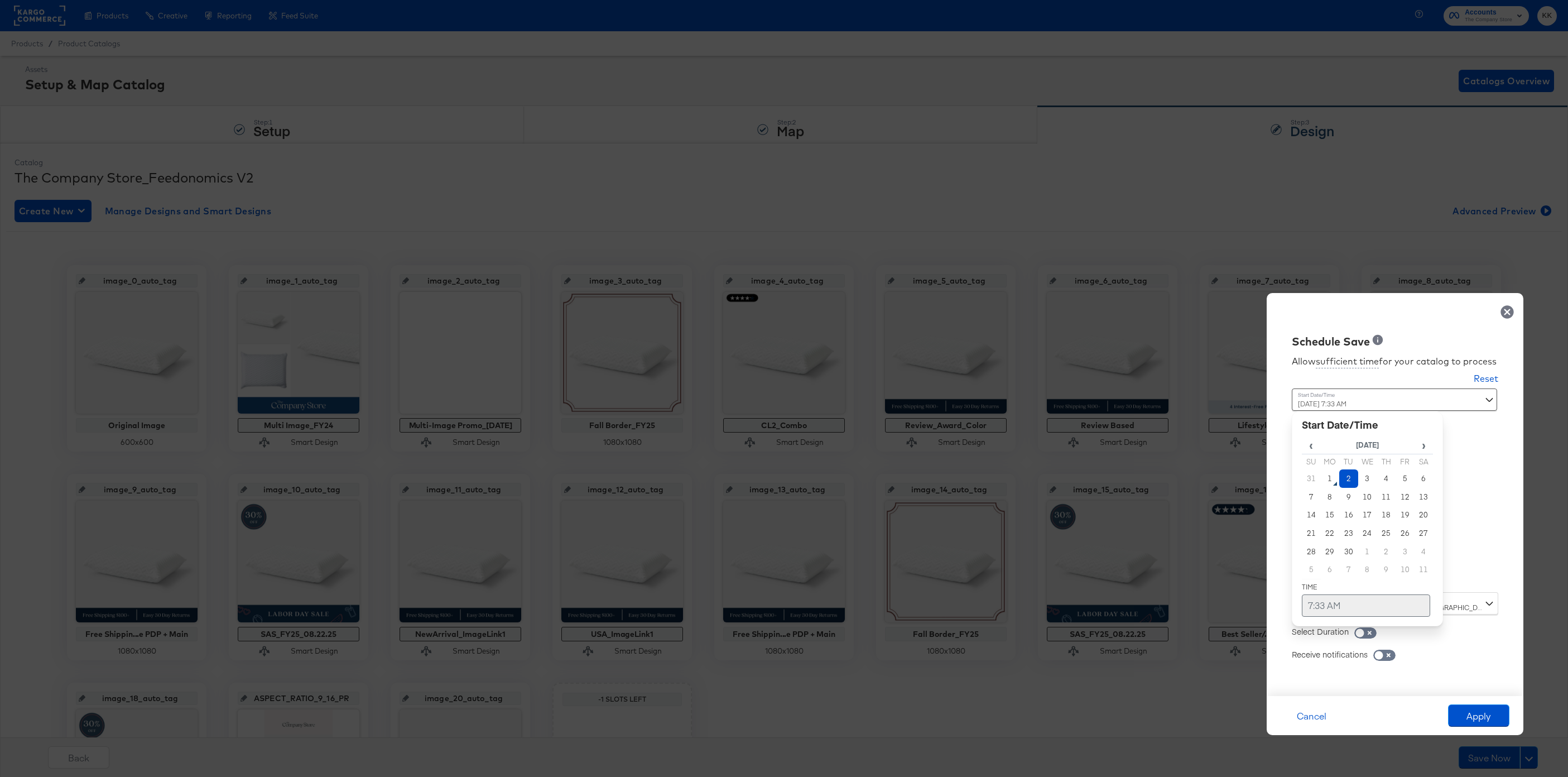
click at [1336, 603] on td "7:33 AM" at bounding box center [1366, 605] width 128 height 23
click at [1339, 523] on span "▼" at bounding box center [1344, 522] width 23 height 23
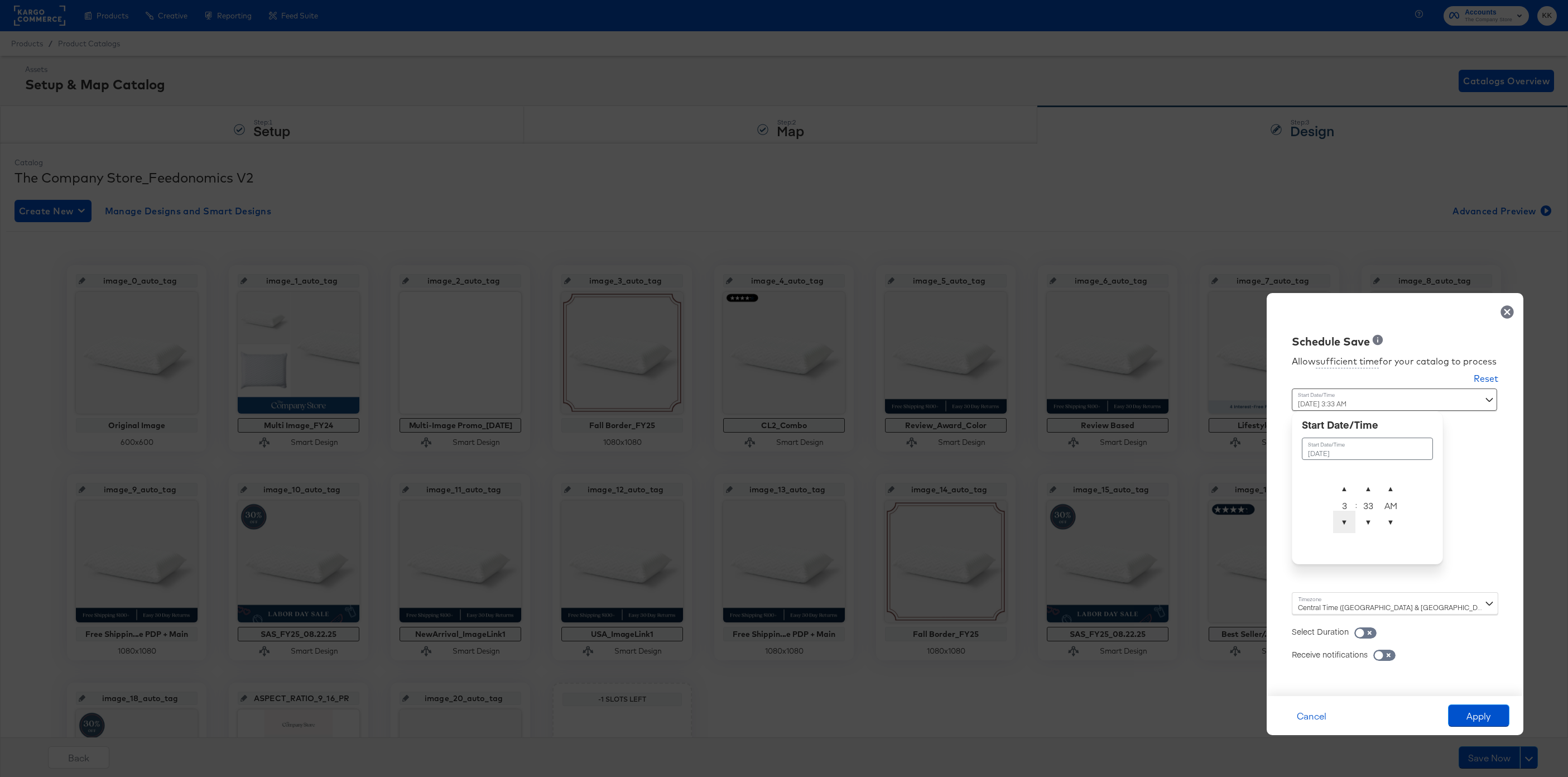
click at [1339, 523] on span "▼" at bounding box center [1344, 522] width 23 height 23
click at [1343, 479] on span "▲" at bounding box center [1344, 488] width 23 height 23
click at [1364, 479] on span "▲" at bounding box center [1368, 488] width 23 height 23
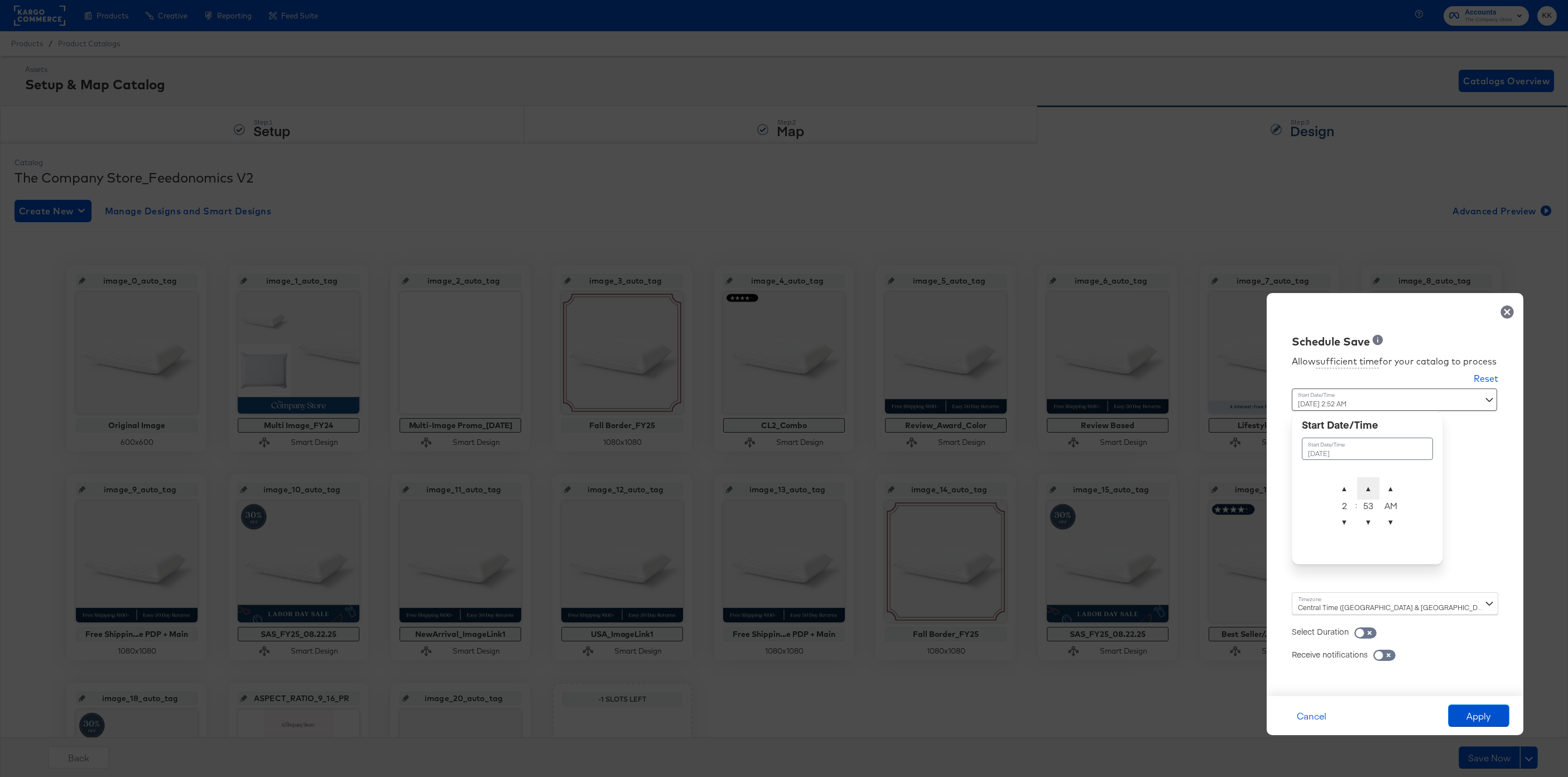
click at [1364, 479] on span "▲" at bounding box center [1368, 488] width 23 height 23
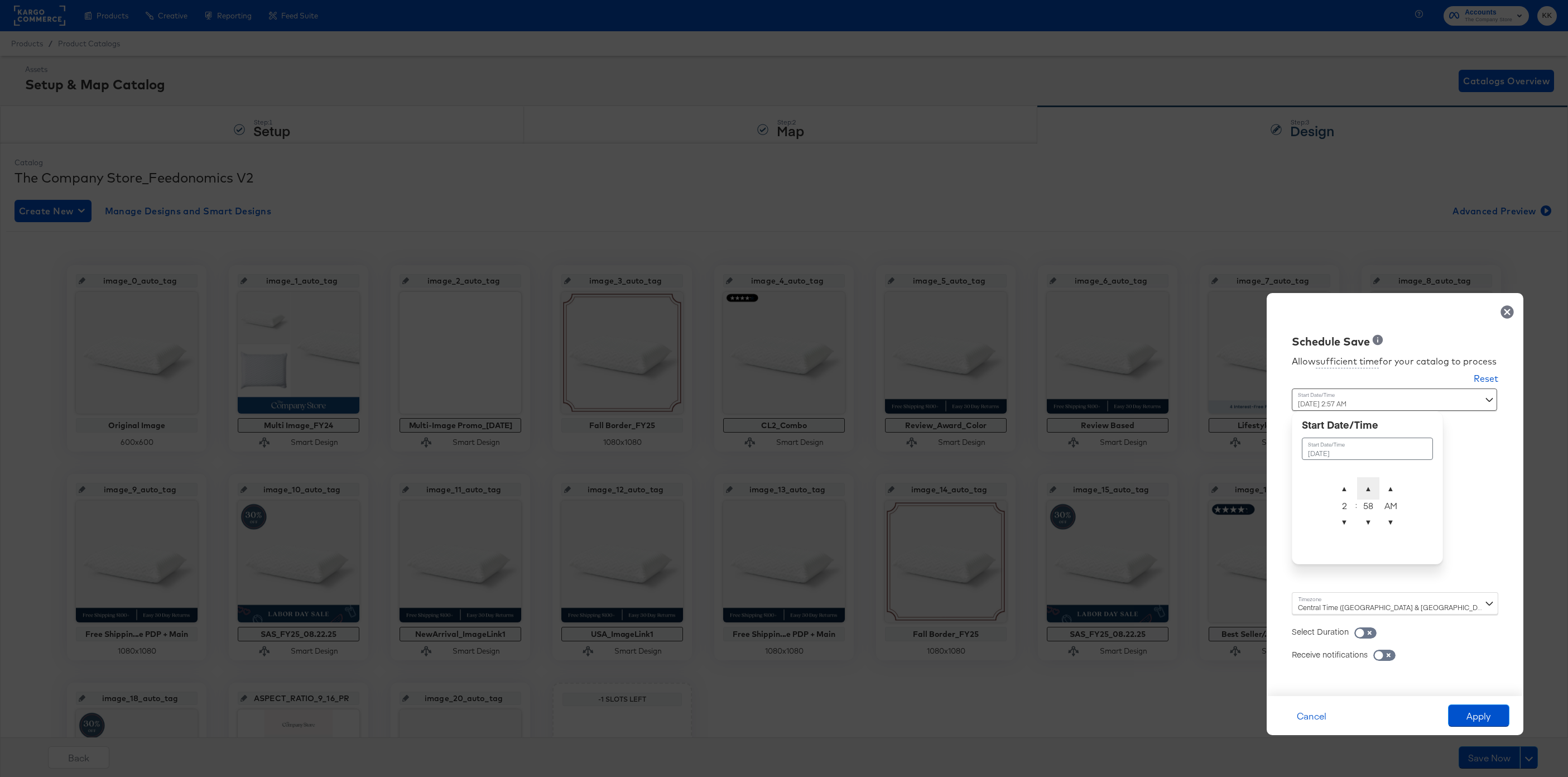
click at [1364, 479] on span "▲" at bounding box center [1368, 488] width 23 height 23
click at [1368, 523] on span "▼" at bounding box center [1368, 522] width 23 height 23
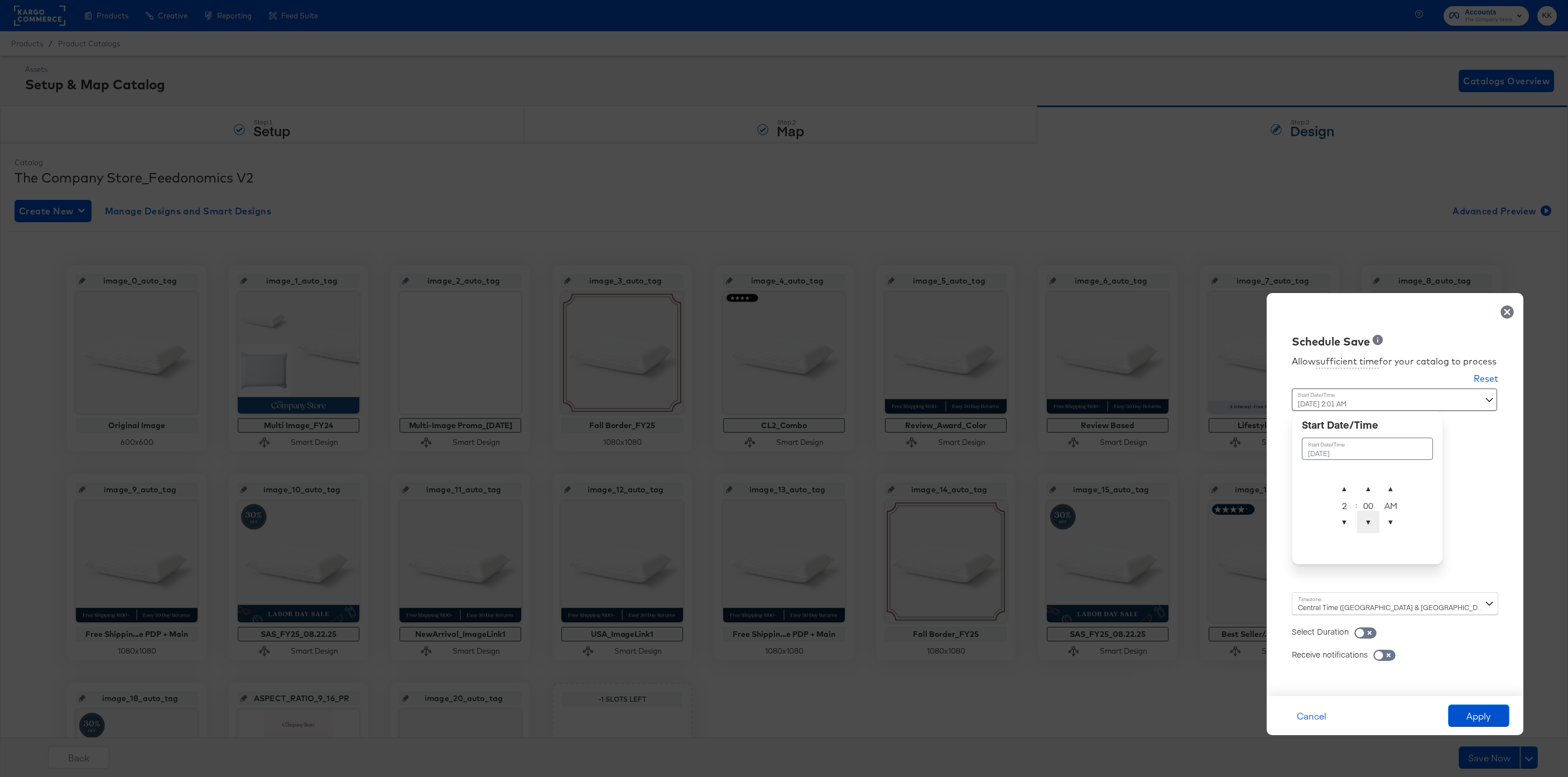
type input "[DATE] 2:00 AM"
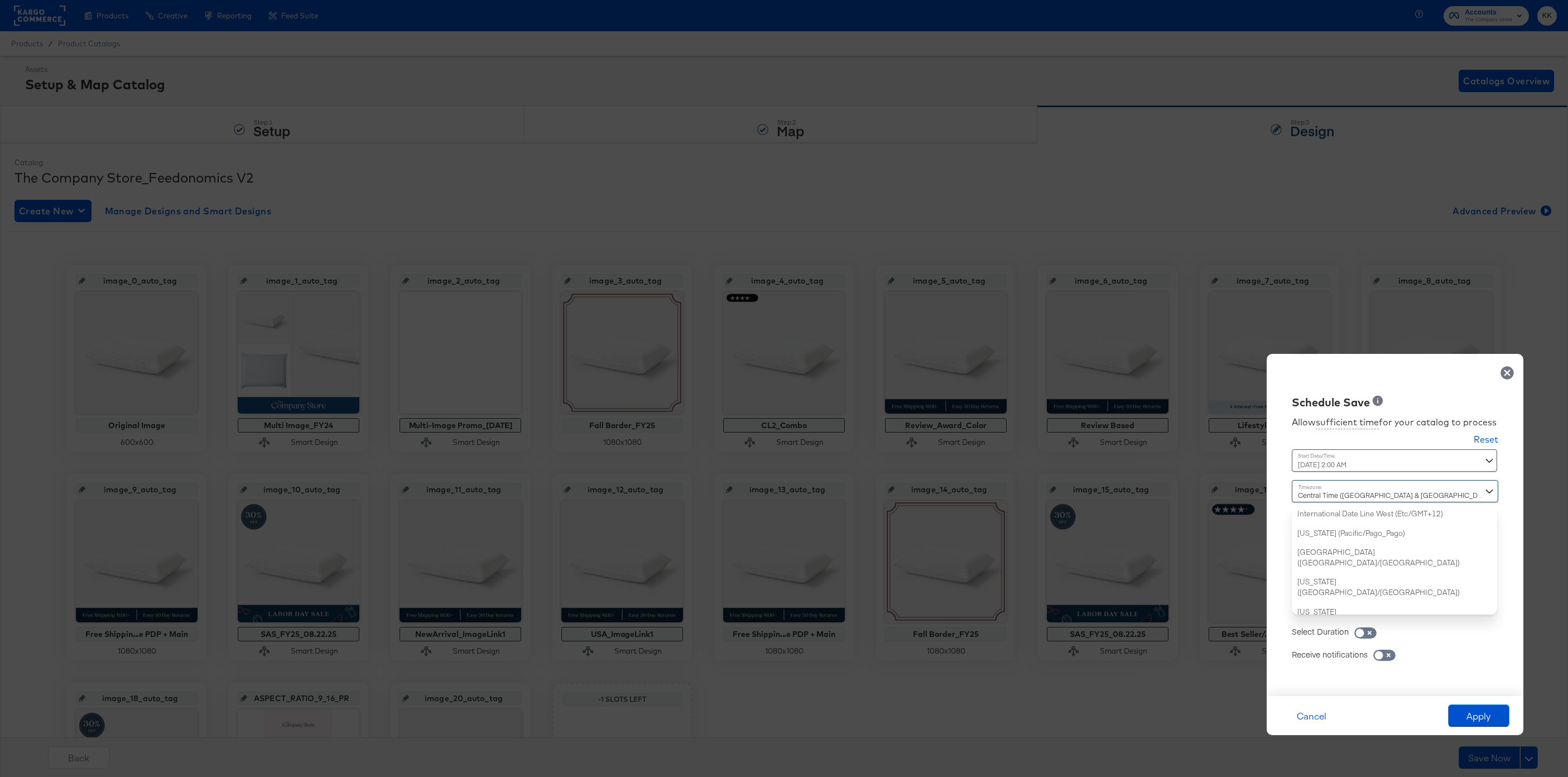
click at [1320, 601] on div "Central Time ([GEOGRAPHIC_DATA] & [GEOGRAPHIC_DATA]) ([GEOGRAPHIC_DATA]/[GEOGRA…" at bounding box center [1395, 547] width 206 height 135
type input "new"
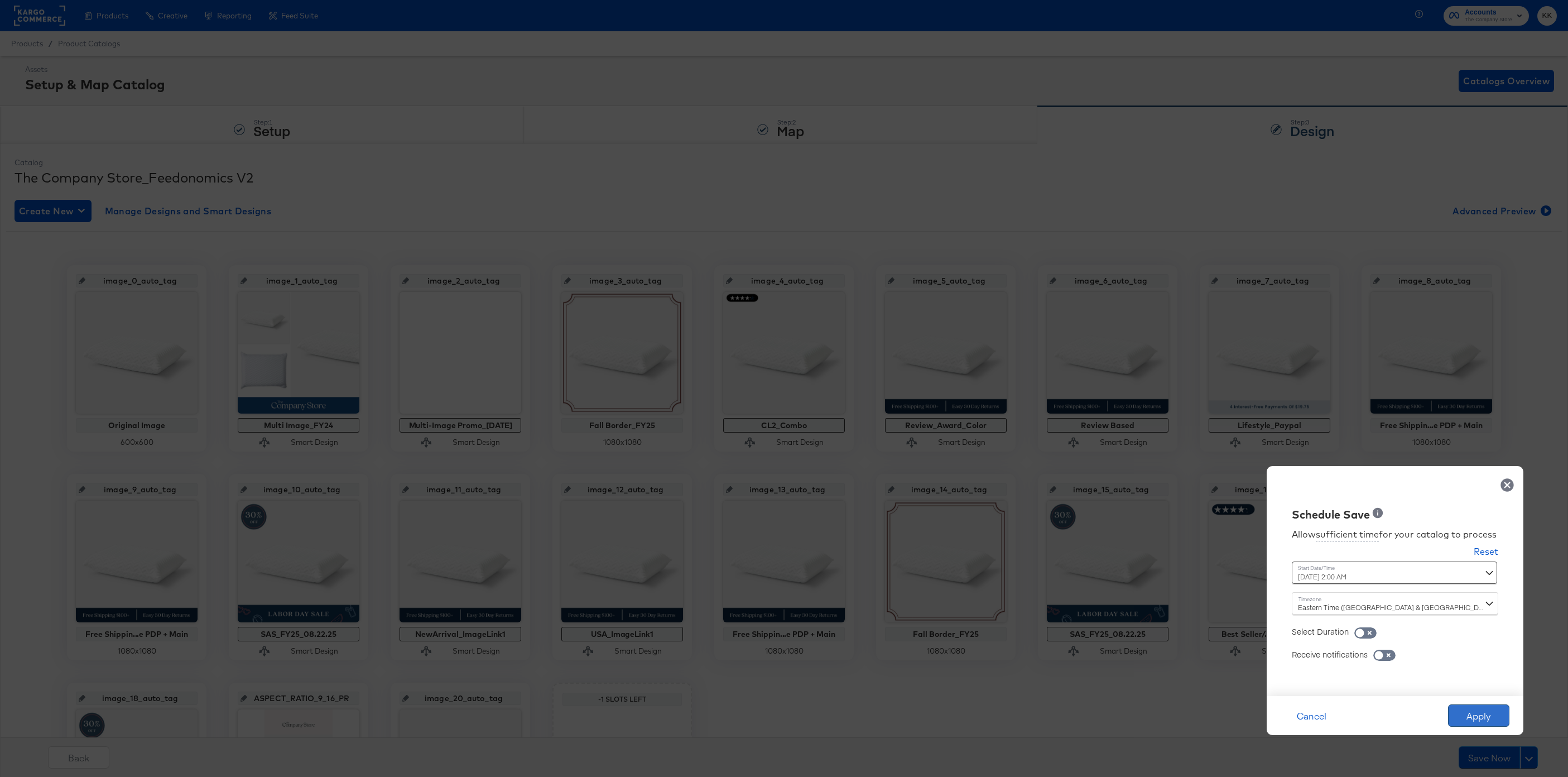
click at [1488, 706] on button "Apply" at bounding box center [1479, 715] width 61 height 23
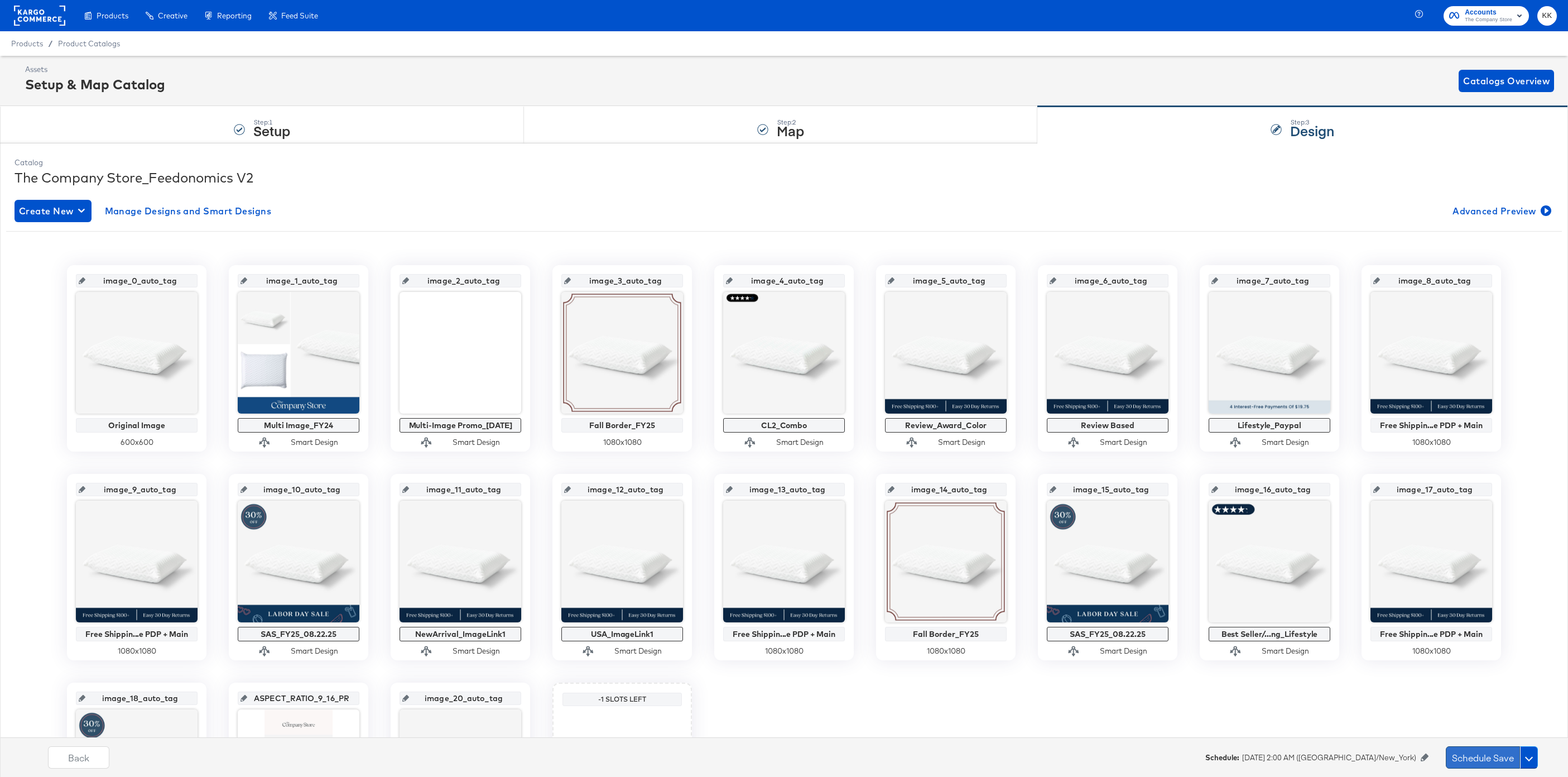
click at [1455, 752] on button "Schedule Save" at bounding box center [1483, 758] width 74 height 23
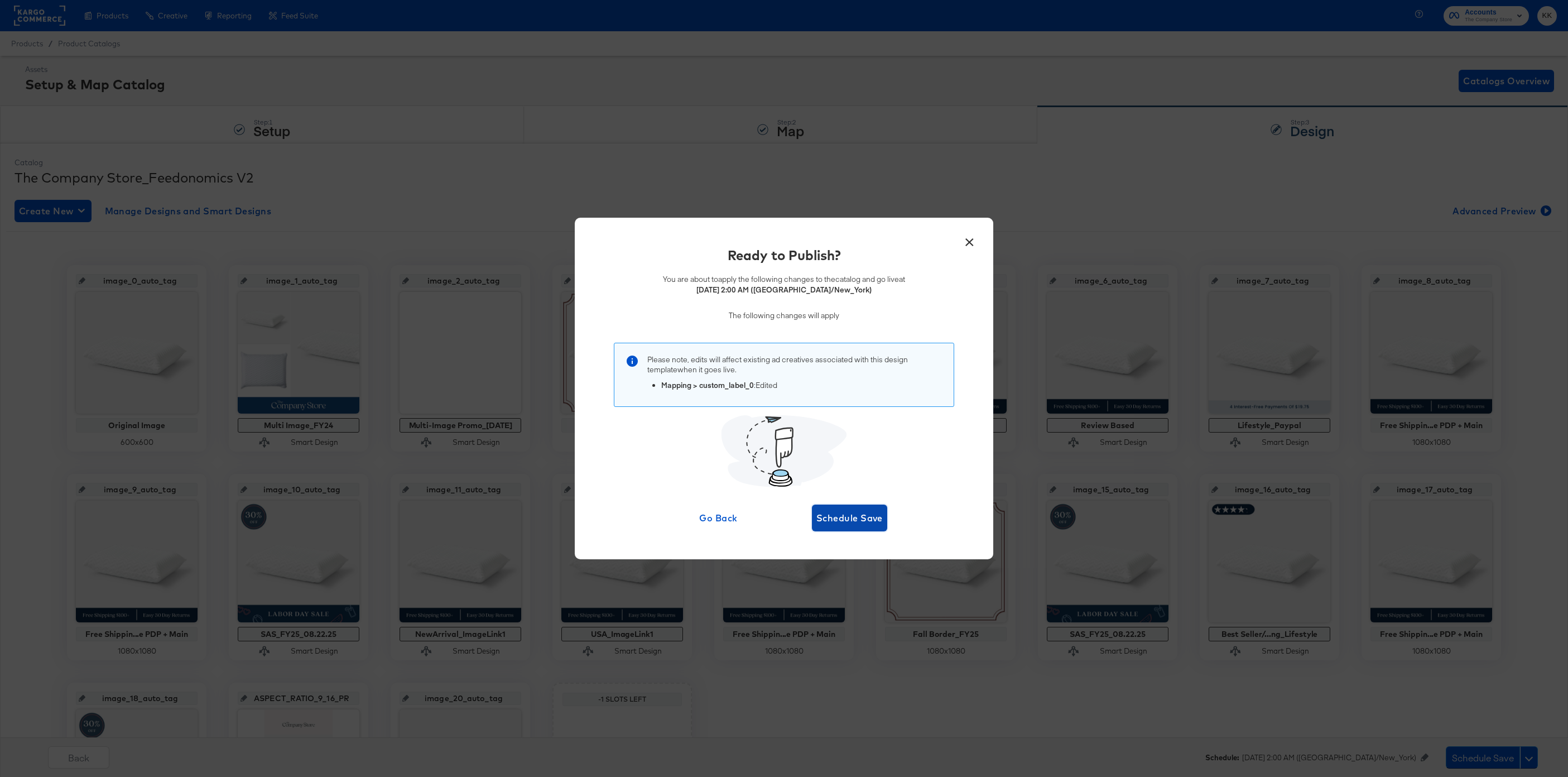
click at [833, 506] on button "Schedule Save" at bounding box center [850, 518] width 75 height 27
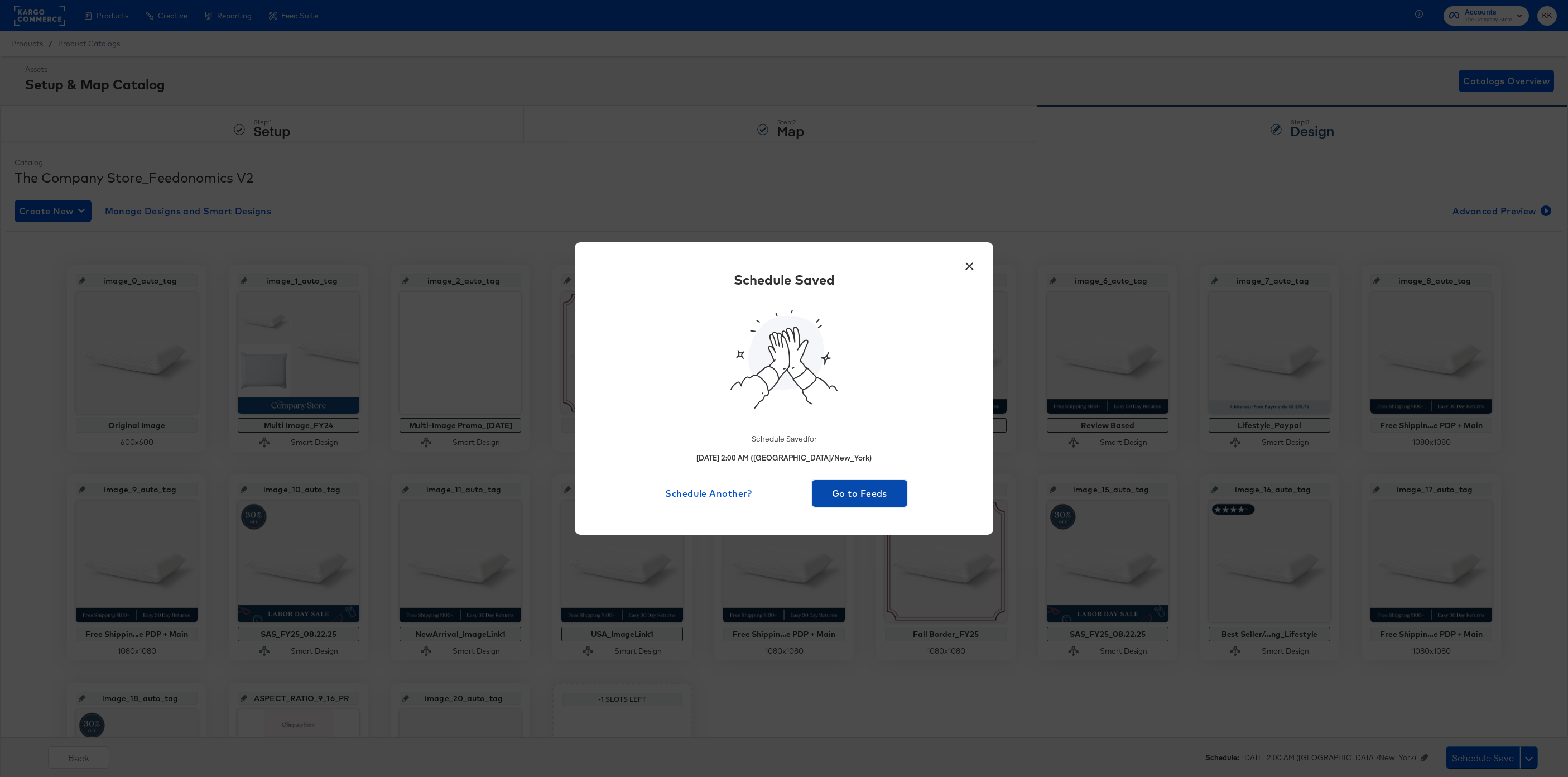
click at [864, 482] on button "Go to Feeds" at bounding box center [859, 493] width 96 height 27
